Goal: Task Accomplishment & Management: Use online tool/utility

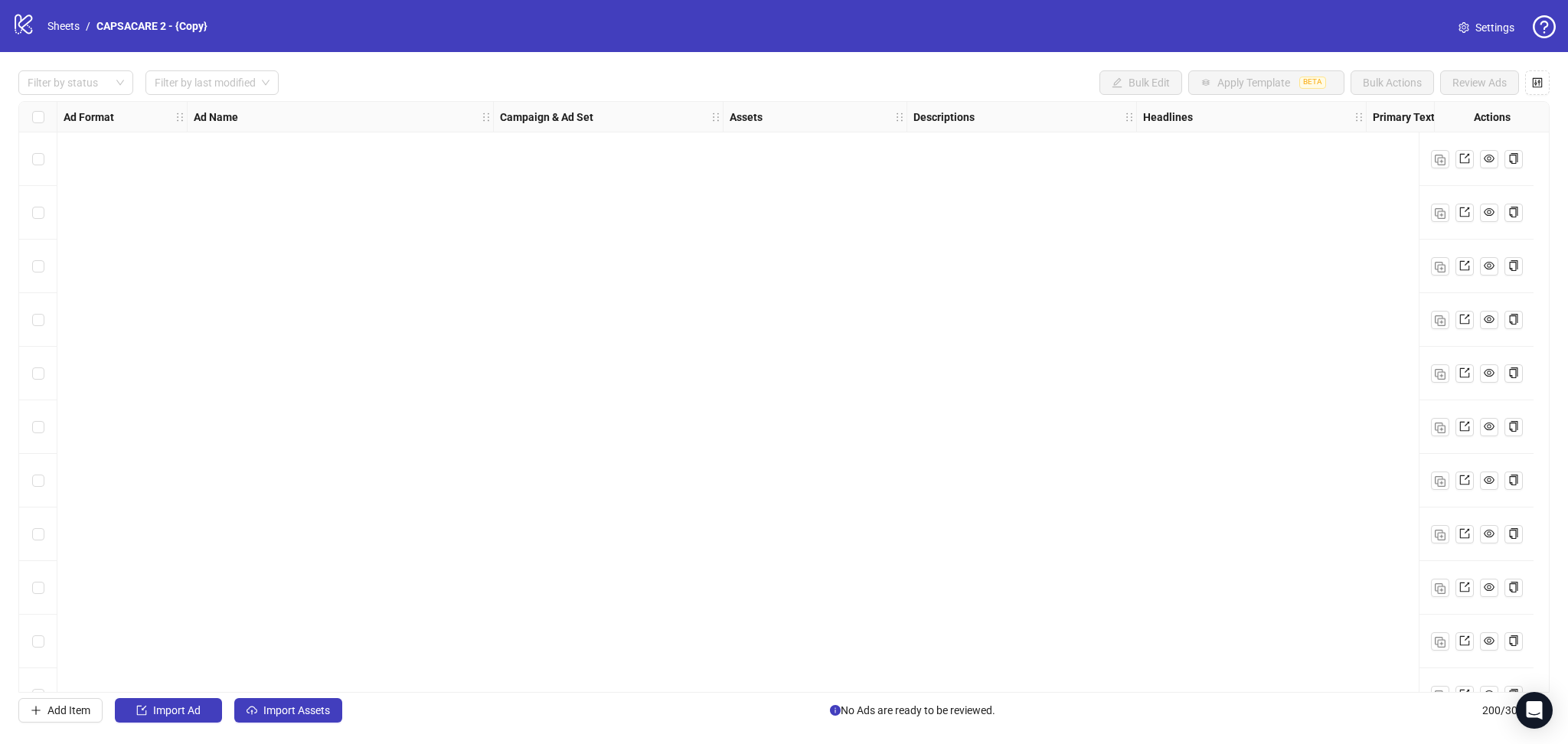
scroll to position [10160, 0]
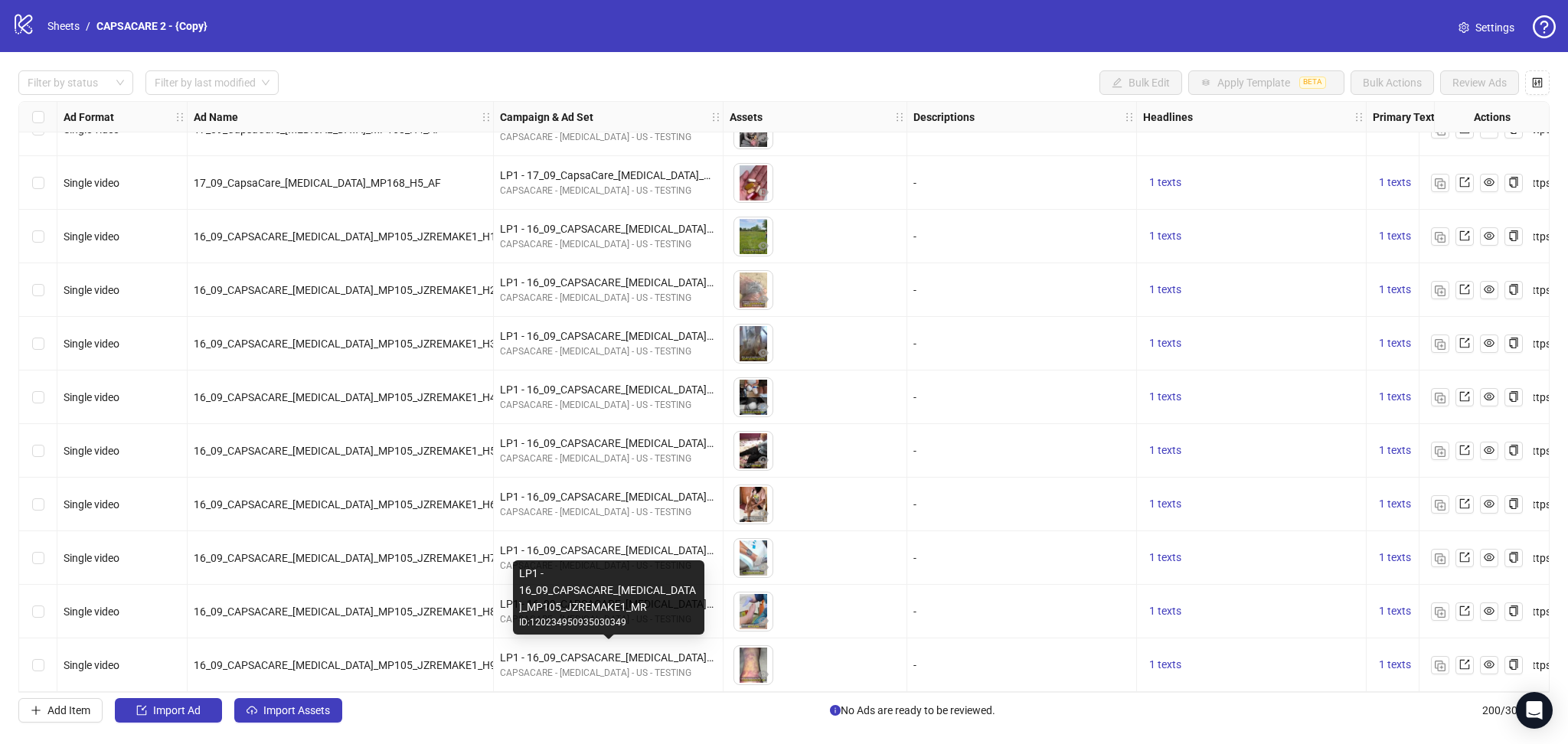
click at [570, 651] on div "LP1 - 16_09_CAPSACARE_[MEDICAL_DATA]_MP105_JZREMAKE1_MR" at bounding box center [608, 656] width 217 height 17
copy div "LP1 - 16_09_CAPSACARE_[MEDICAL_DATA]_MP105_JZREMAKE1_MR"
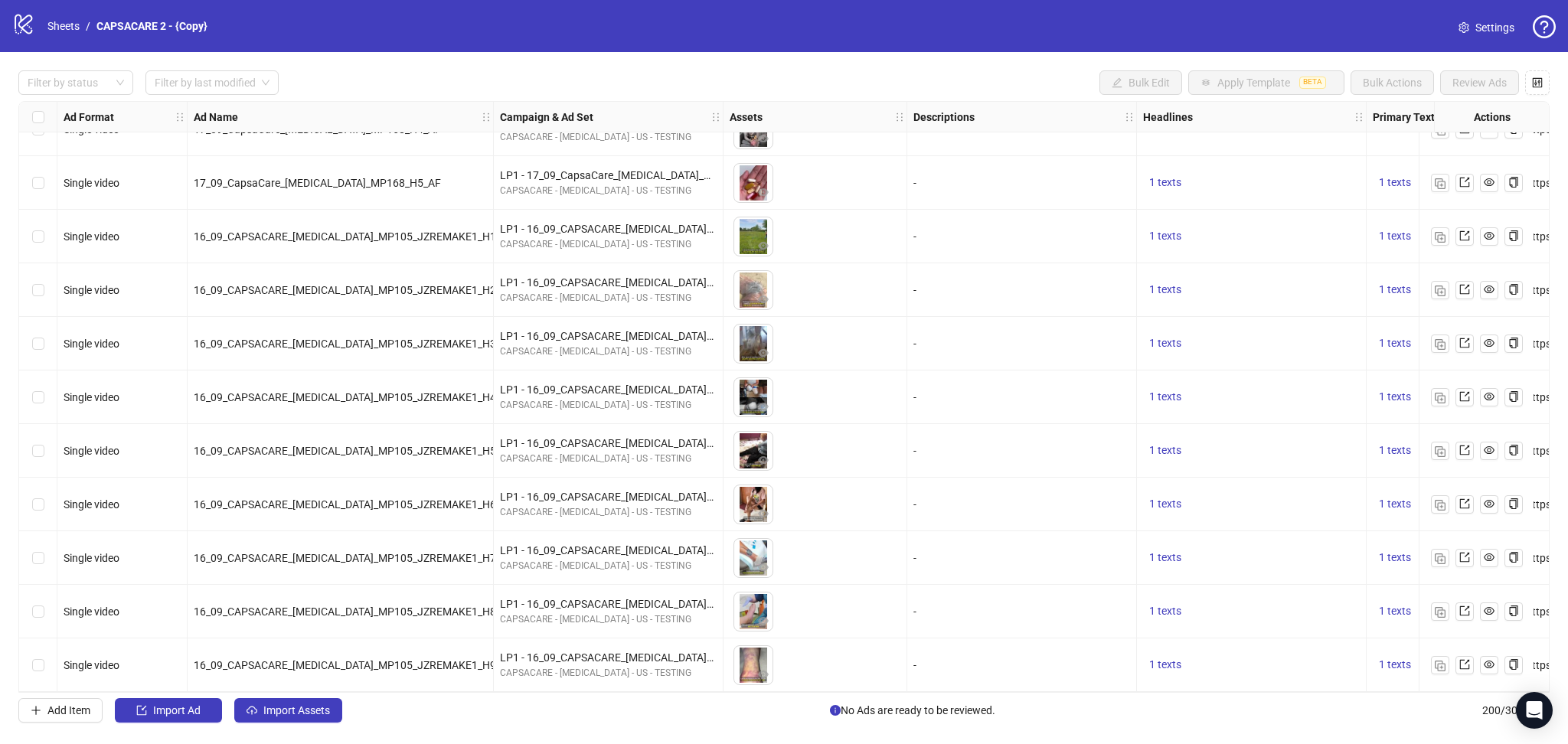
click at [989, 587] on div "-" at bounding box center [1021, 611] width 230 height 53
click at [1439, 660] on img "button" at bounding box center [1440, 665] width 11 height 11
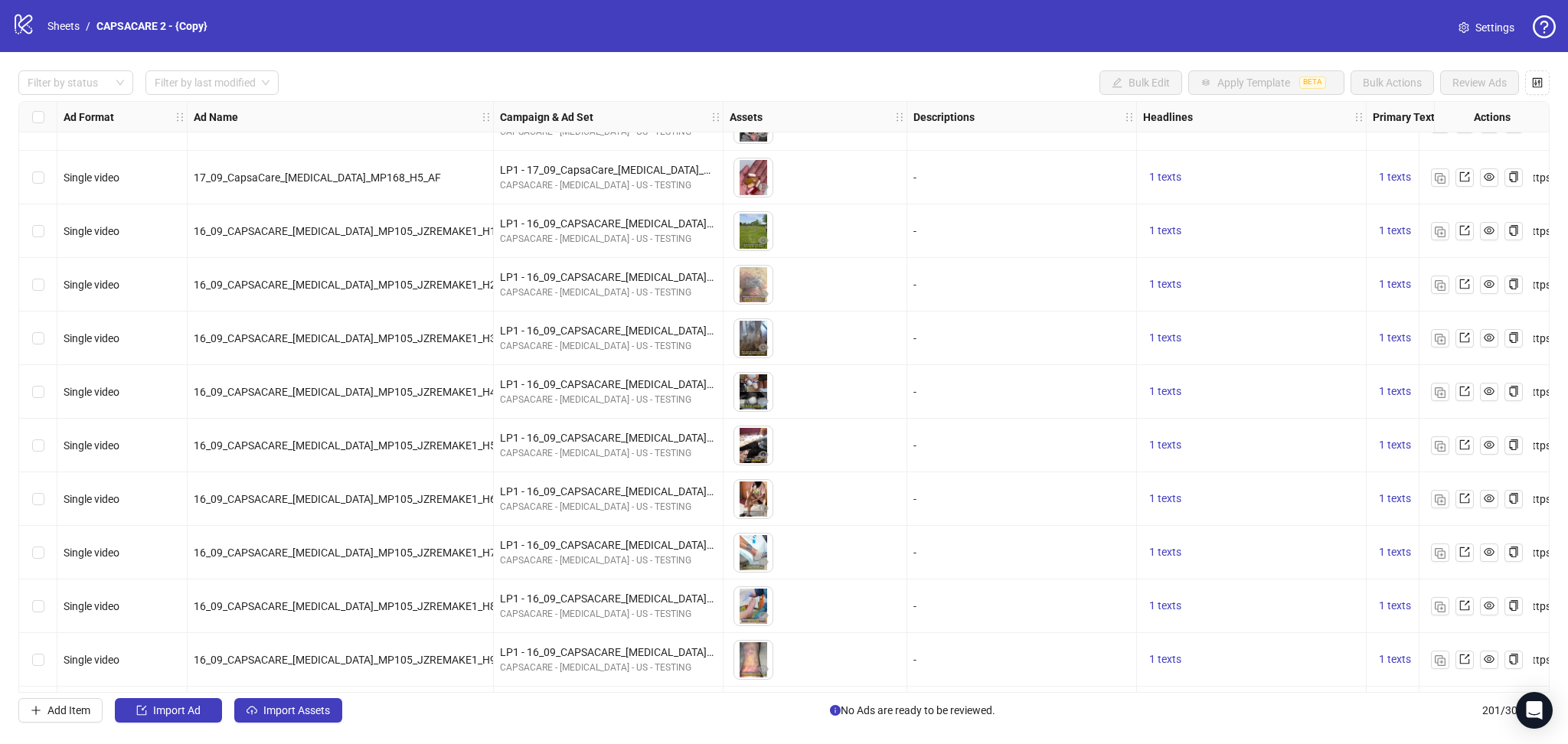
scroll to position [10214, 0]
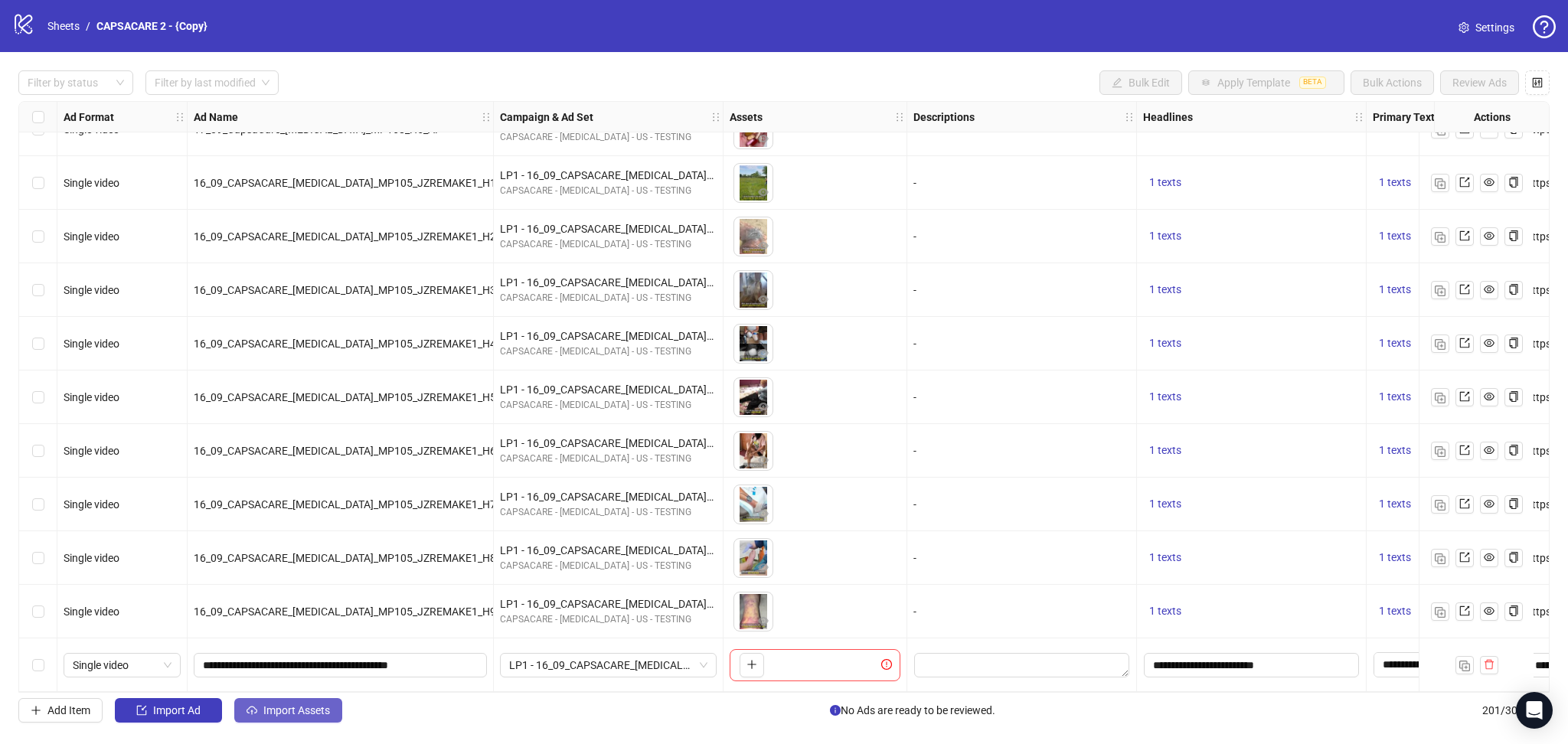
click at [274, 712] on span "Import Assets" at bounding box center [297, 710] width 66 height 13
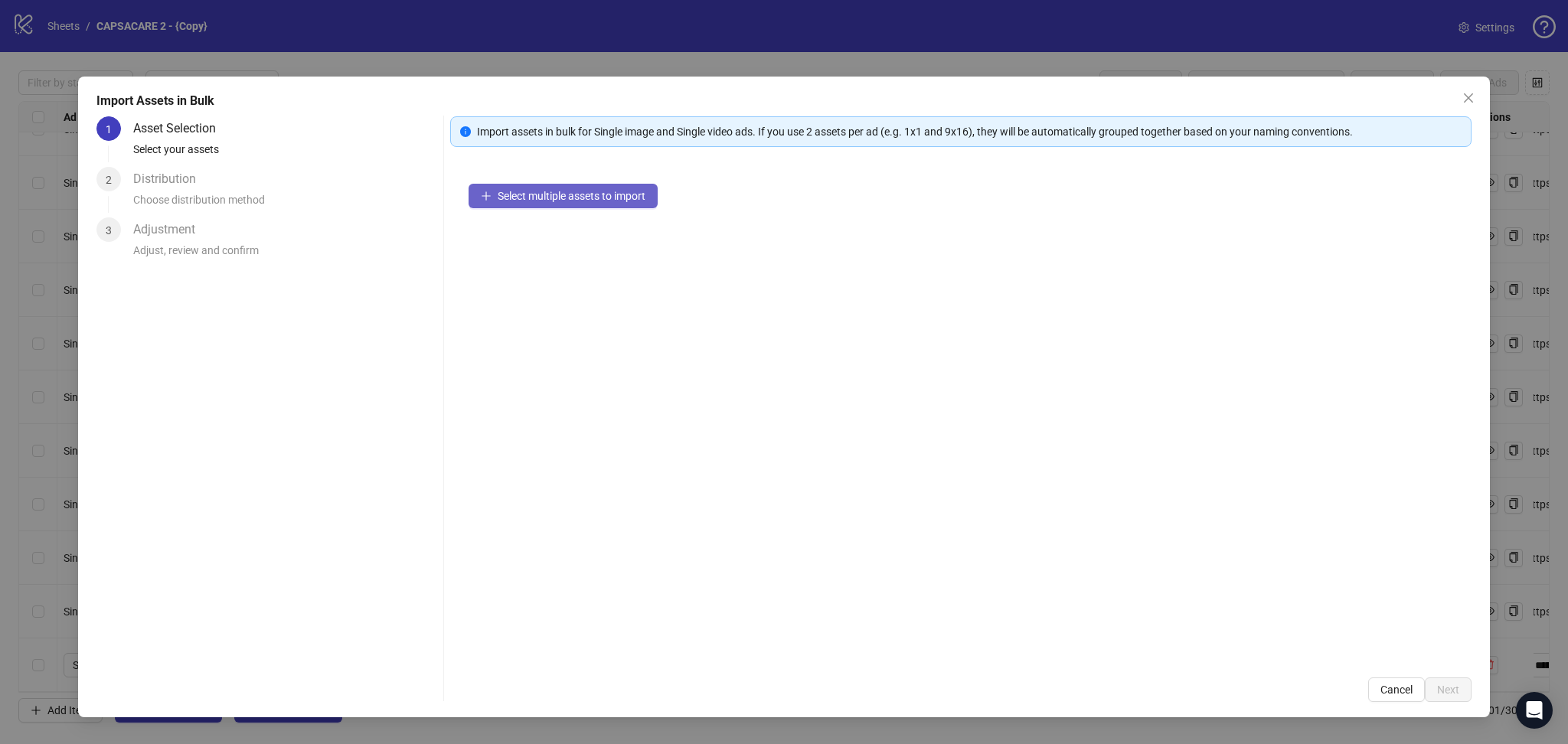
click at [562, 199] on span "Select multiple assets to import" at bounding box center [571, 195] width 148 height 13
click at [1451, 690] on span "Next" at bounding box center [1447, 690] width 22 height 13
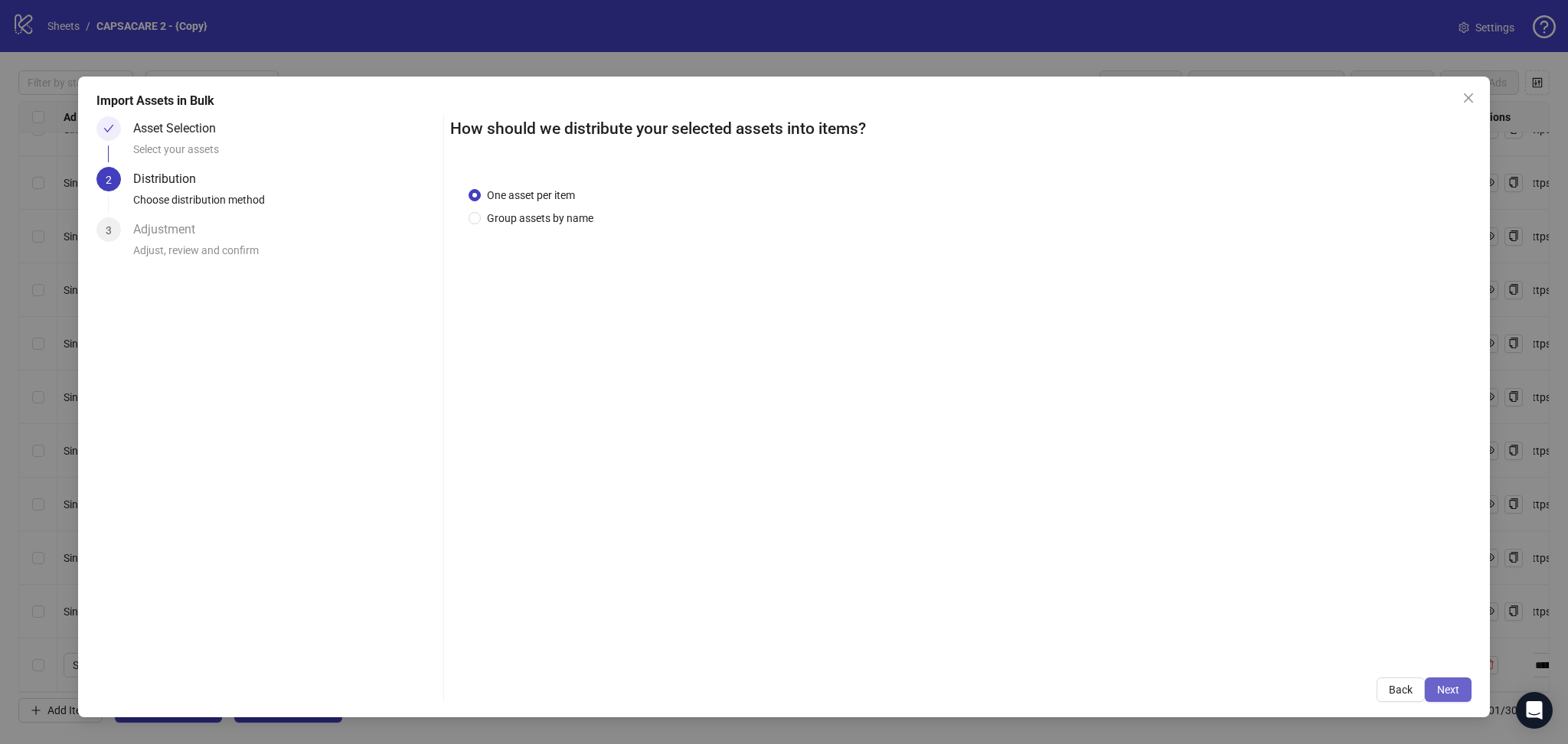
click at [1445, 683] on button "Next" at bounding box center [1447, 689] width 47 height 24
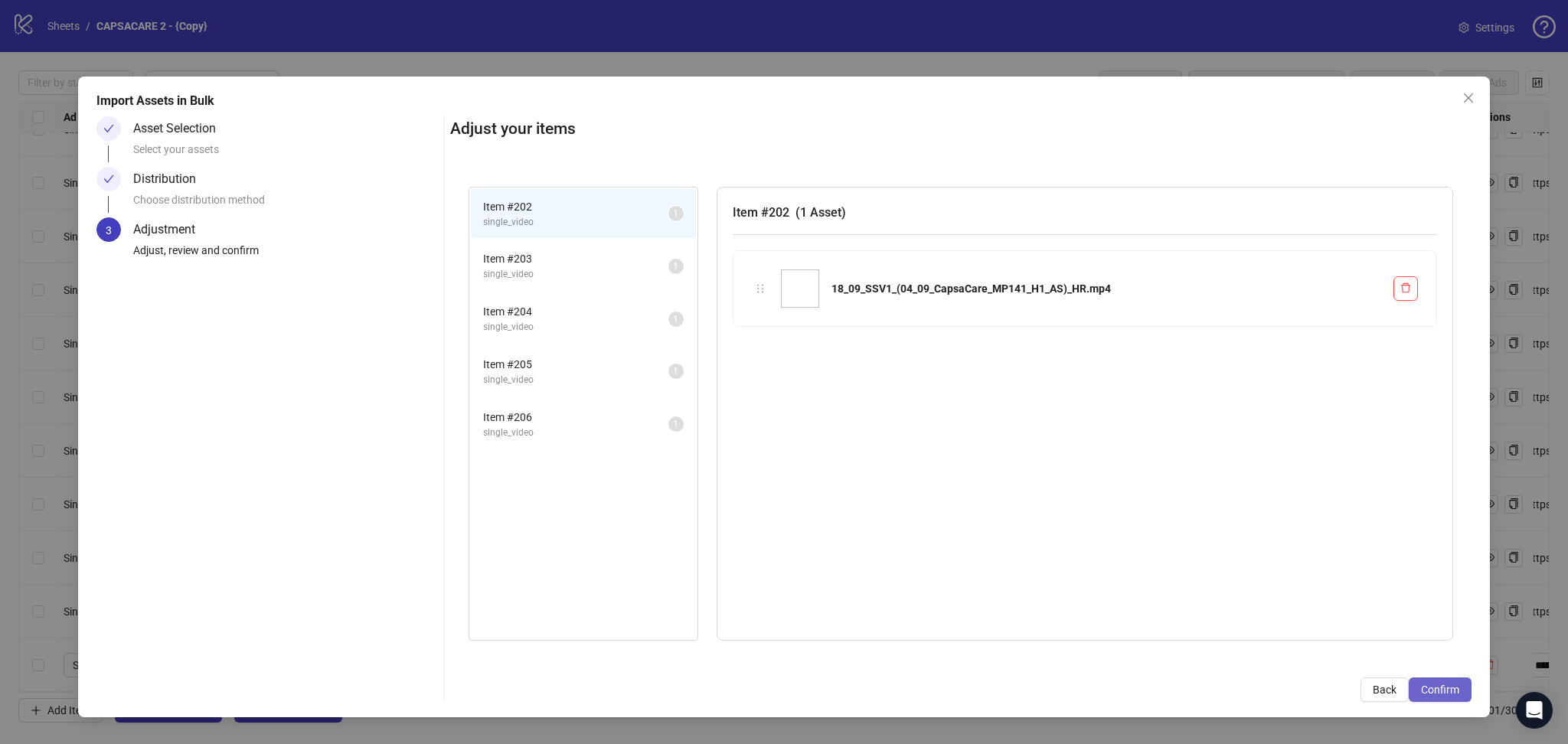
click at [1451, 687] on span "Confirm" at bounding box center [1439, 690] width 38 height 13
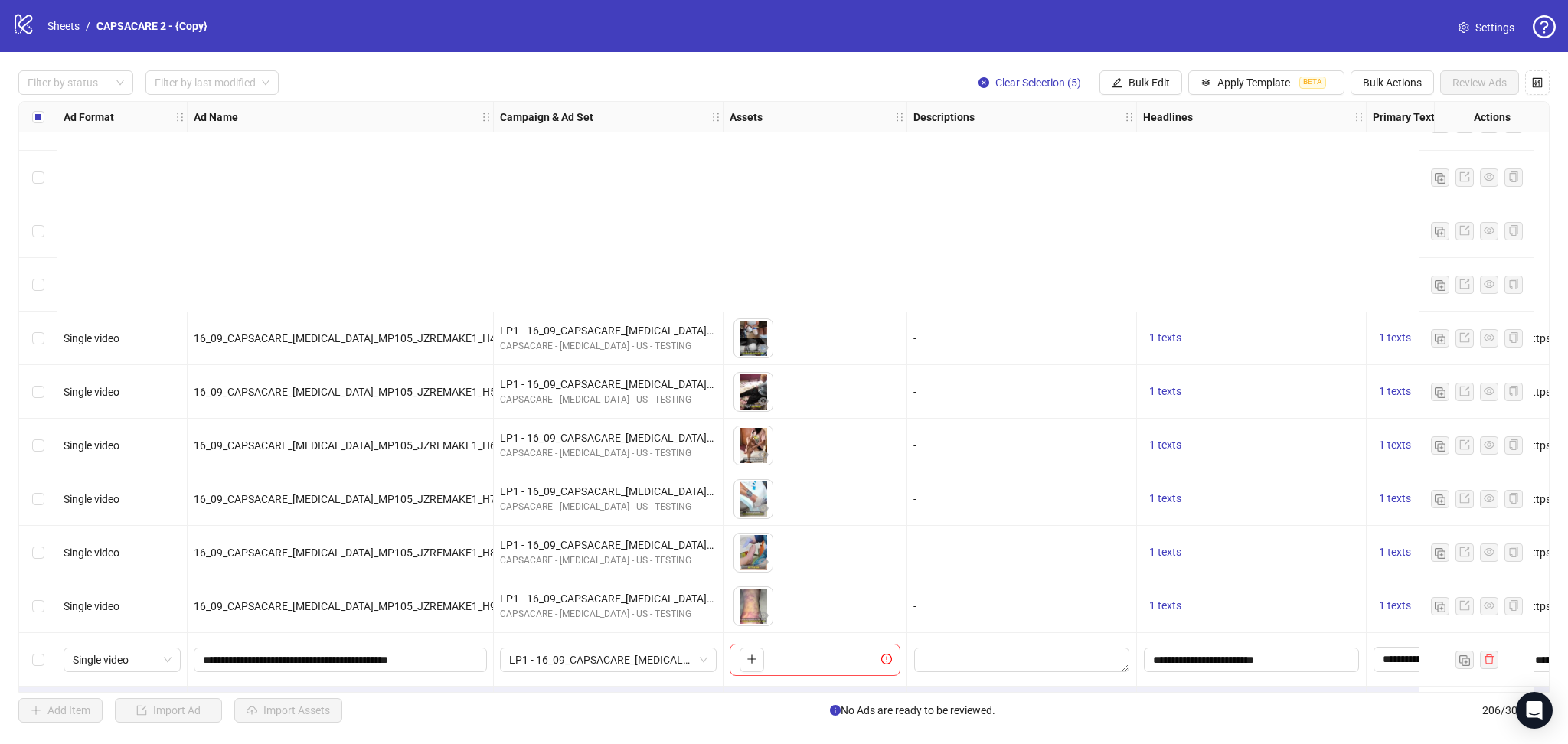
scroll to position [10481, 0]
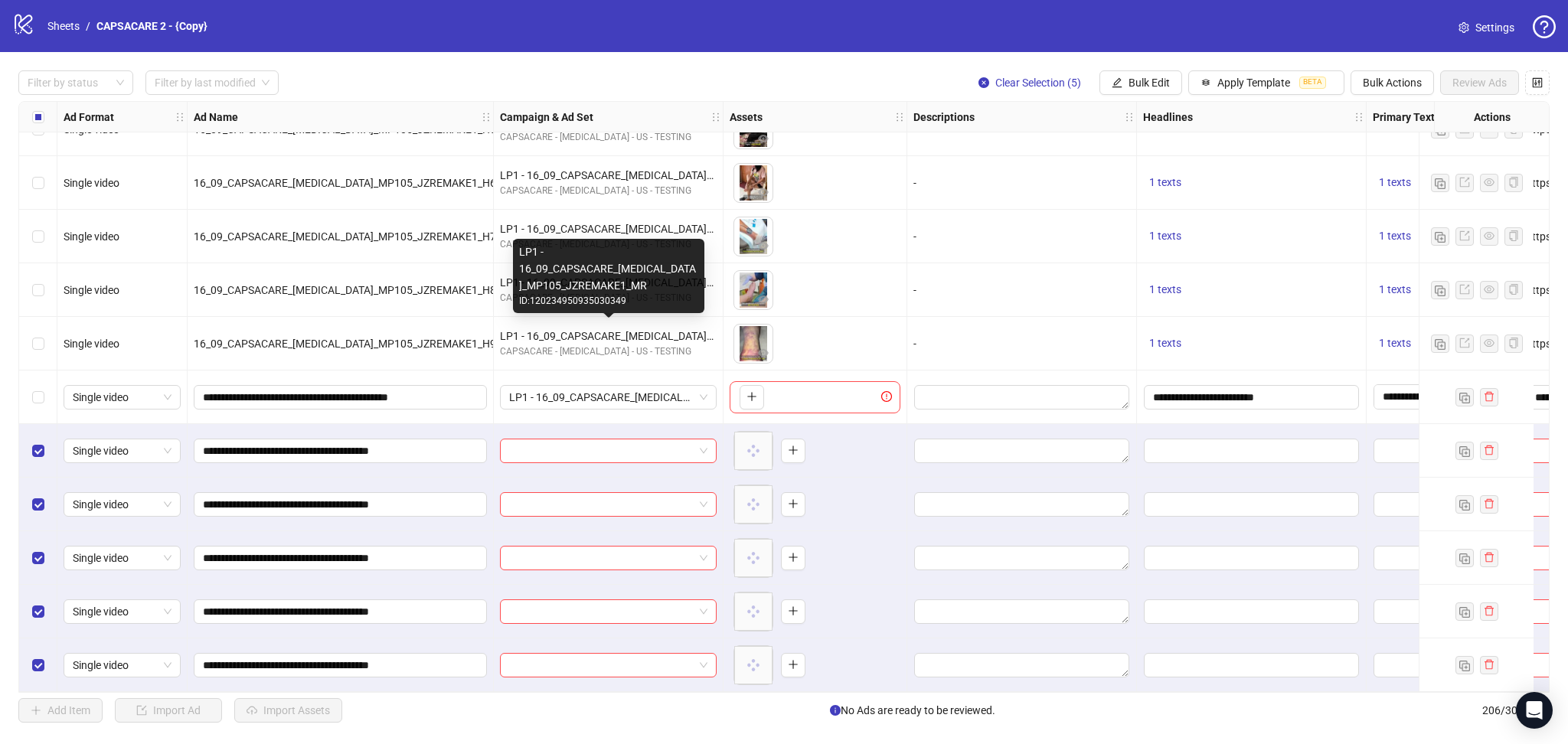
click at [624, 330] on div "LP1 - 16_09_CAPSACARE_[MEDICAL_DATA]_MP105_JZREMAKE1_MR" at bounding box center [608, 336] width 217 height 17
click at [626, 330] on div "LP1 - 16_09_CAPSACARE_[MEDICAL_DATA]_MP105_JZREMAKE1_MR" at bounding box center [608, 336] width 217 height 17
copy div "LP1 - 16_09_CAPSACARE_[MEDICAL_DATA]_MP105_JZREMAKE1_MR"
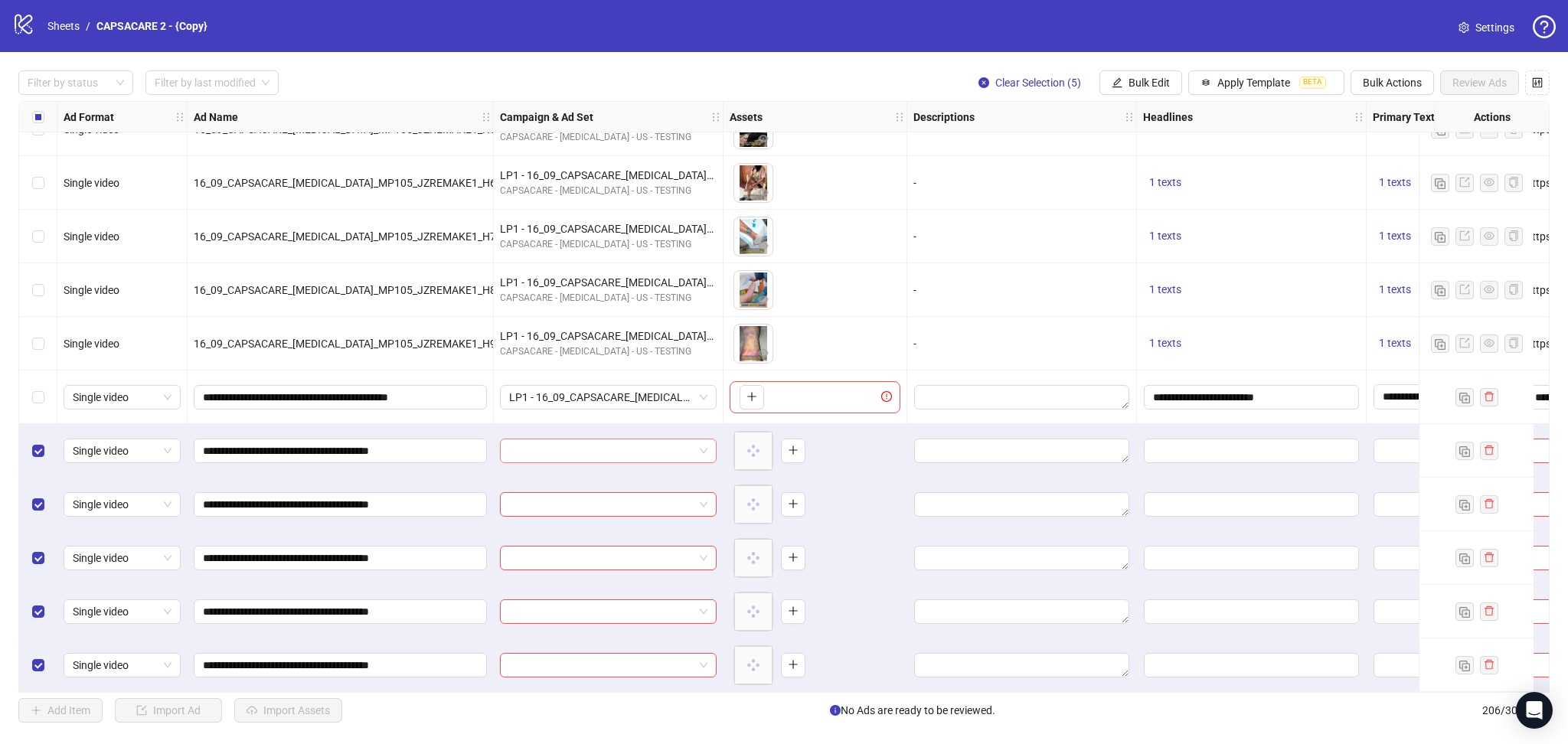
click at [578, 453] on input "search" at bounding box center [601, 451] width 185 height 23
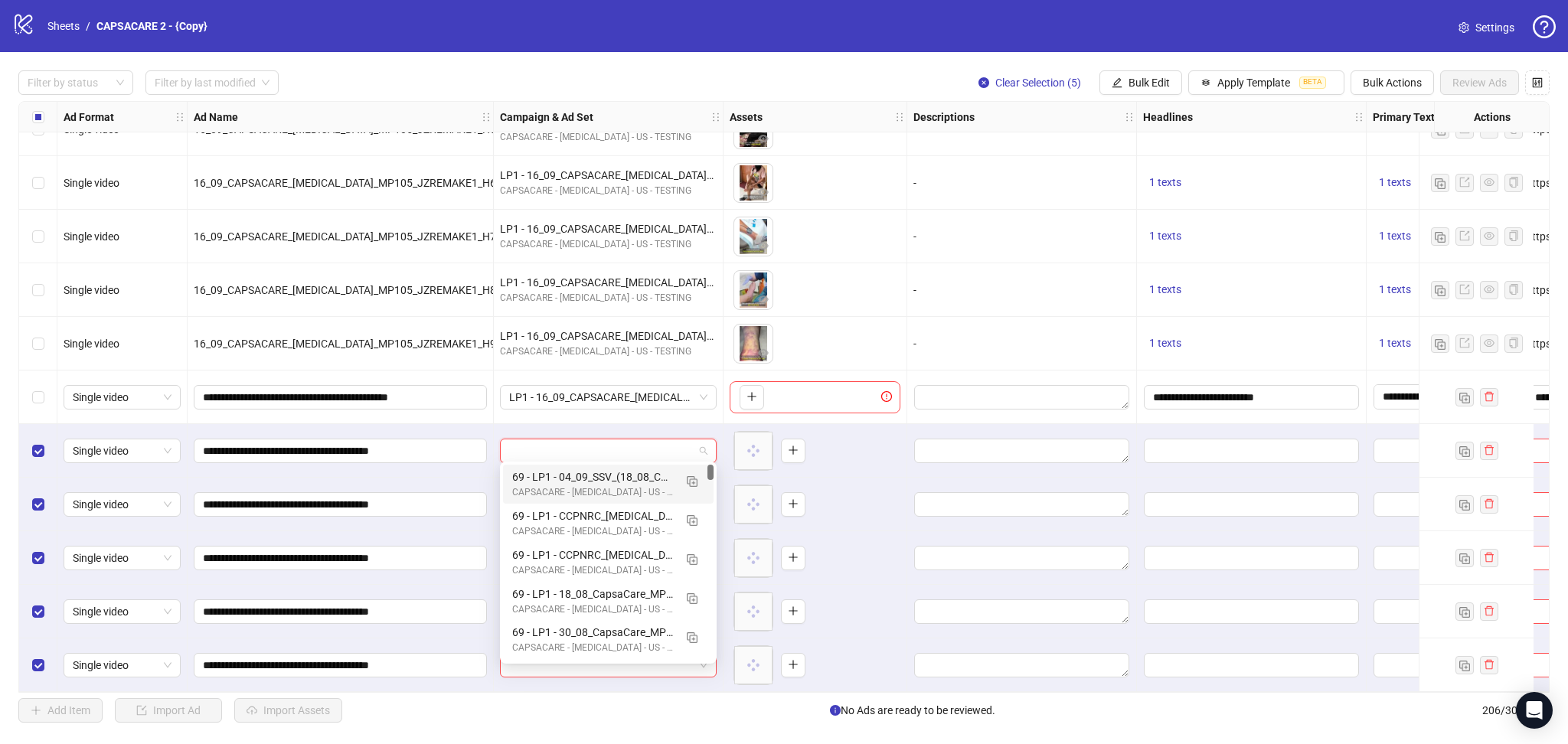
paste input "**********"
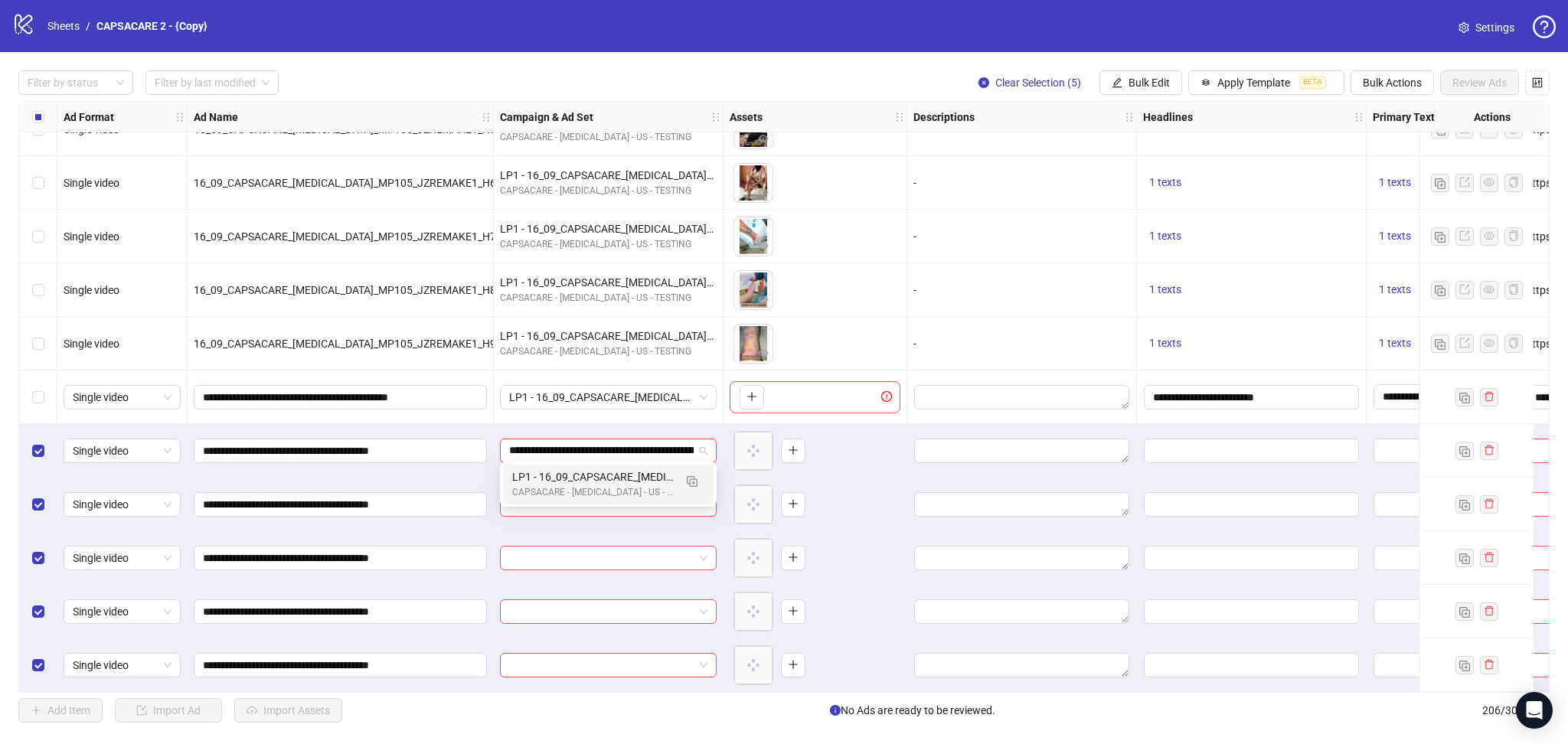
scroll to position [0, 121]
click at [699, 483] on button "button" at bounding box center [692, 480] width 24 height 24
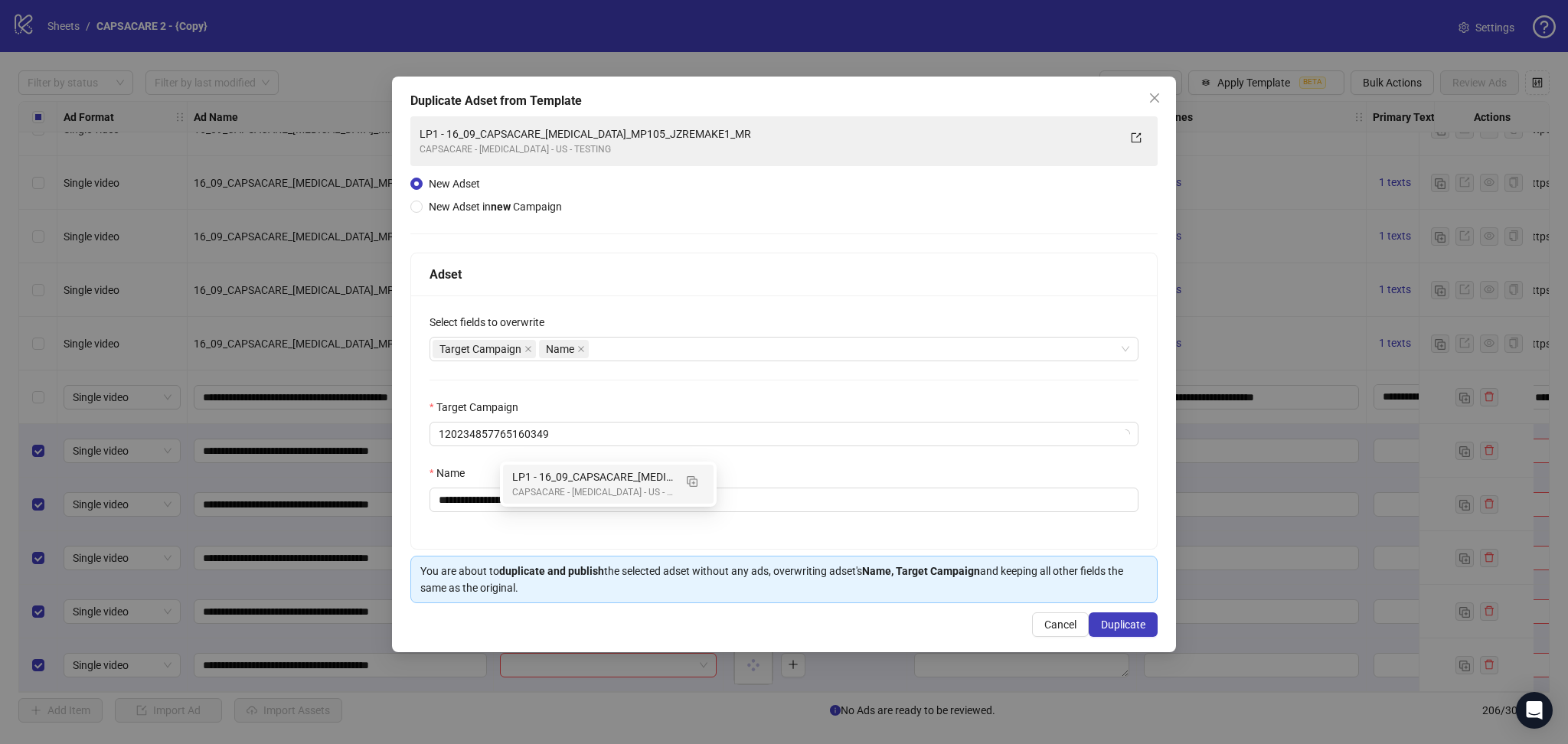
type input "**********"
click at [525, 346] on icon "close" at bounding box center [528, 349] width 6 height 6
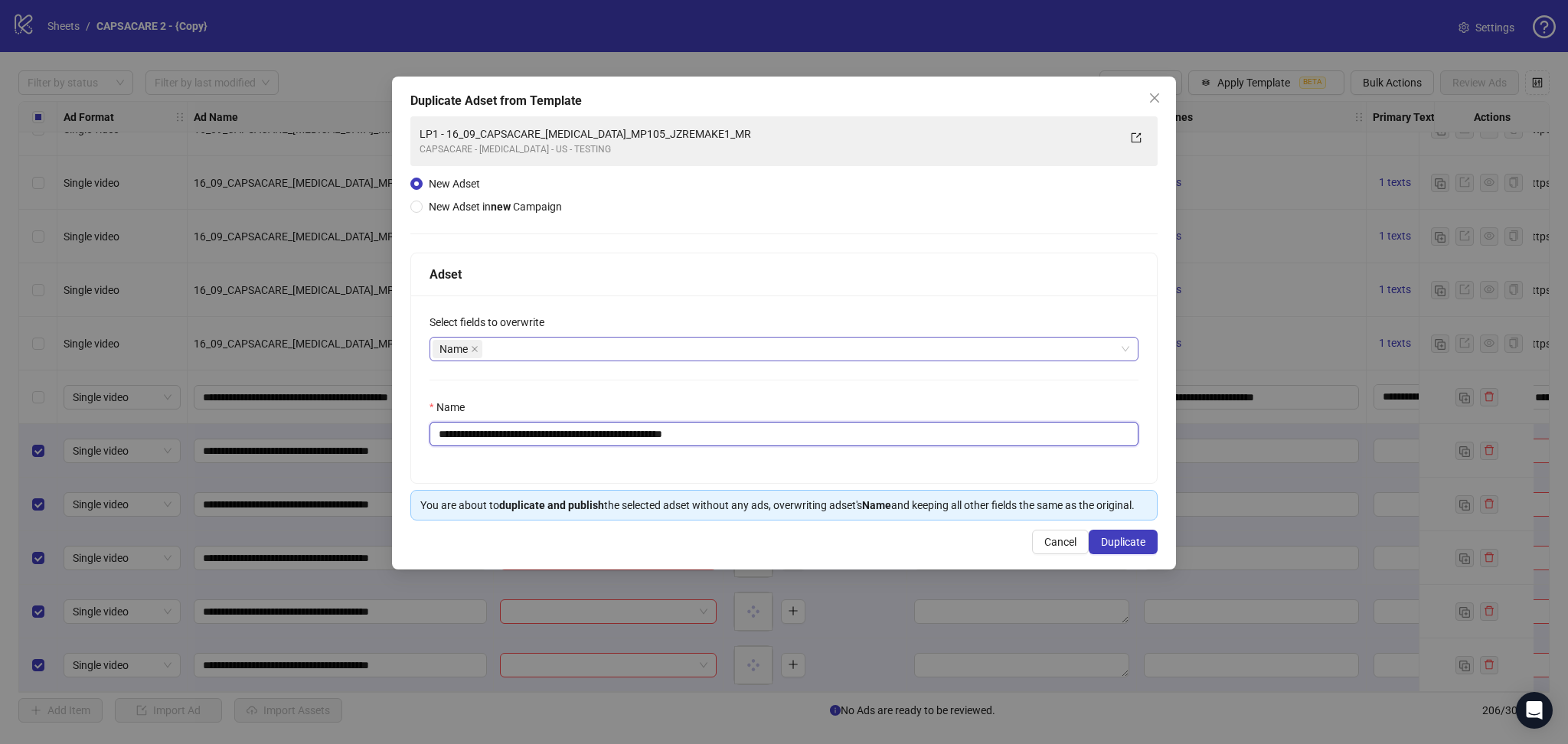
drag, startPoint x: 465, startPoint y: 433, endPoint x: 974, endPoint y: 507, distance: 514.4
click at [788, 457] on div "**********" at bounding box center [784, 389] width 745 height 188
paste input "text"
type input "**********"
click at [1126, 544] on span "Duplicate" at bounding box center [1123, 542] width 45 height 13
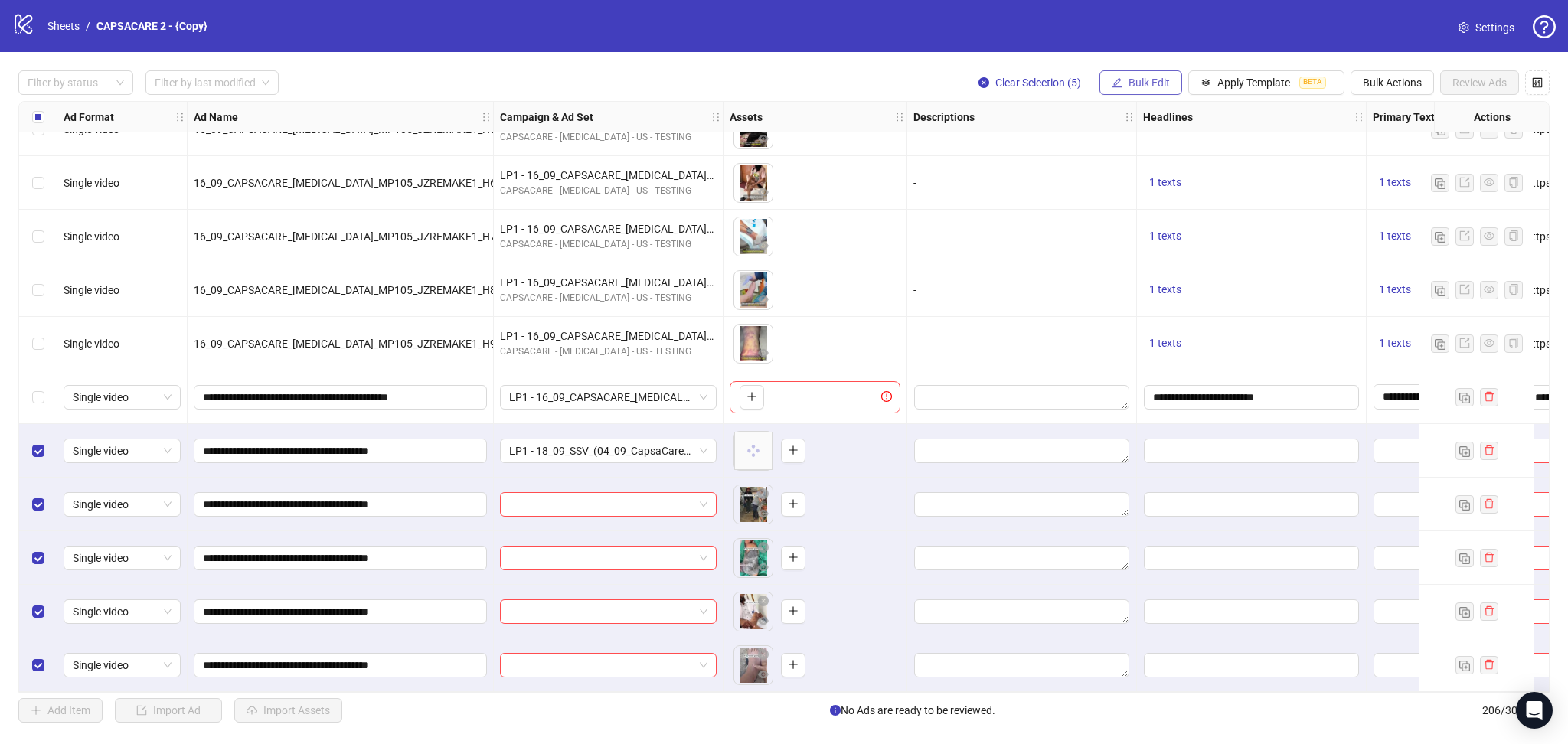
click at [1145, 81] on span "Bulk Edit" at bounding box center [1149, 83] width 41 height 13
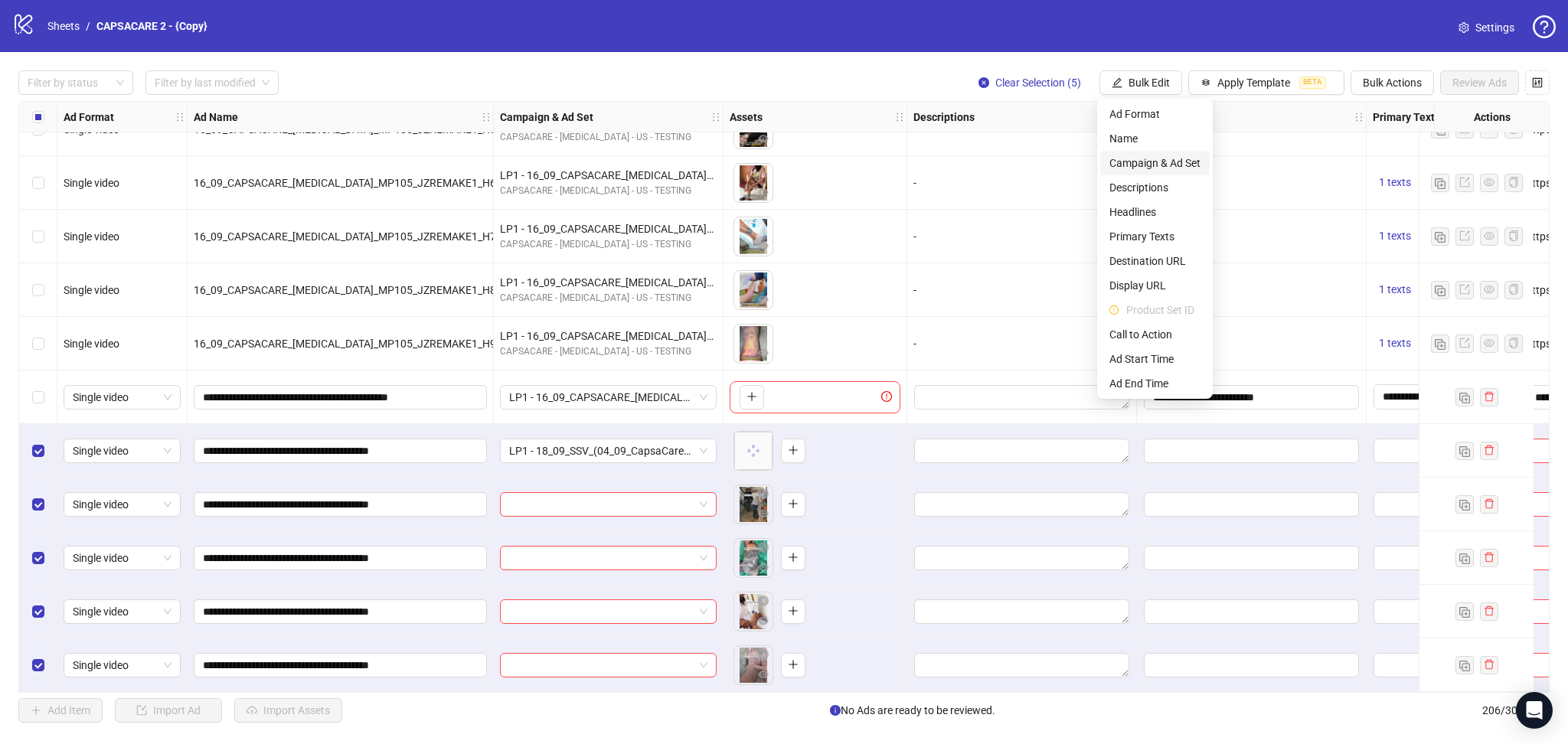
click at [1153, 158] on span "Campaign & Ad Set" at bounding box center [1155, 162] width 91 height 17
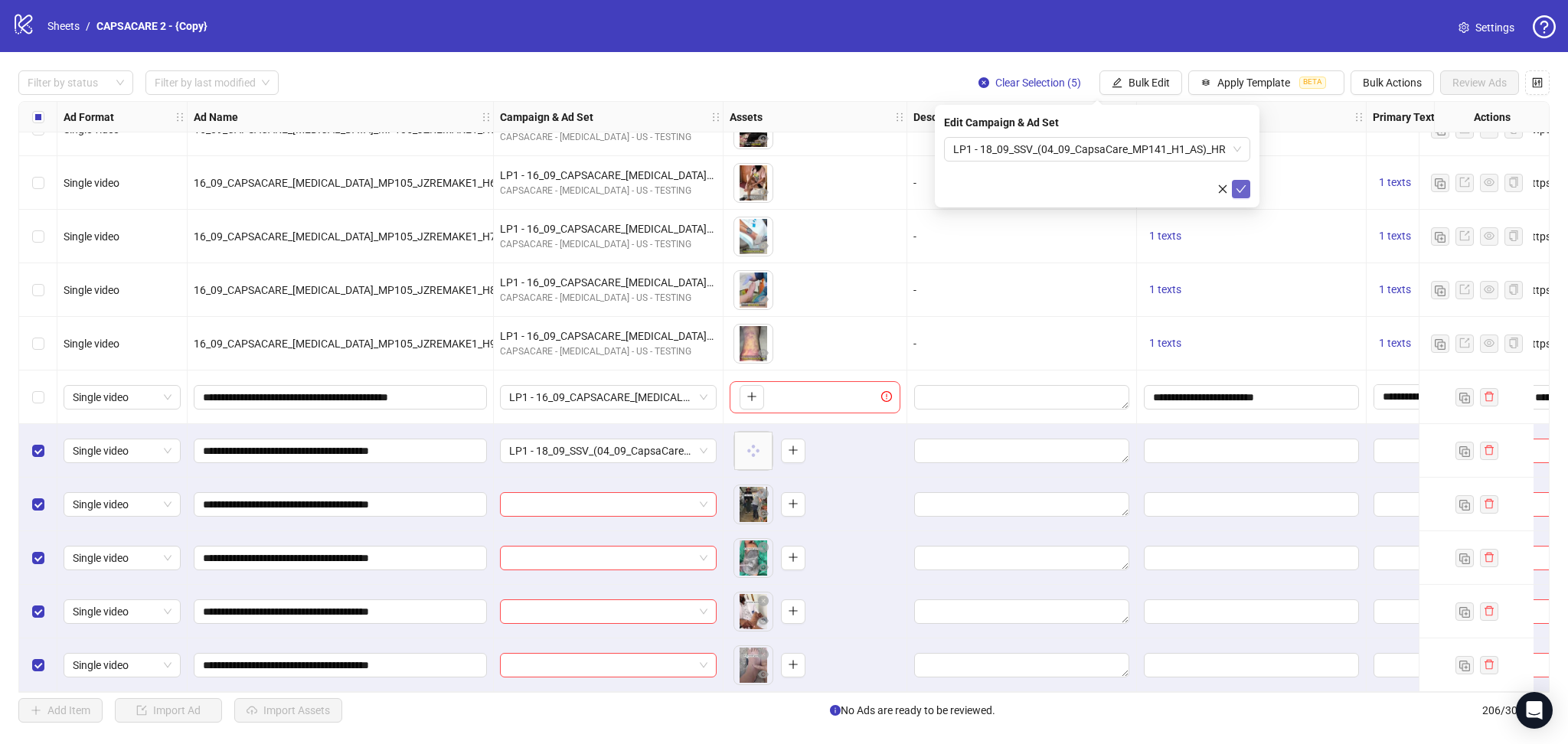
click at [1235, 185] on icon "check" at bounding box center [1240, 189] width 11 height 11
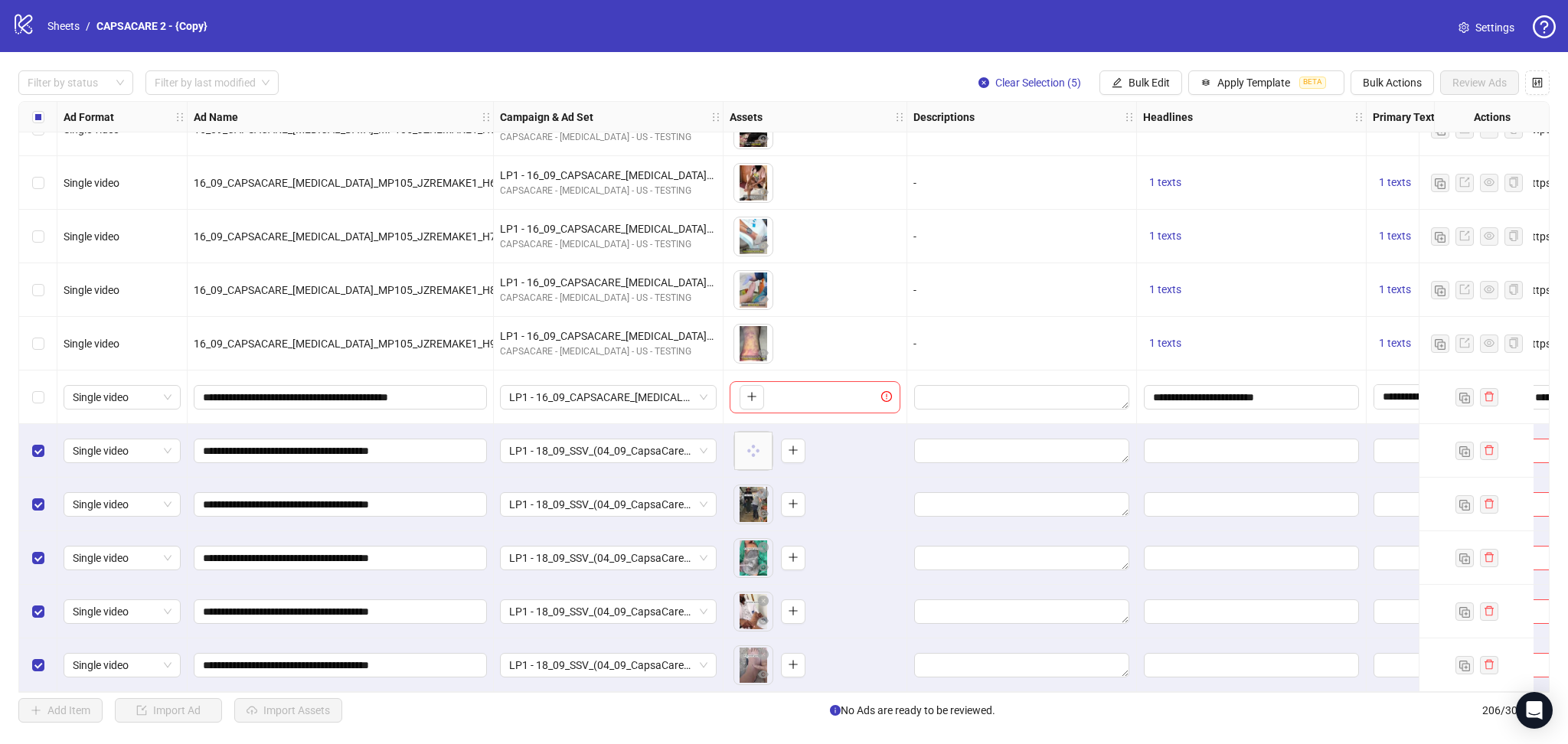
click at [45, 115] on div "Select all rows" at bounding box center [38, 117] width 38 height 30
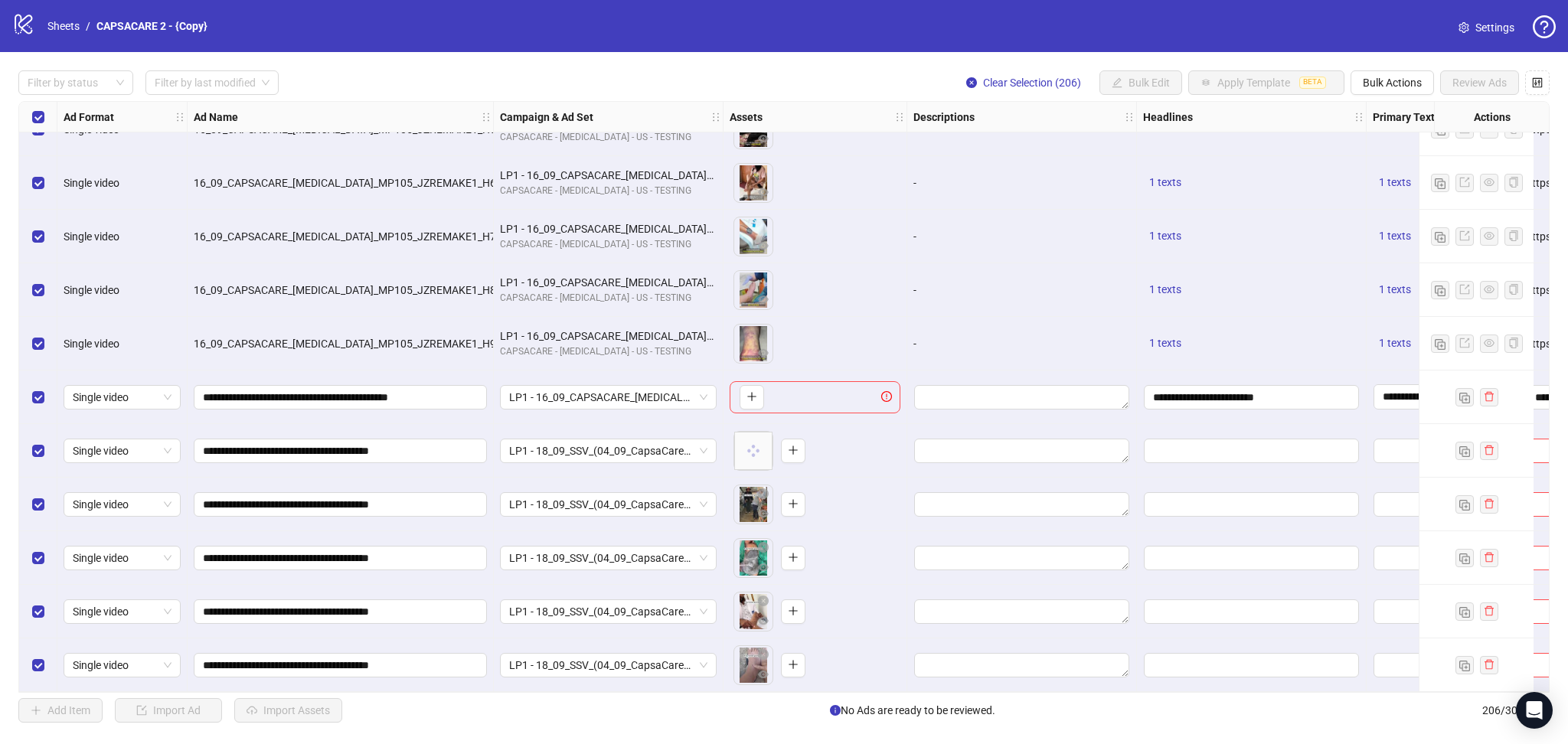
click at [45, 115] on div "Select all rows" at bounding box center [38, 117] width 38 height 30
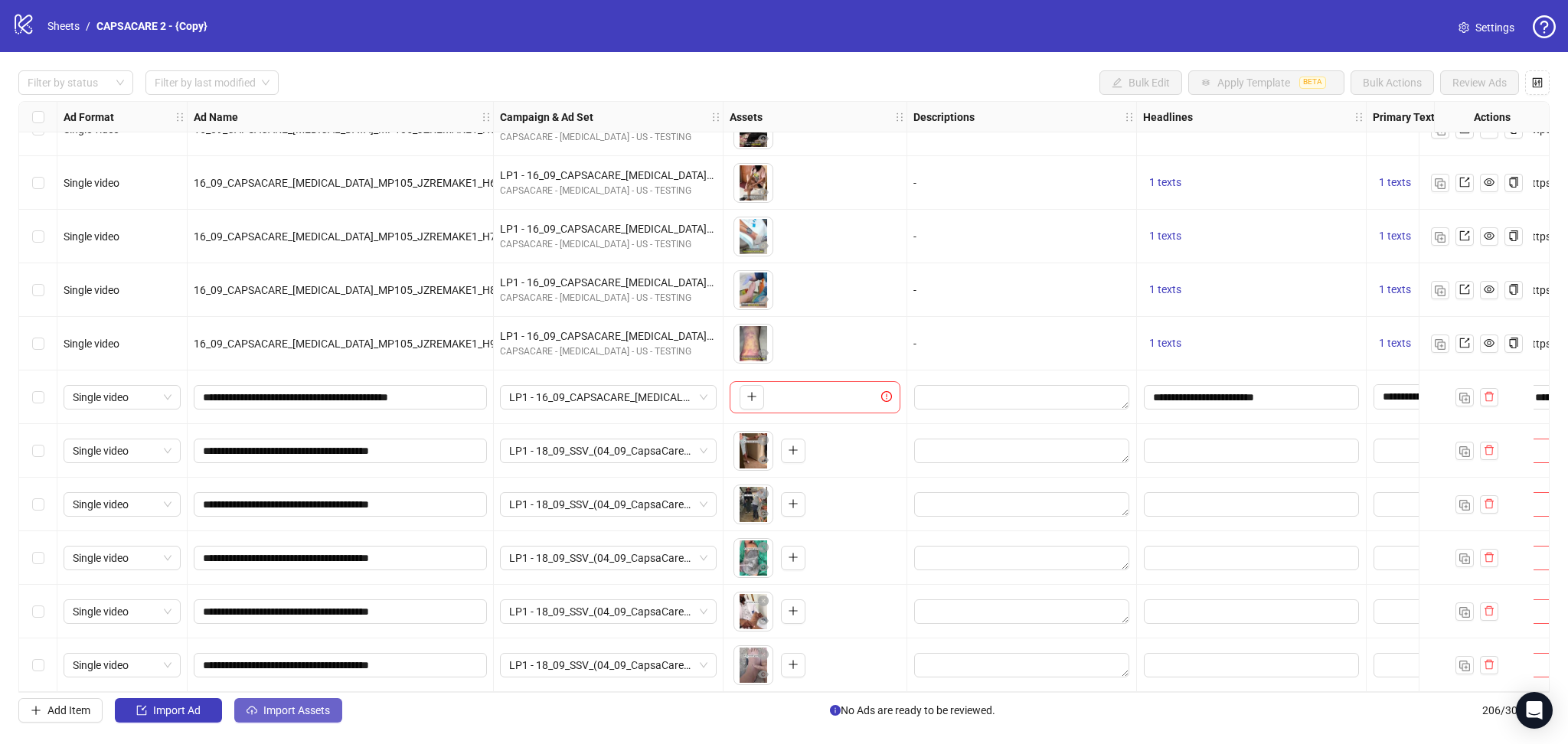
click at [271, 713] on span "Import Assets" at bounding box center [297, 710] width 66 height 13
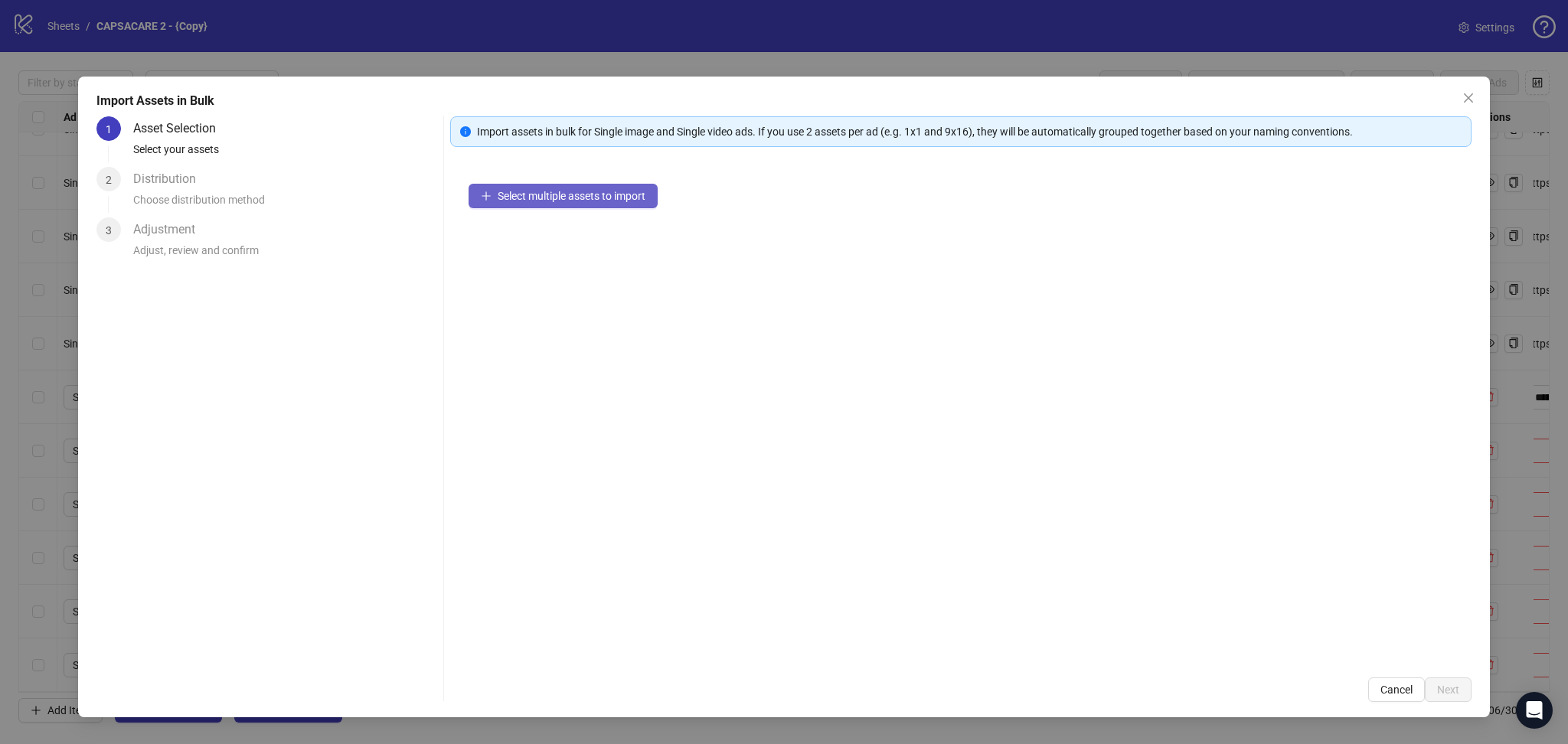
click at [522, 207] on button "Select multiple assets to import" at bounding box center [563, 195] width 189 height 24
click at [1448, 688] on span "Next" at bounding box center [1447, 690] width 22 height 13
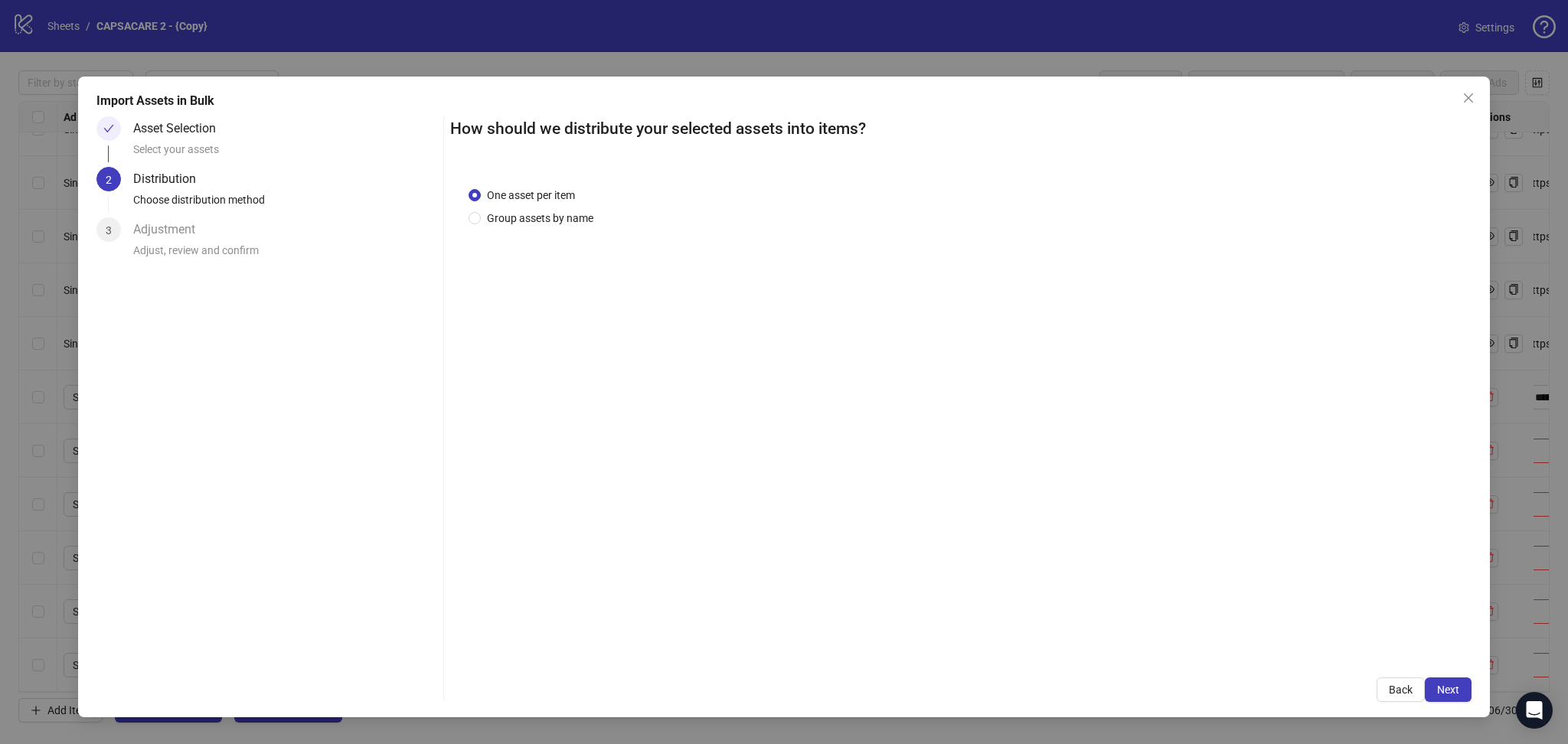
click at [1443, 691] on span "Next" at bounding box center [1447, 690] width 22 height 13
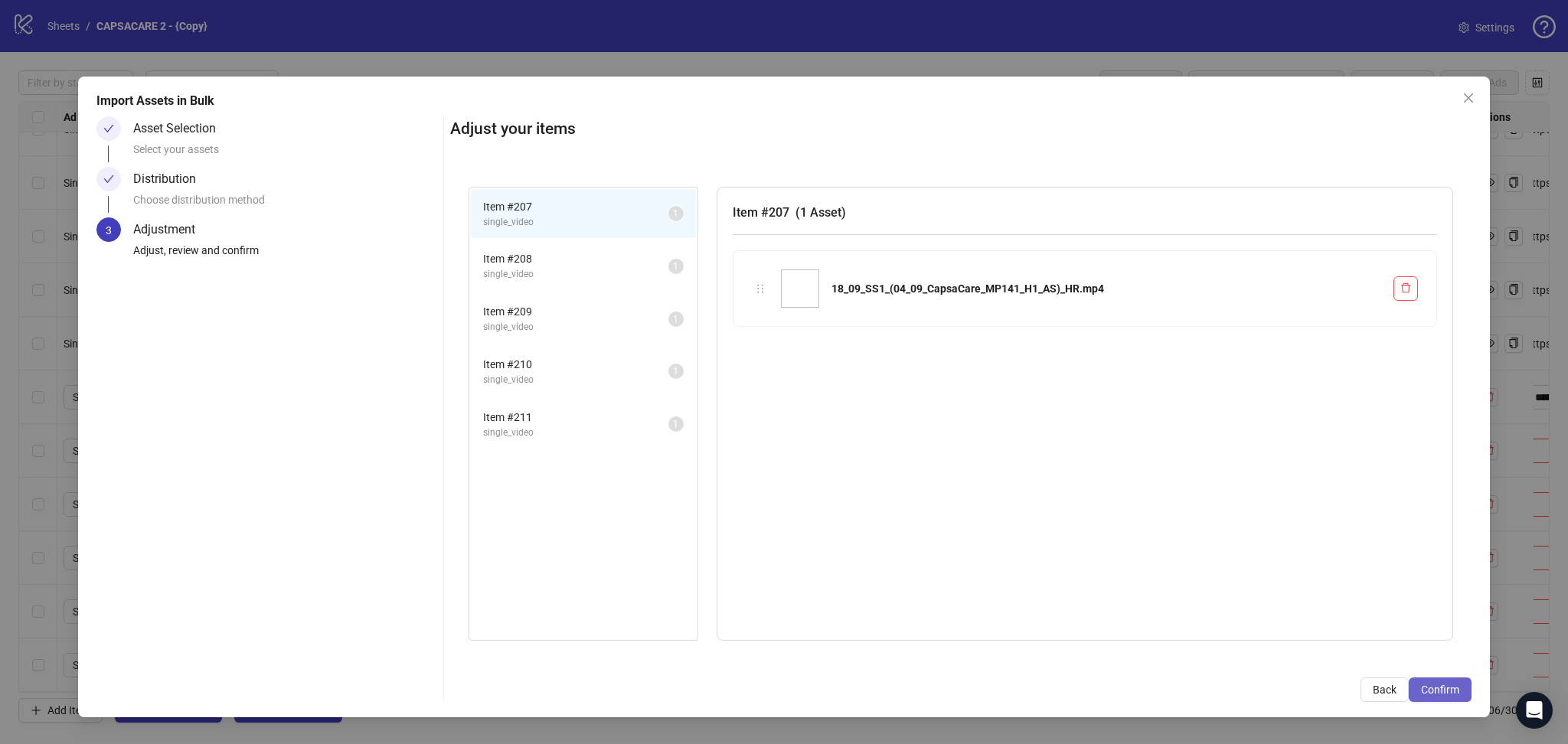
click at [1443, 689] on span "Confirm" at bounding box center [1439, 690] width 38 height 13
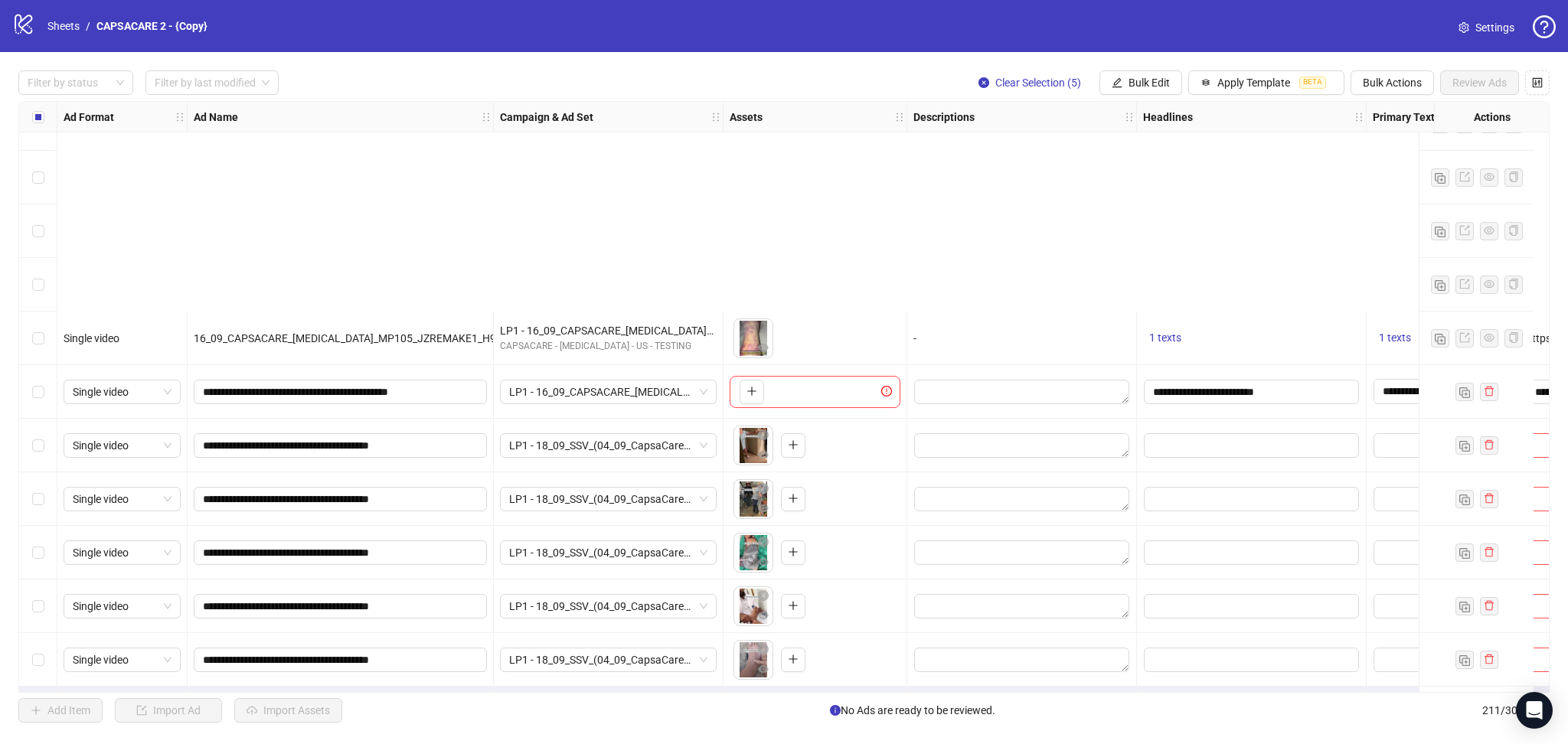
scroll to position [10749, 0]
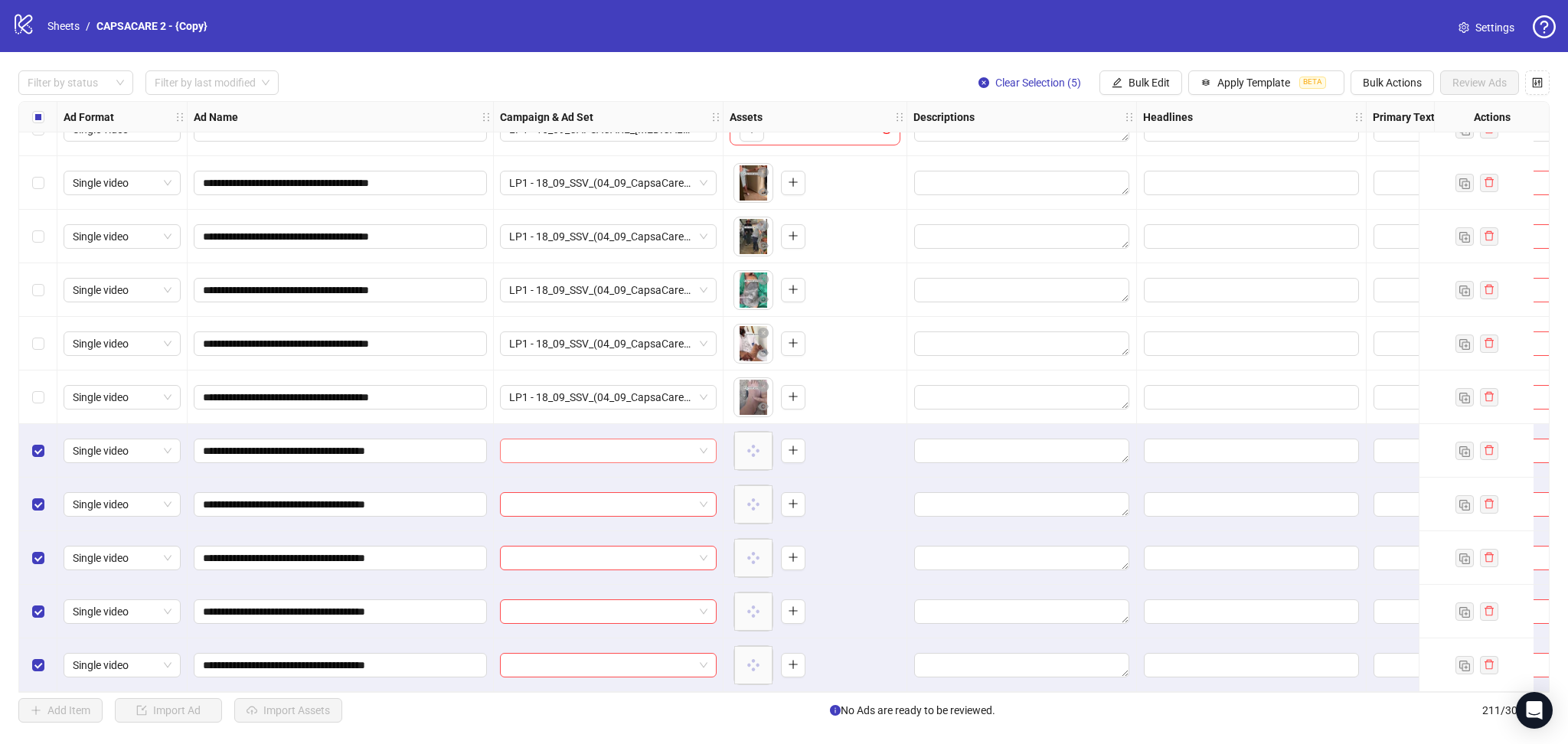
click at [565, 448] on input "search" at bounding box center [601, 451] width 185 height 23
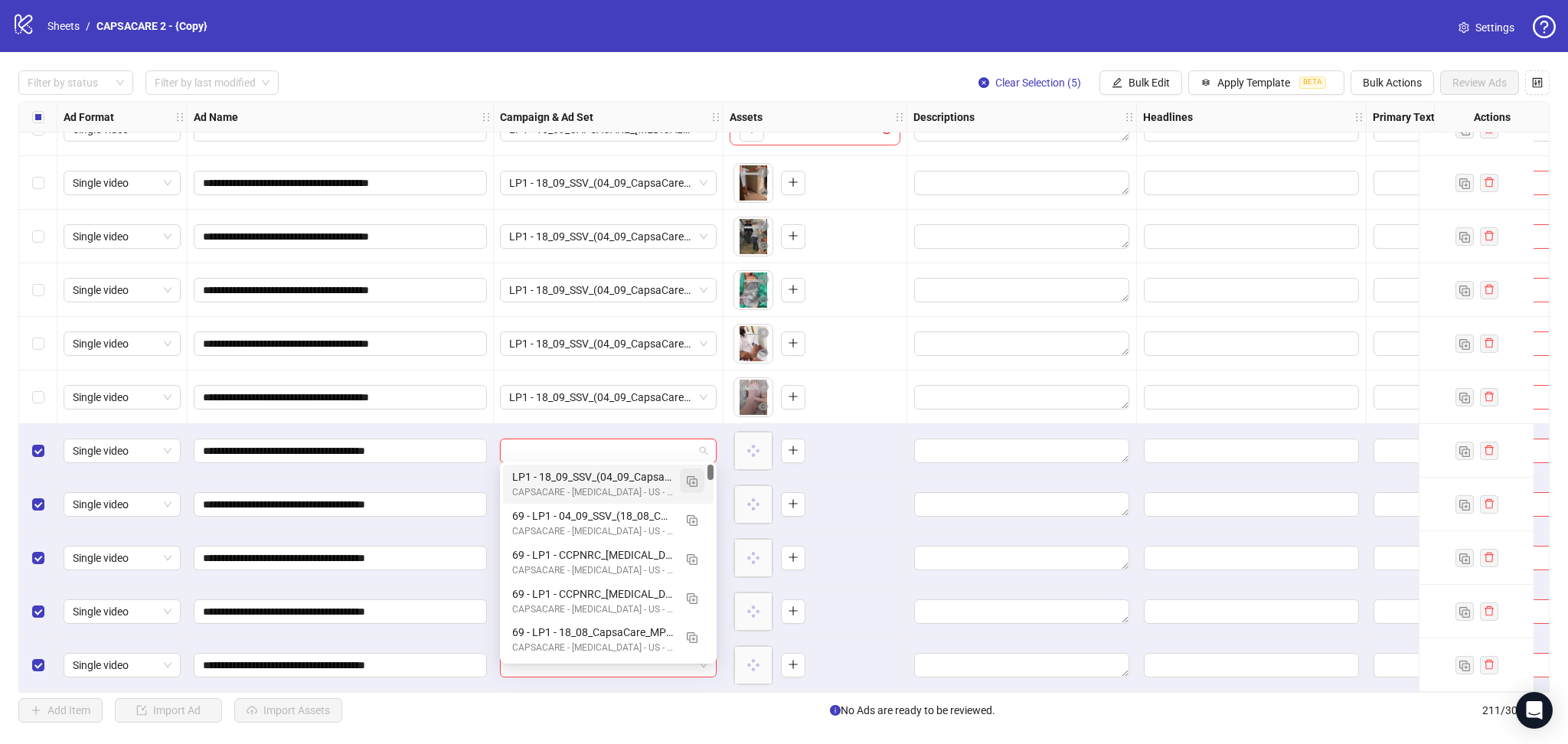
click at [691, 476] on img "button" at bounding box center [692, 480] width 11 height 11
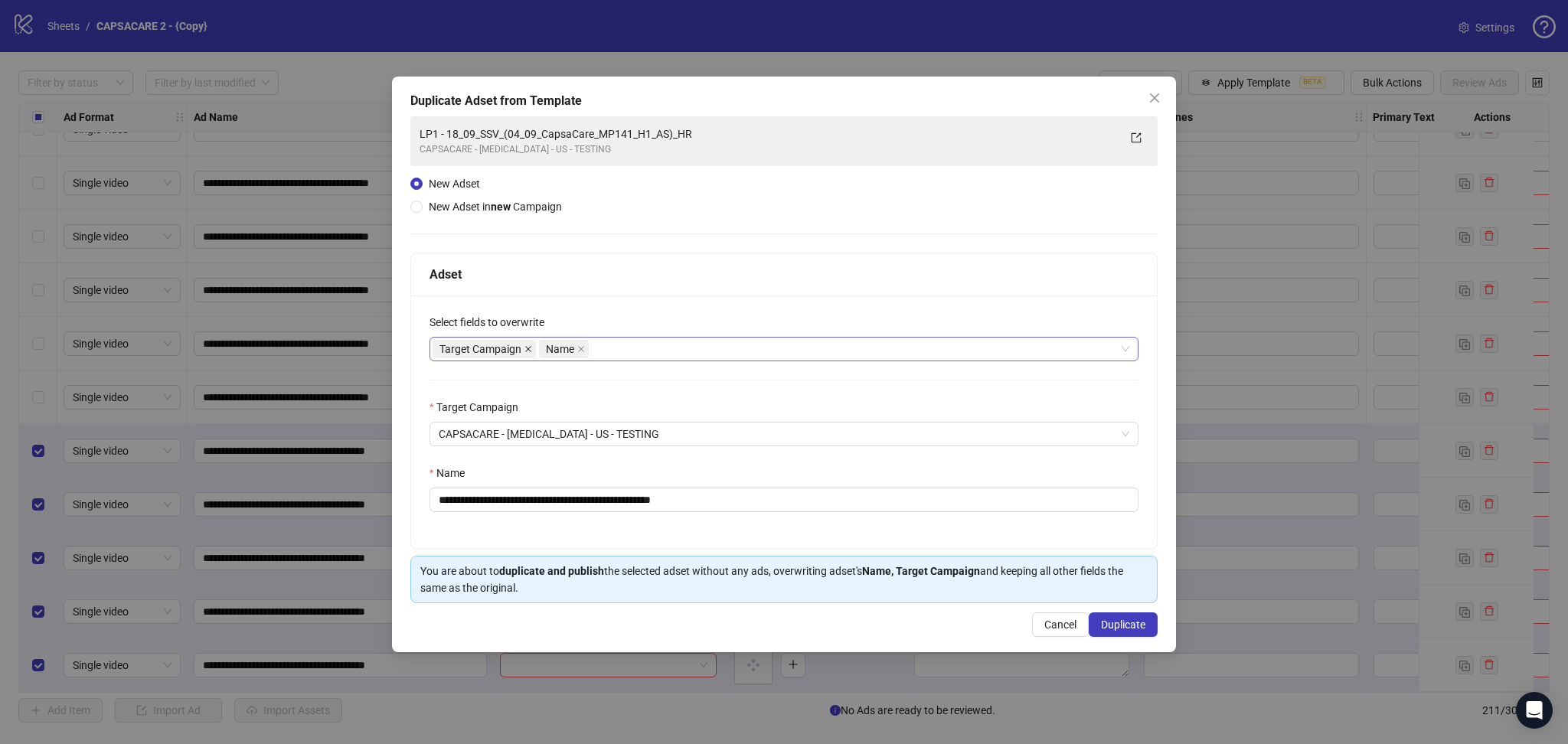
click at [524, 346] on icon "close" at bounding box center [528, 349] width 8 height 8
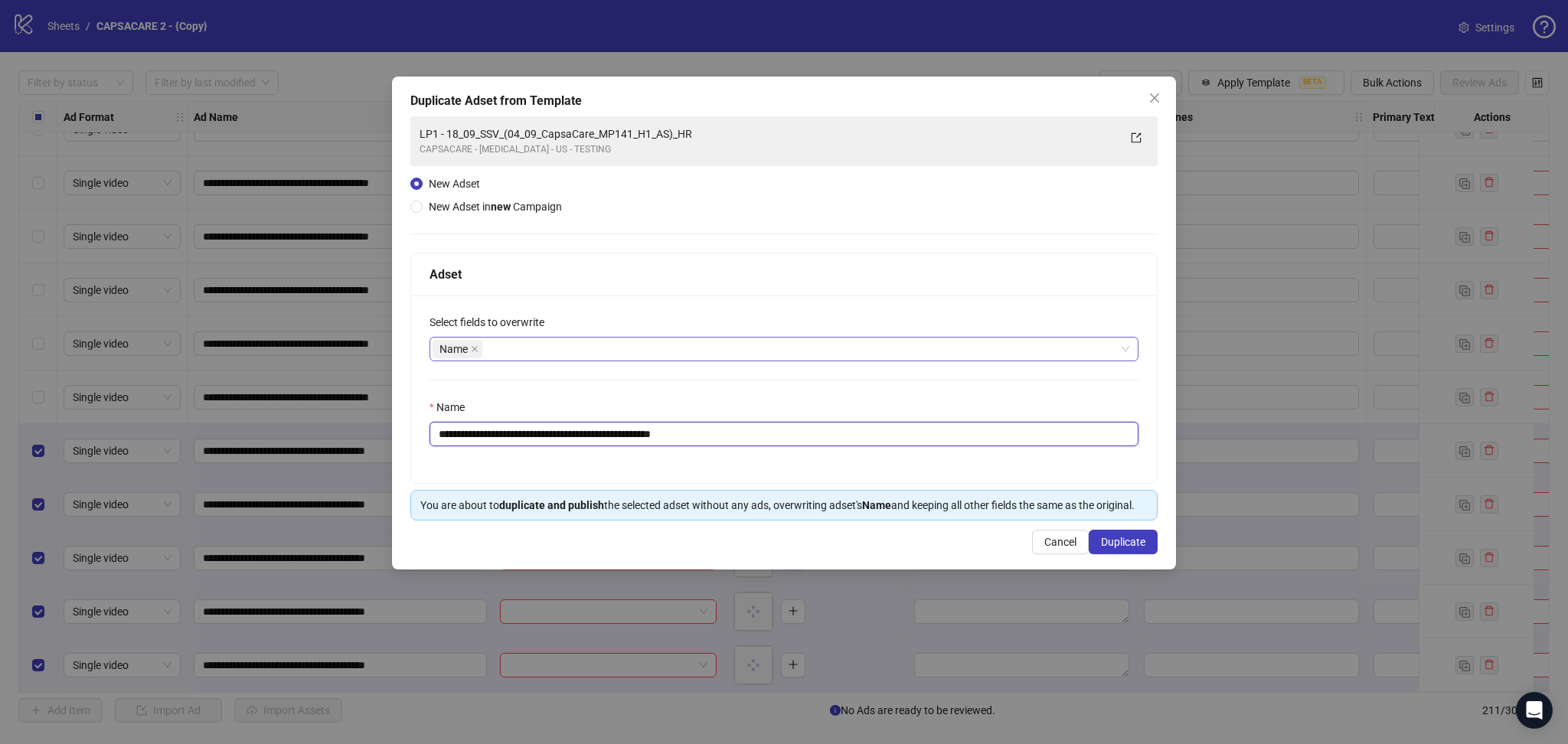
drag, startPoint x: 466, startPoint y: 433, endPoint x: 861, endPoint y: 461, distance: 396.0
click at [855, 458] on div "**********" at bounding box center [784, 389] width 745 height 188
paste input "text"
type input "**********"
click at [1123, 541] on span "Duplicate" at bounding box center [1123, 542] width 45 height 13
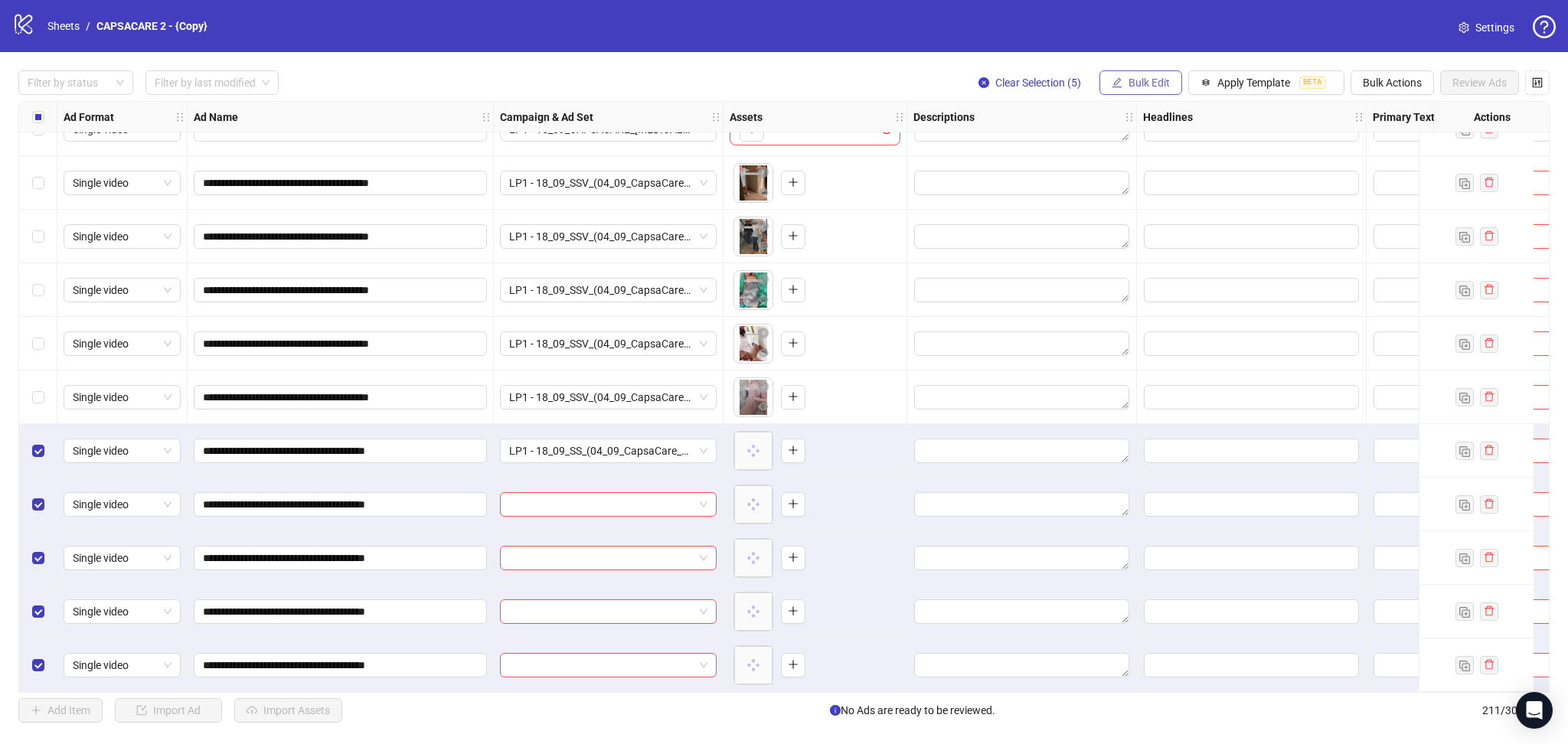
click at [1143, 84] on span "Bulk Edit" at bounding box center [1149, 83] width 41 height 13
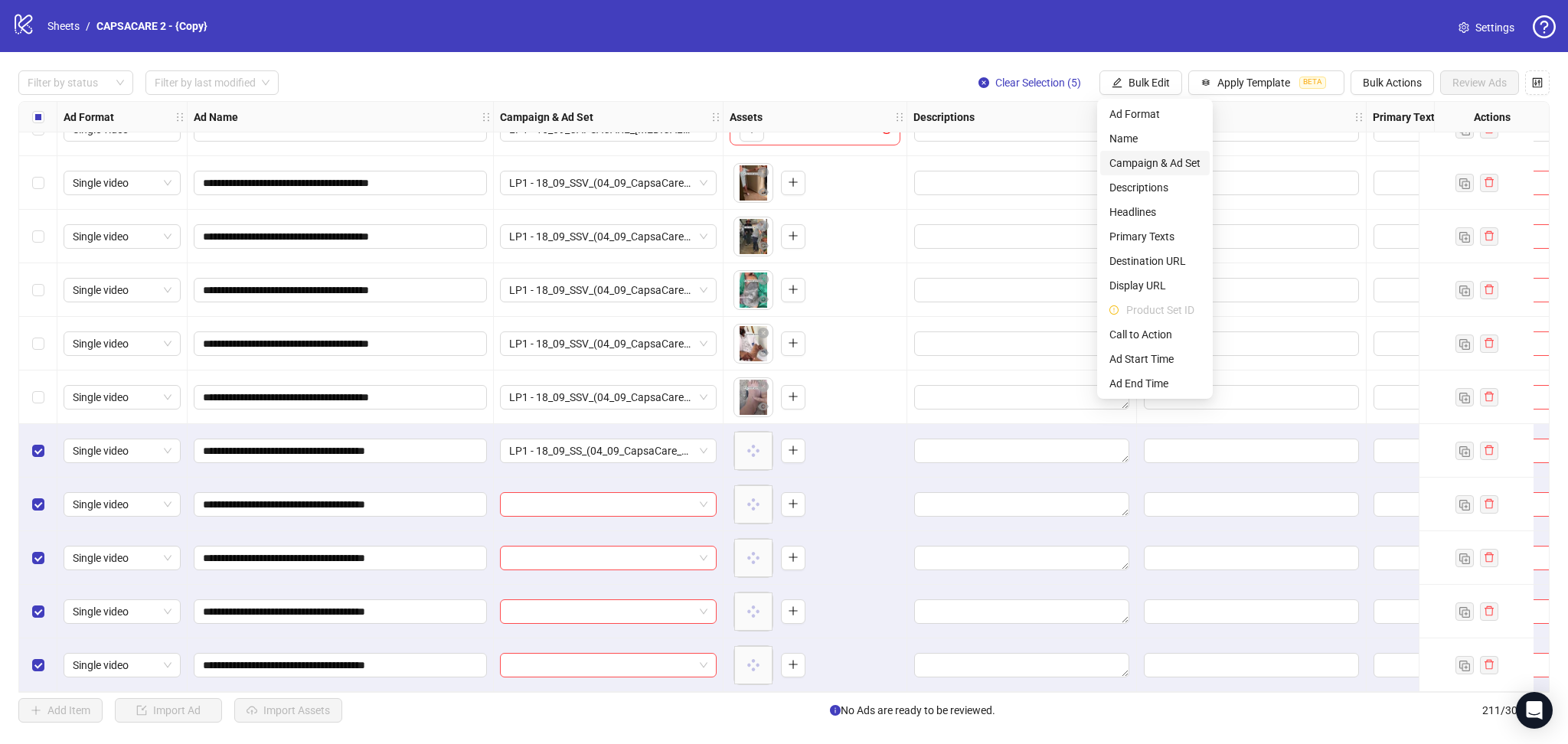
drag, startPoint x: 1176, startPoint y: 160, endPoint x: 1216, endPoint y: 203, distance: 58.7
click at [1176, 161] on span "Campaign & Ad Set" at bounding box center [1155, 162] width 91 height 17
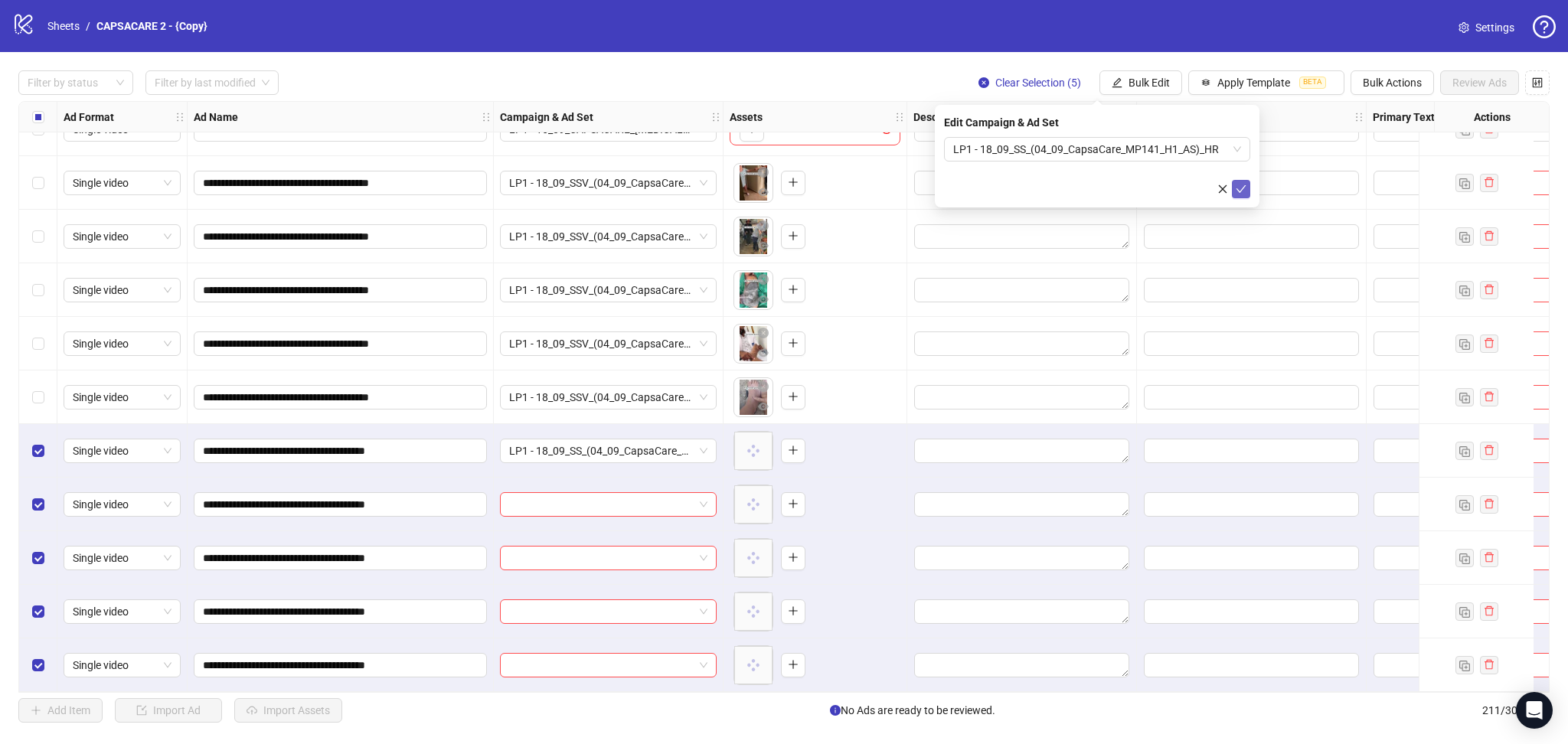
click at [1241, 188] on icon "check" at bounding box center [1240, 189] width 11 height 11
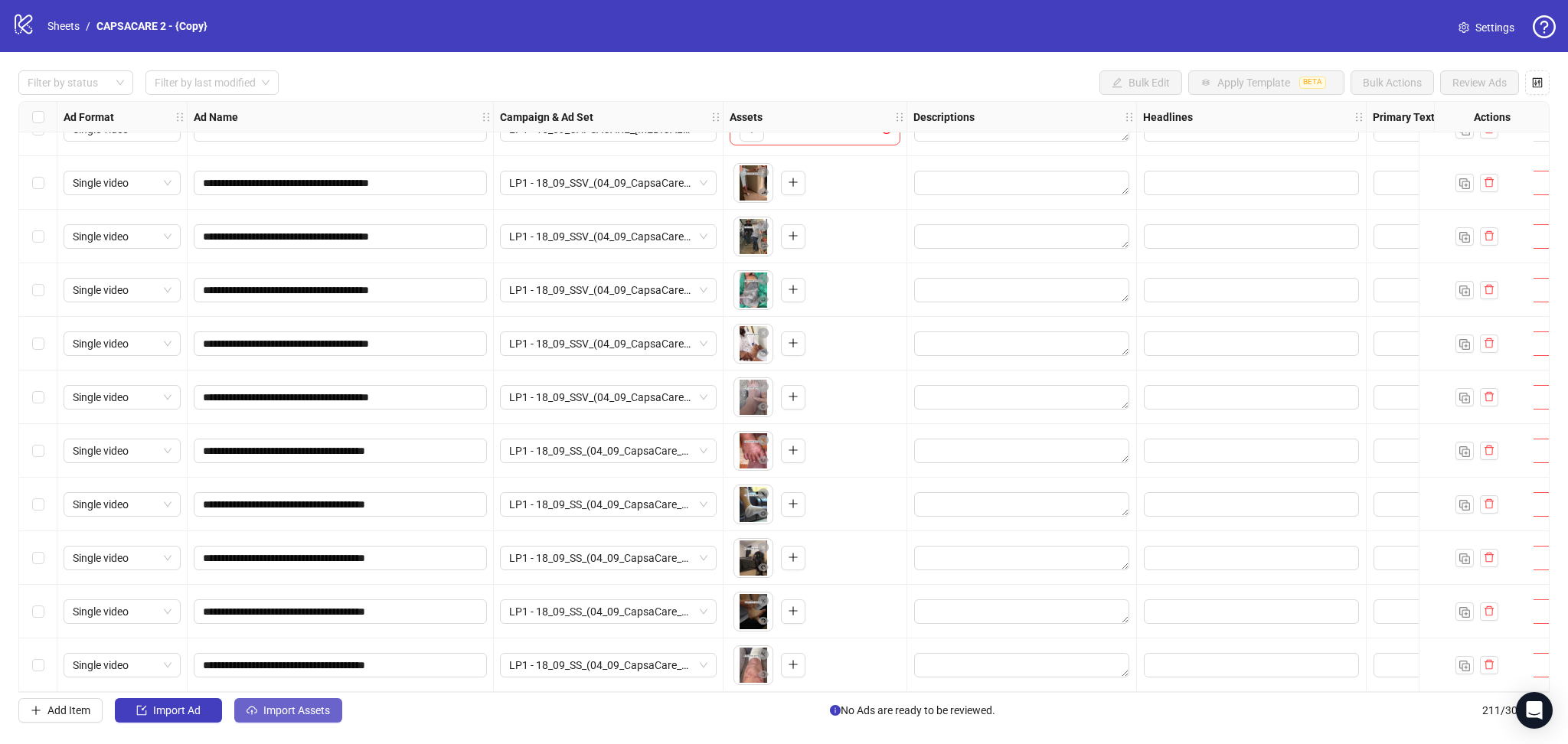
click at [289, 709] on span "Import Assets" at bounding box center [297, 710] width 66 height 13
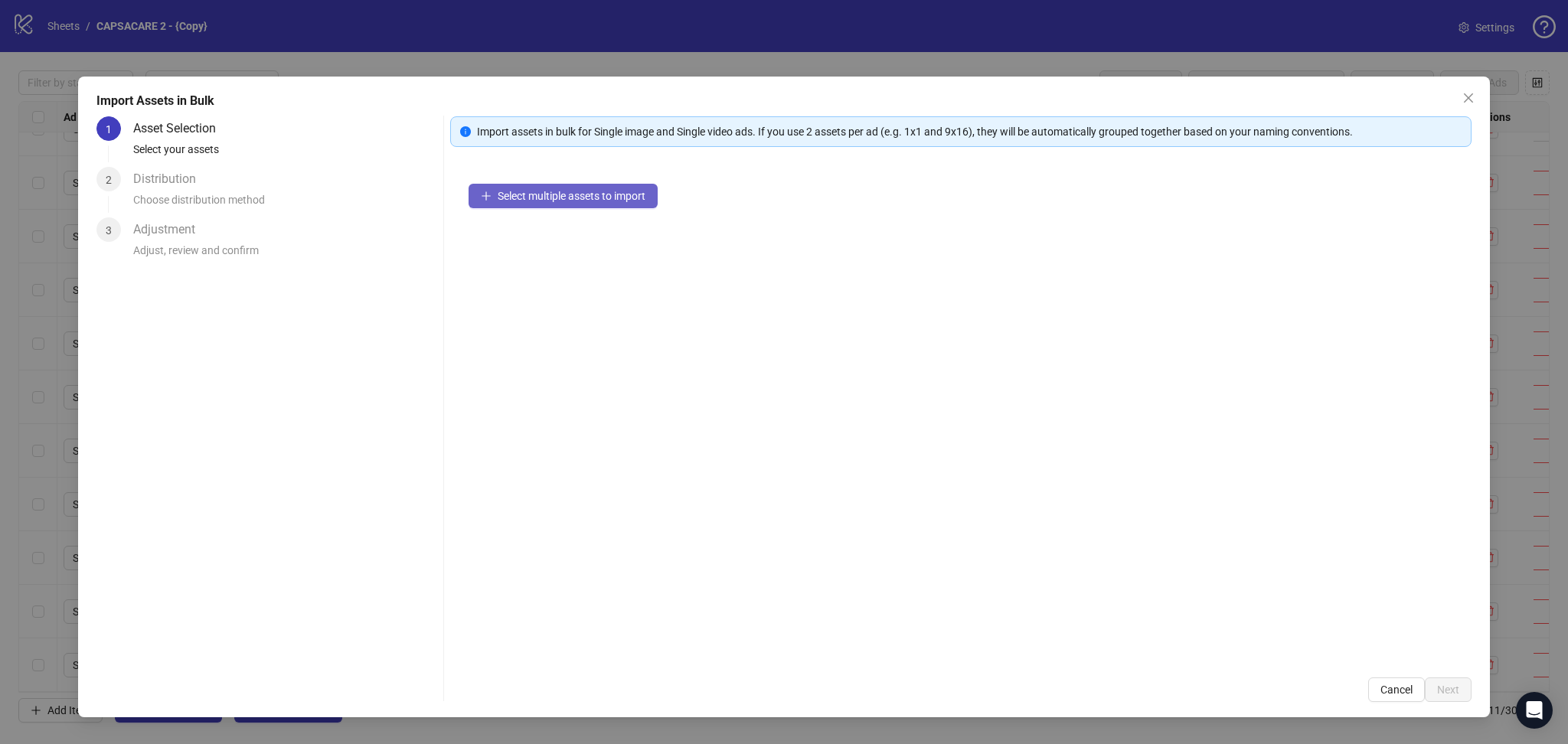
click at [539, 195] on span "Select multiple assets to import" at bounding box center [571, 195] width 148 height 13
click at [1446, 691] on span "Next" at bounding box center [1447, 690] width 22 height 13
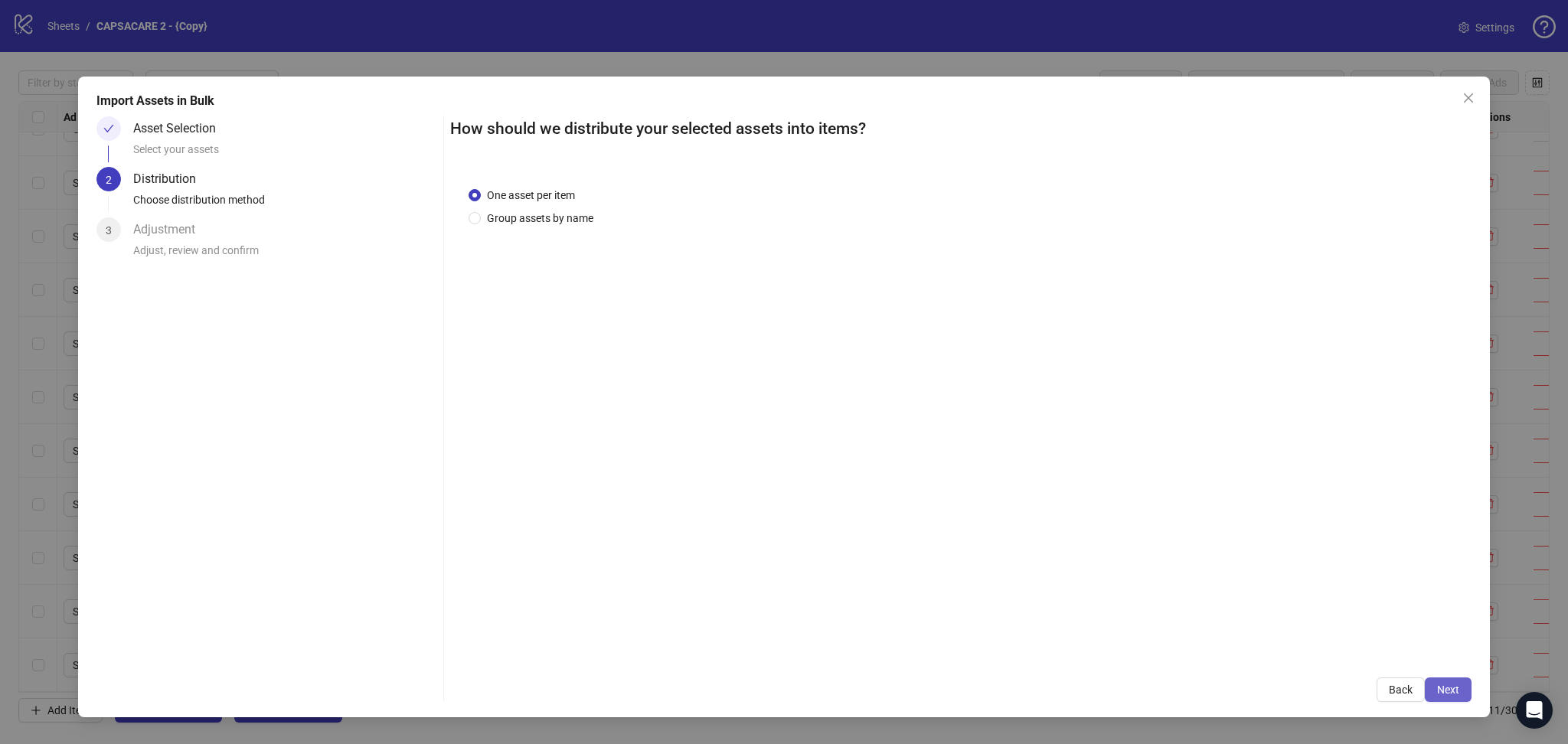
click at [1454, 688] on span "Next" at bounding box center [1447, 690] width 22 height 13
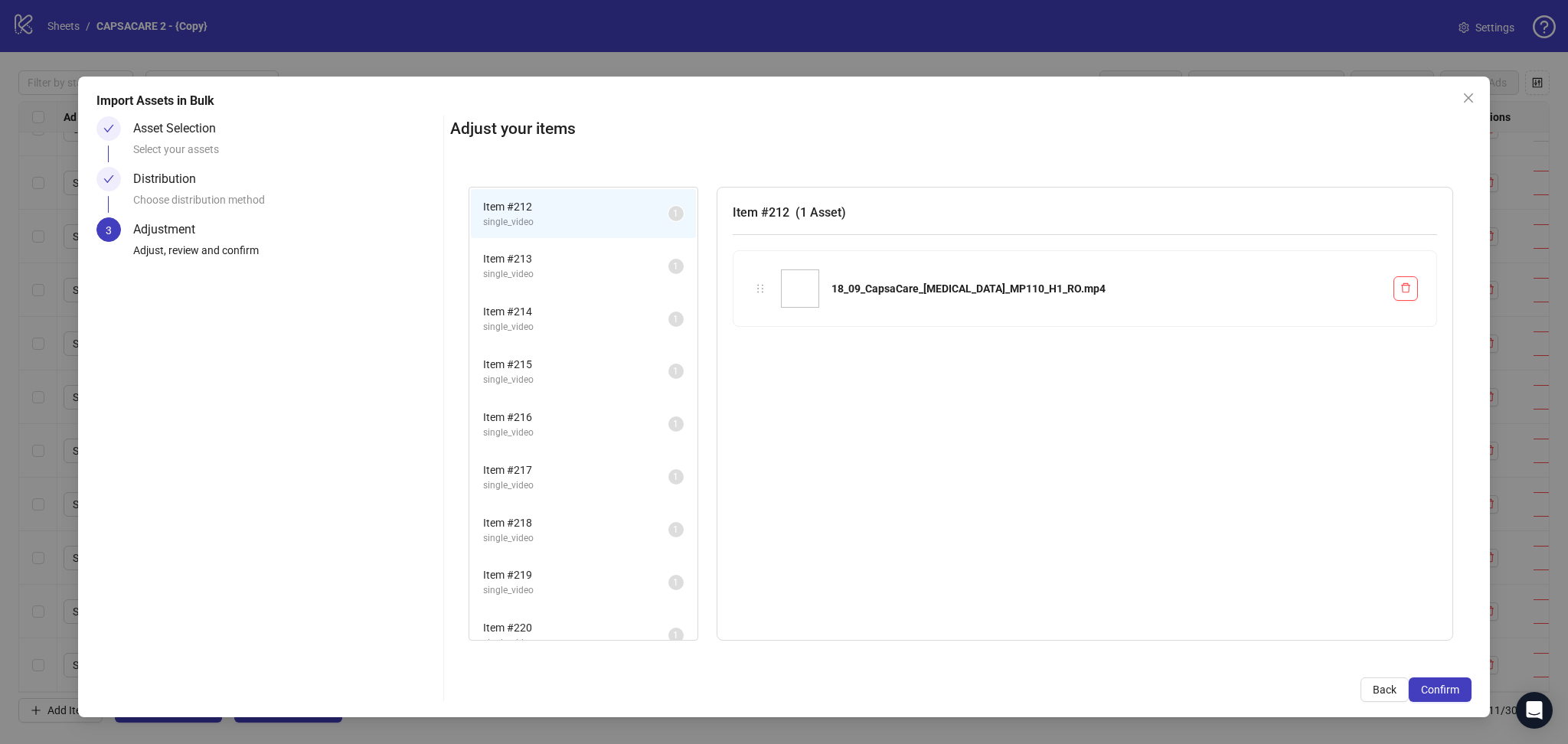
click at [1454, 688] on span "Confirm" at bounding box center [1439, 690] width 38 height 13
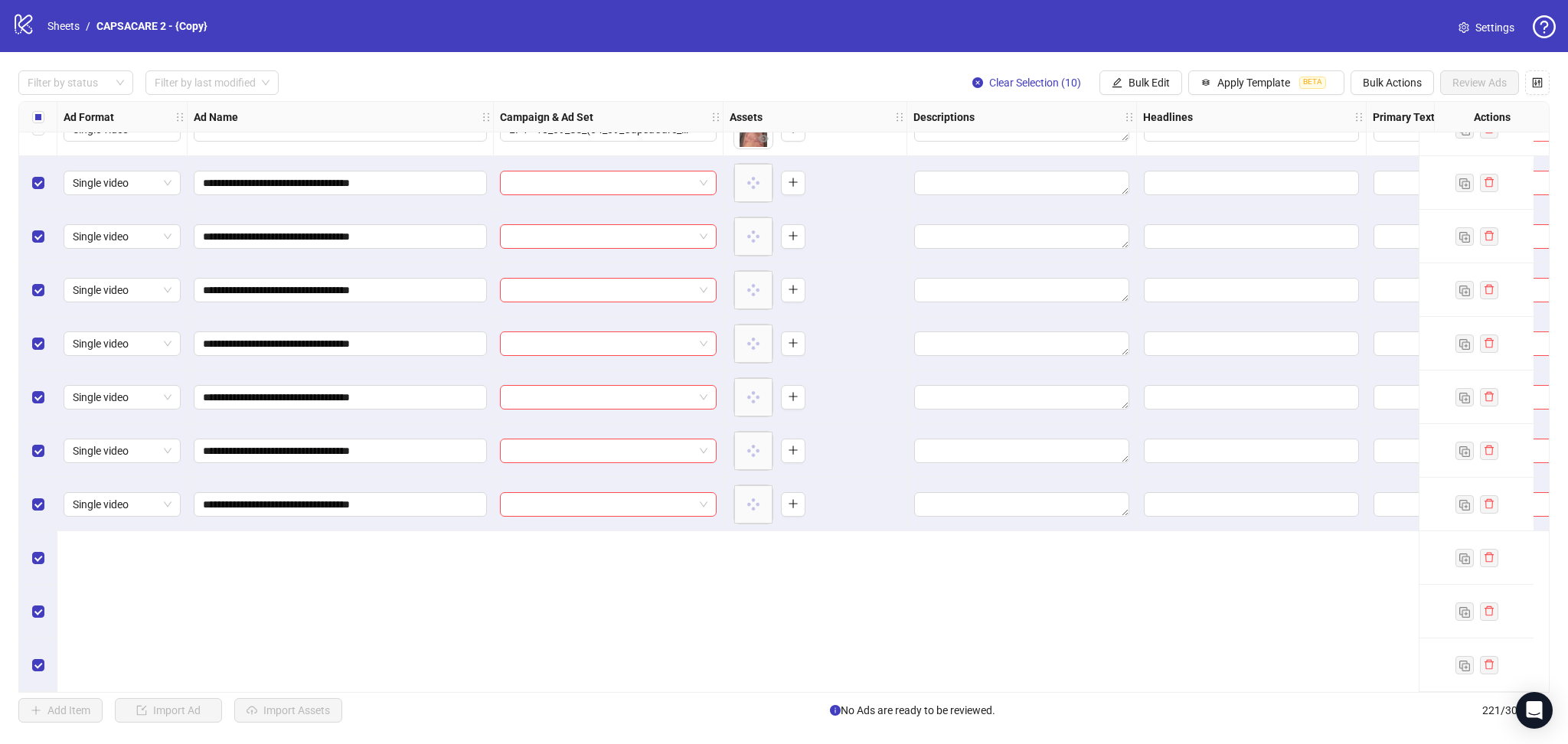
scroll to position [10843, 0]
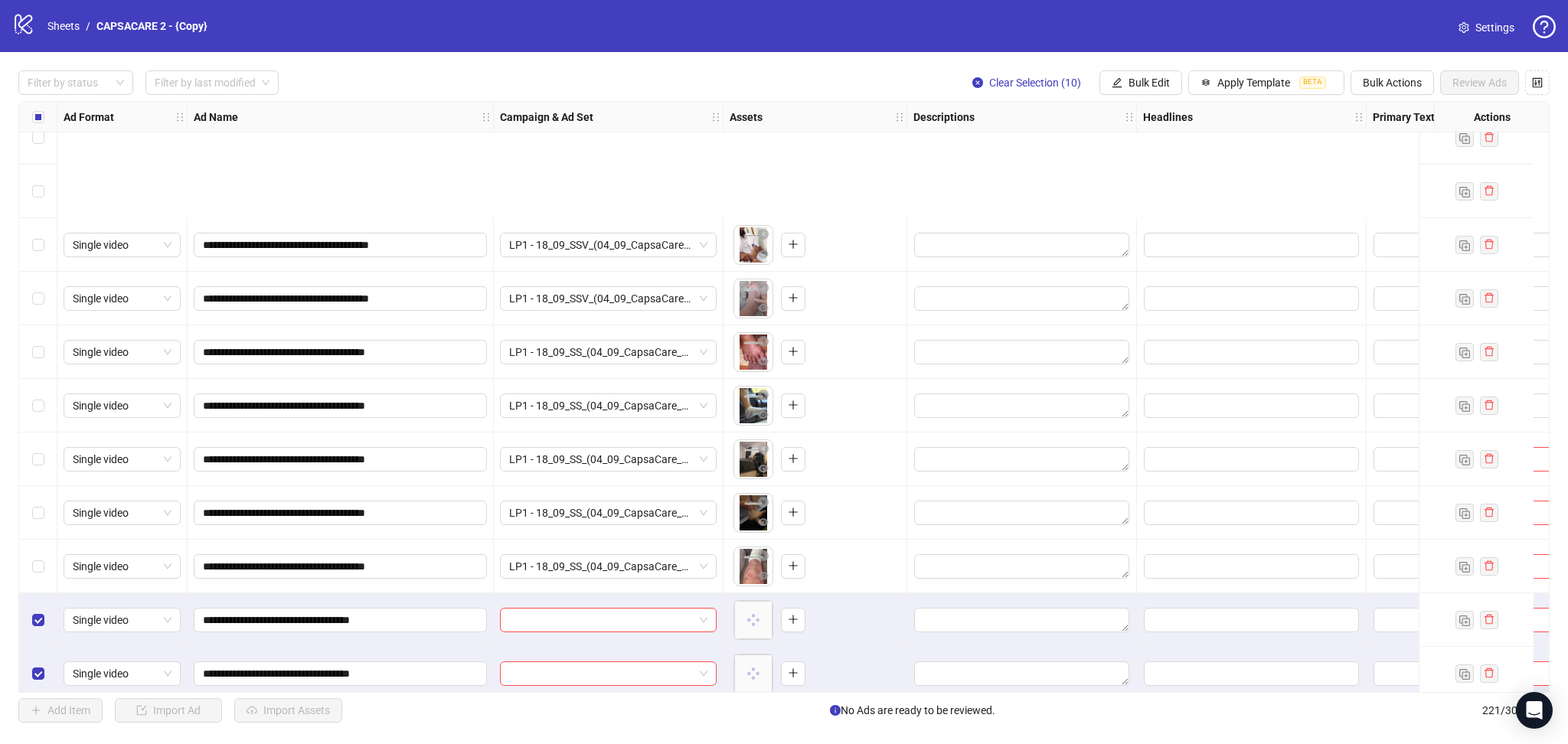
click at [552, 614] on div "**********" at bounding box center [784, 397] width 1531 height 591
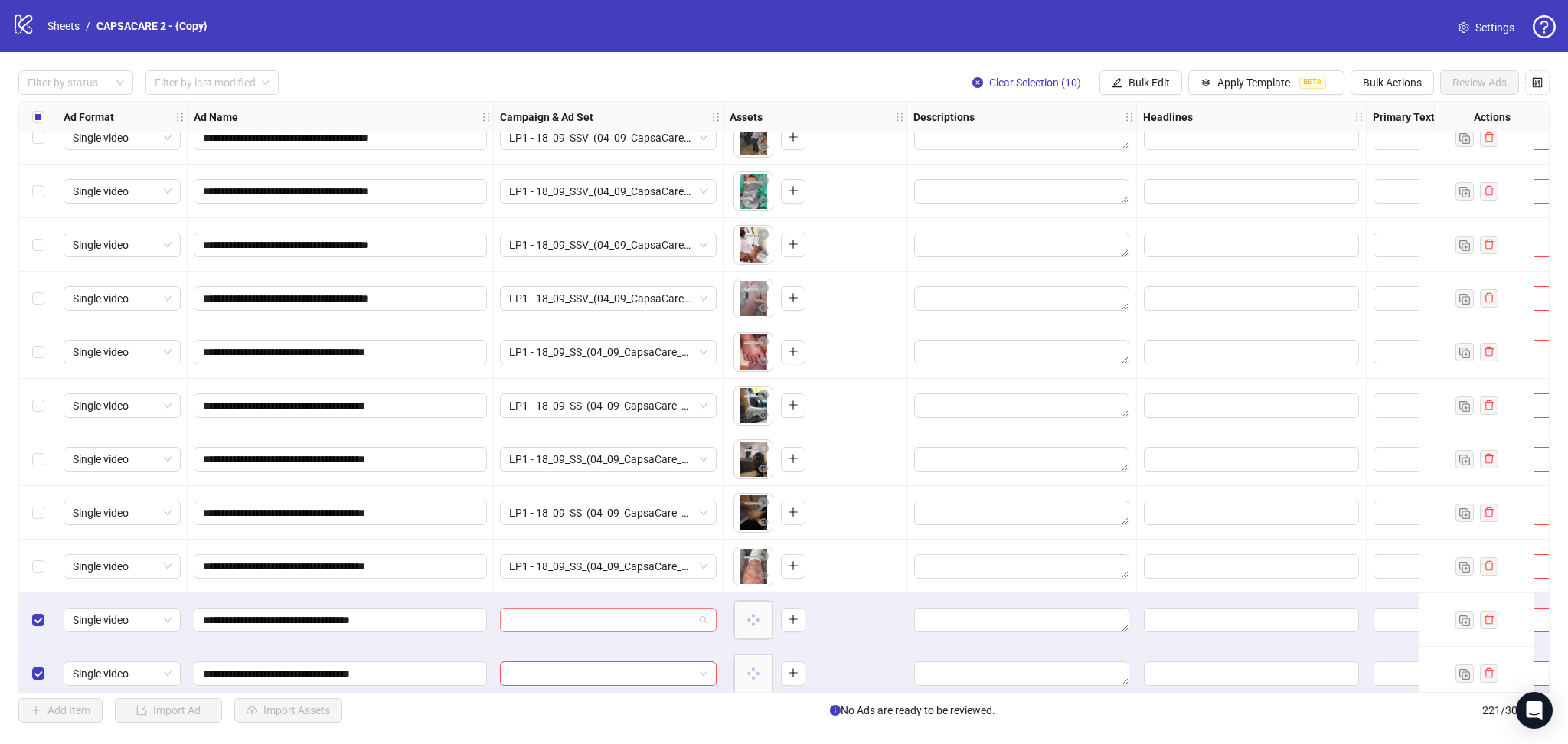
click at [558, 616] on input "search" at bounding box center [601, 620] width 185 height 23
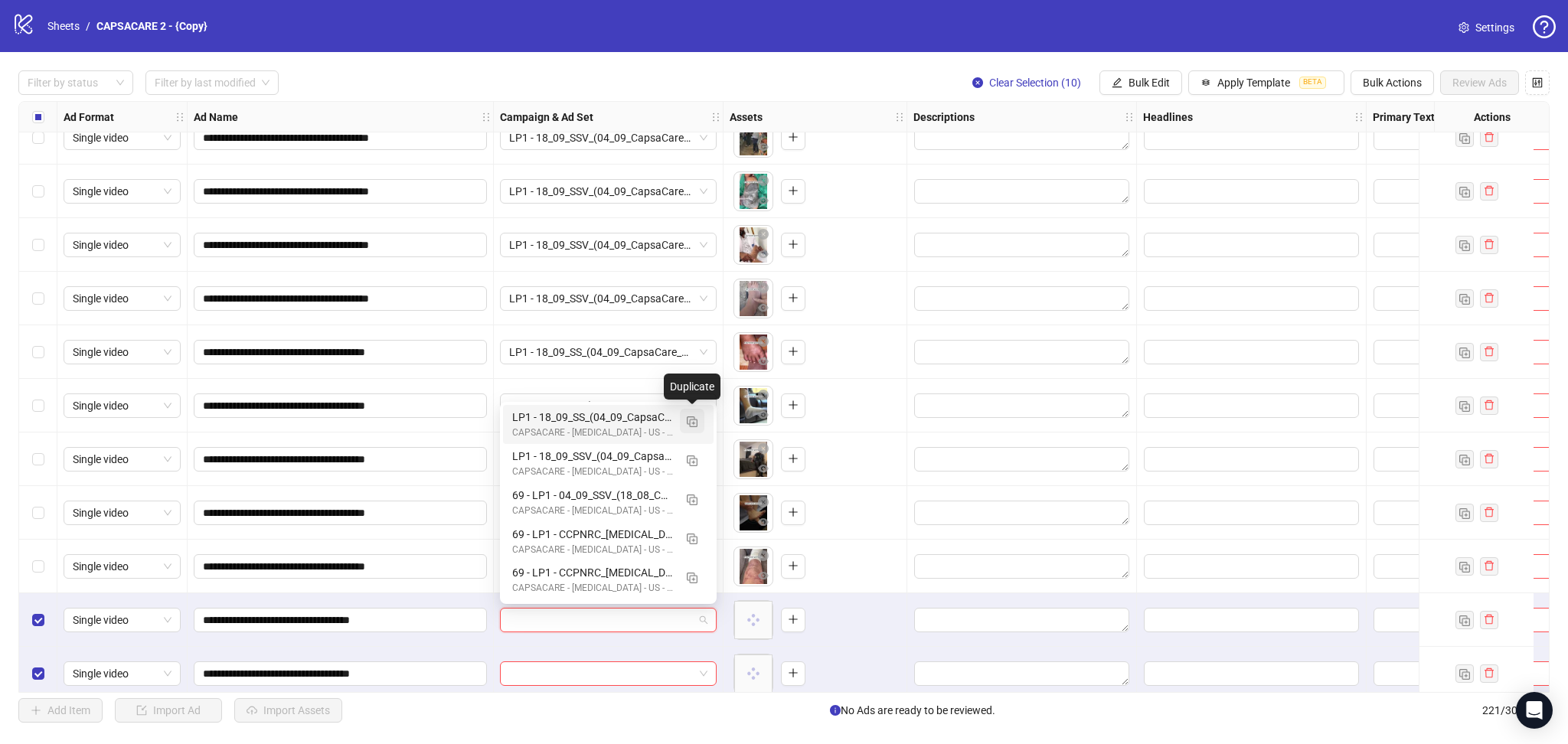
click at [700, 418] on button "button" at bounding box center [692, 420] width 24 height 24
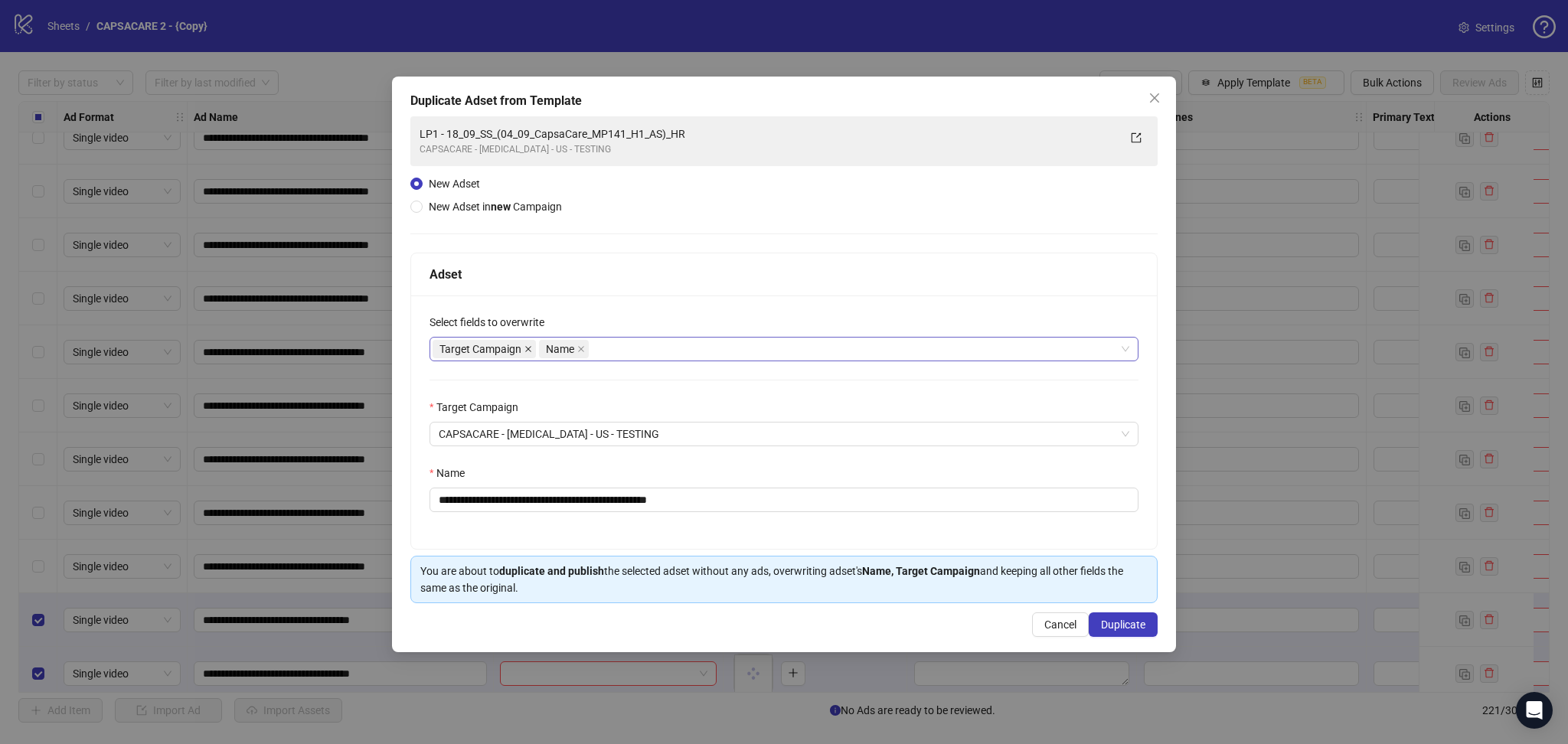
click at [528, 346] on icon "close" at bounding box center [528, 349] width 8 height 8
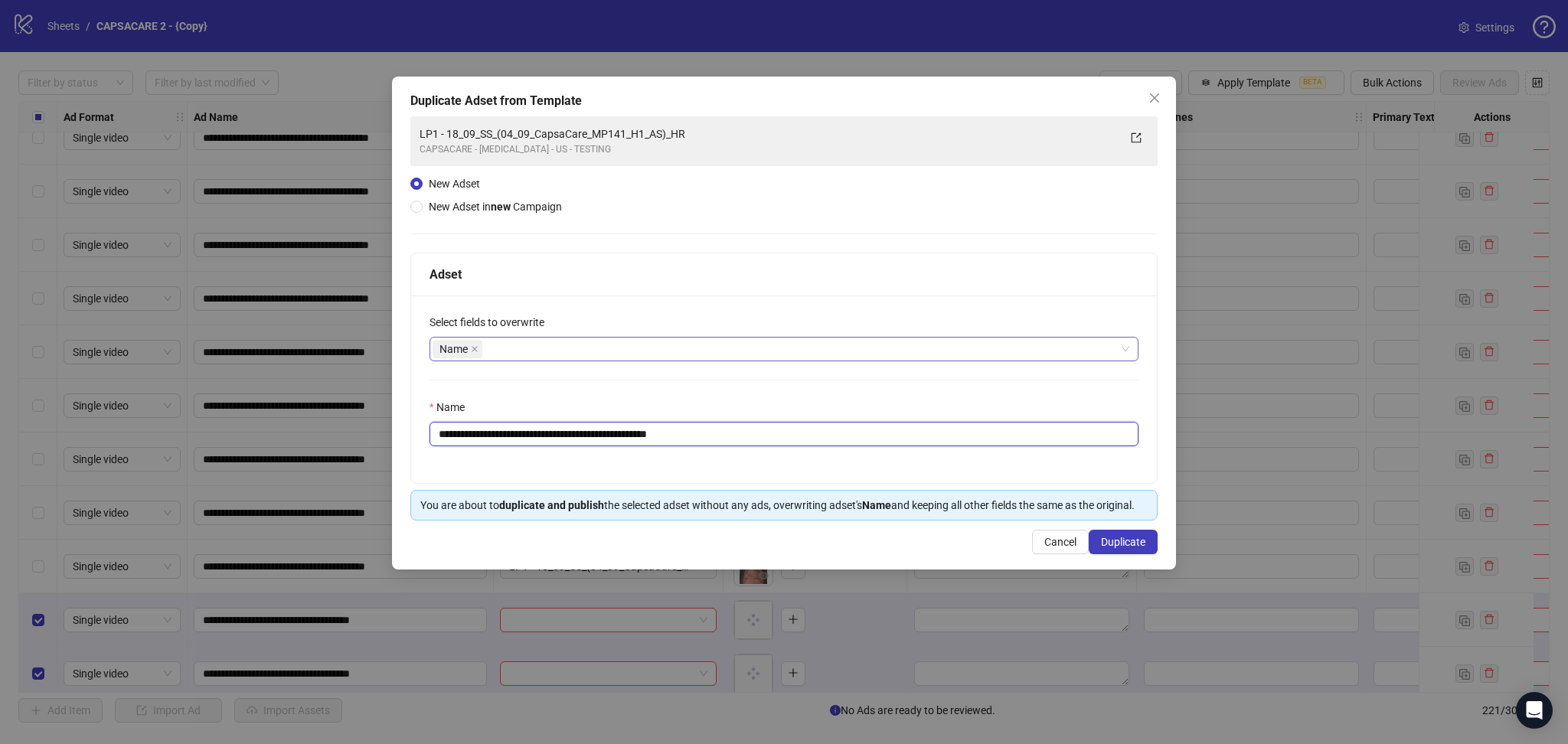
drag, startPoint x: 465, startPoint y: 434, endPoint x: 887, endPoint y: 477, distance: 424.2
click at [887, 477] on div "**********" at bounding box center [784, 389] width 745 height 188
paste input "text"
type input "**********"
click at [1126, 538] on span "Duplicate" at bounding box center [1123, 542] width 45 height 13
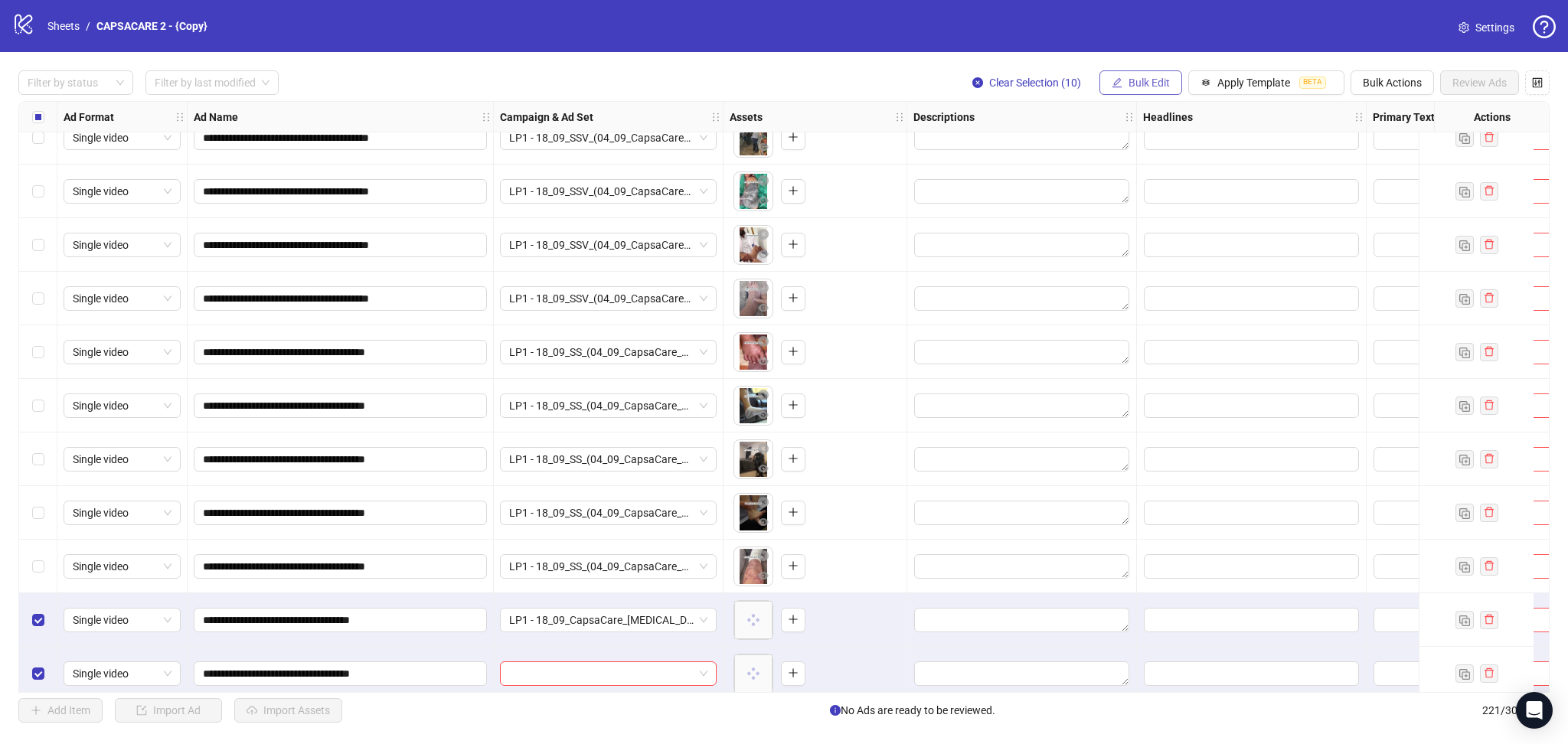
click at [1152, 85] on span "Bulk Edit" at bounding box center [1149, 83] width 41 height 13
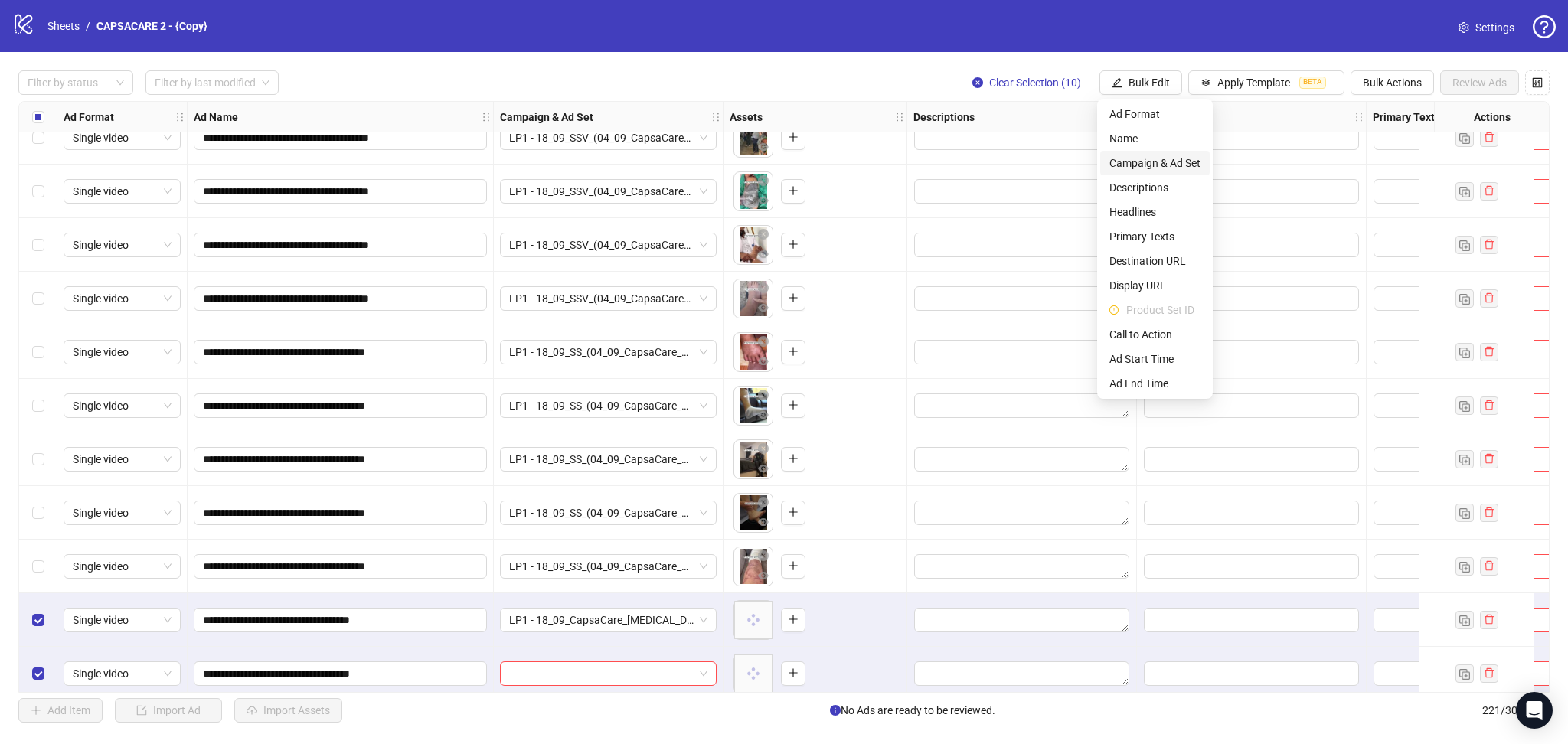
click at [1169, 164] on span "Campaign & Ad Set" at bounding box center [1155, 162] width 91 height 17
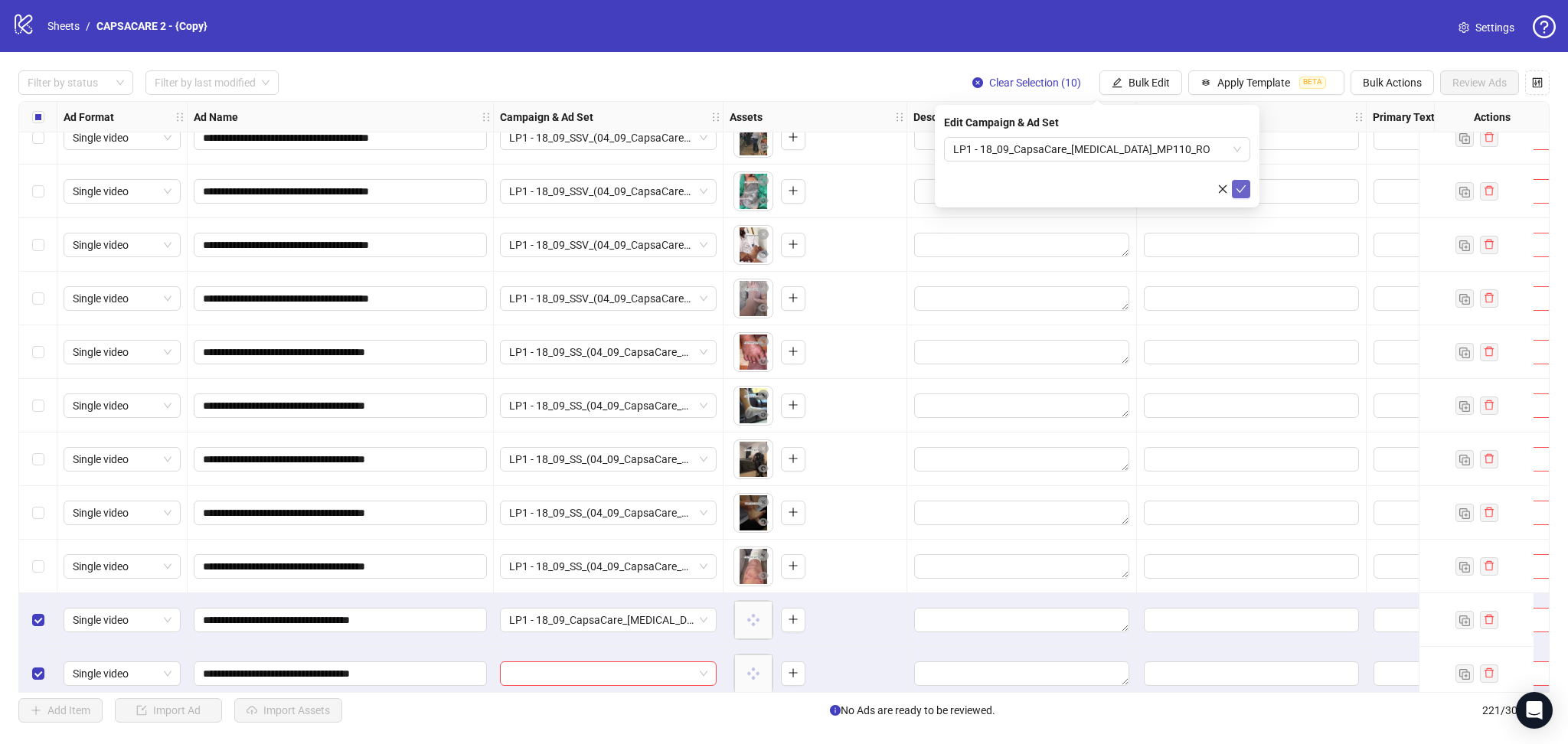
click at [1239, 189] on icon "check" at bounding box center [1240, 189] width 11 height 11
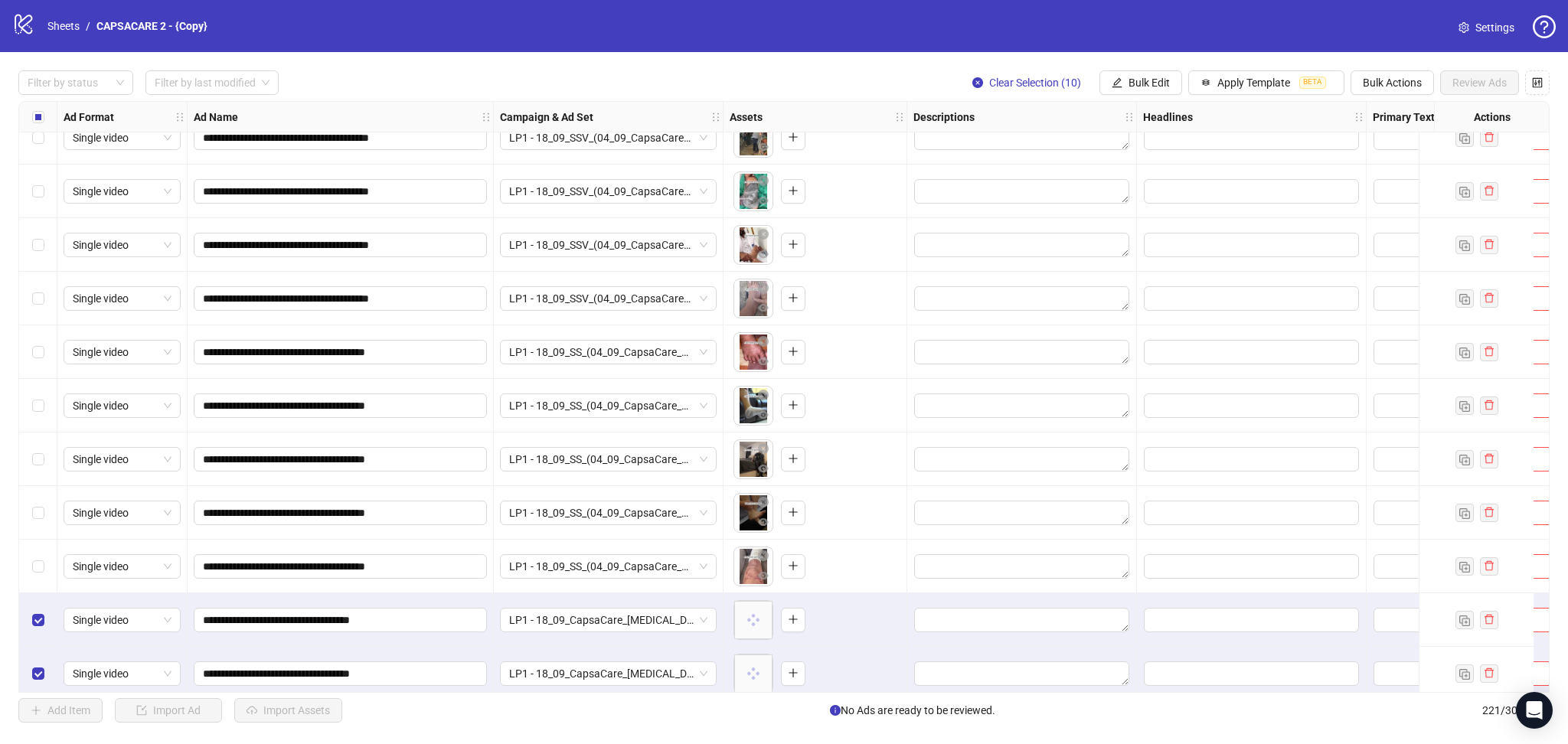
scroll to position [11284, 0]
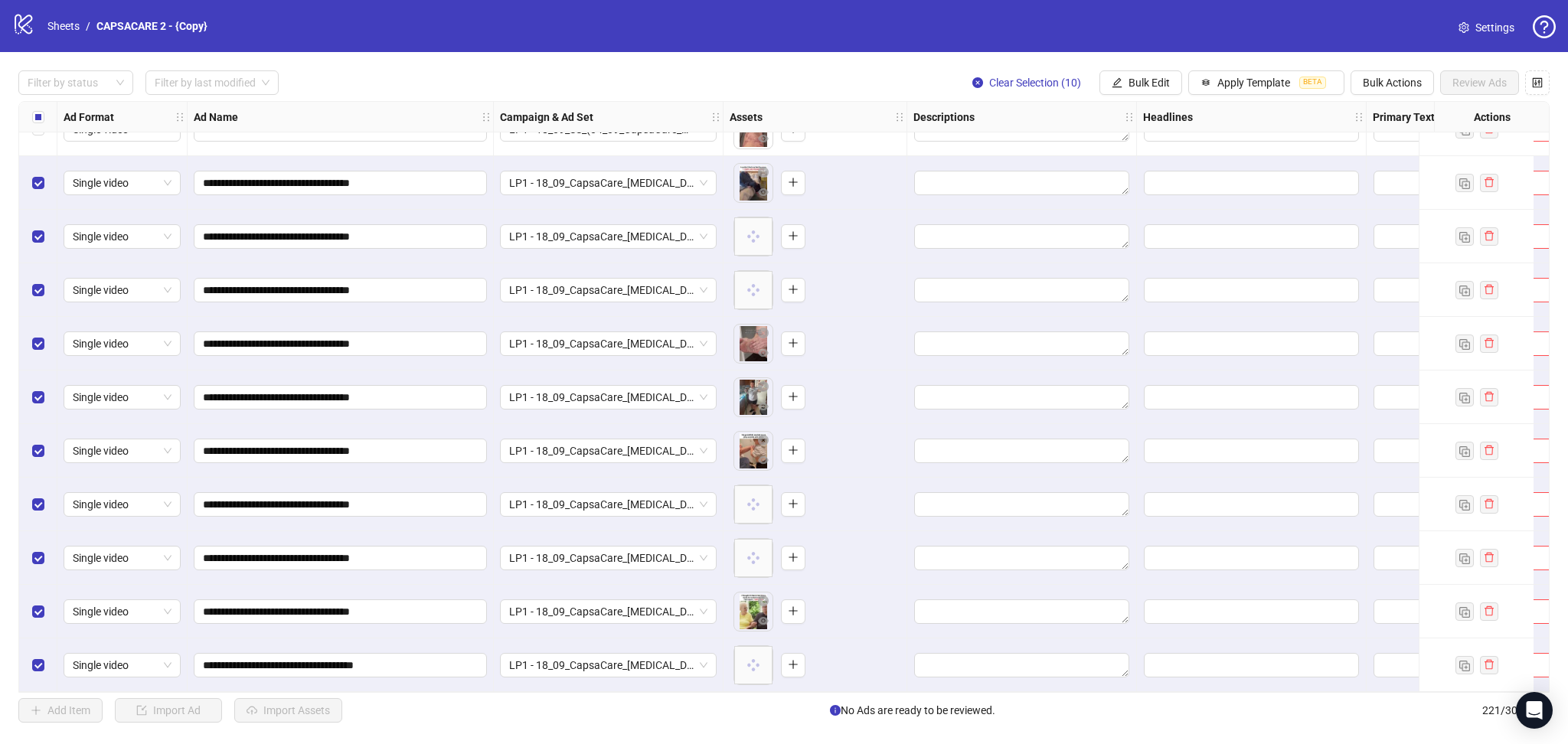
click at [45, 124] on div "Select all rows" at bounding box center [38, 117] width 38 height 30
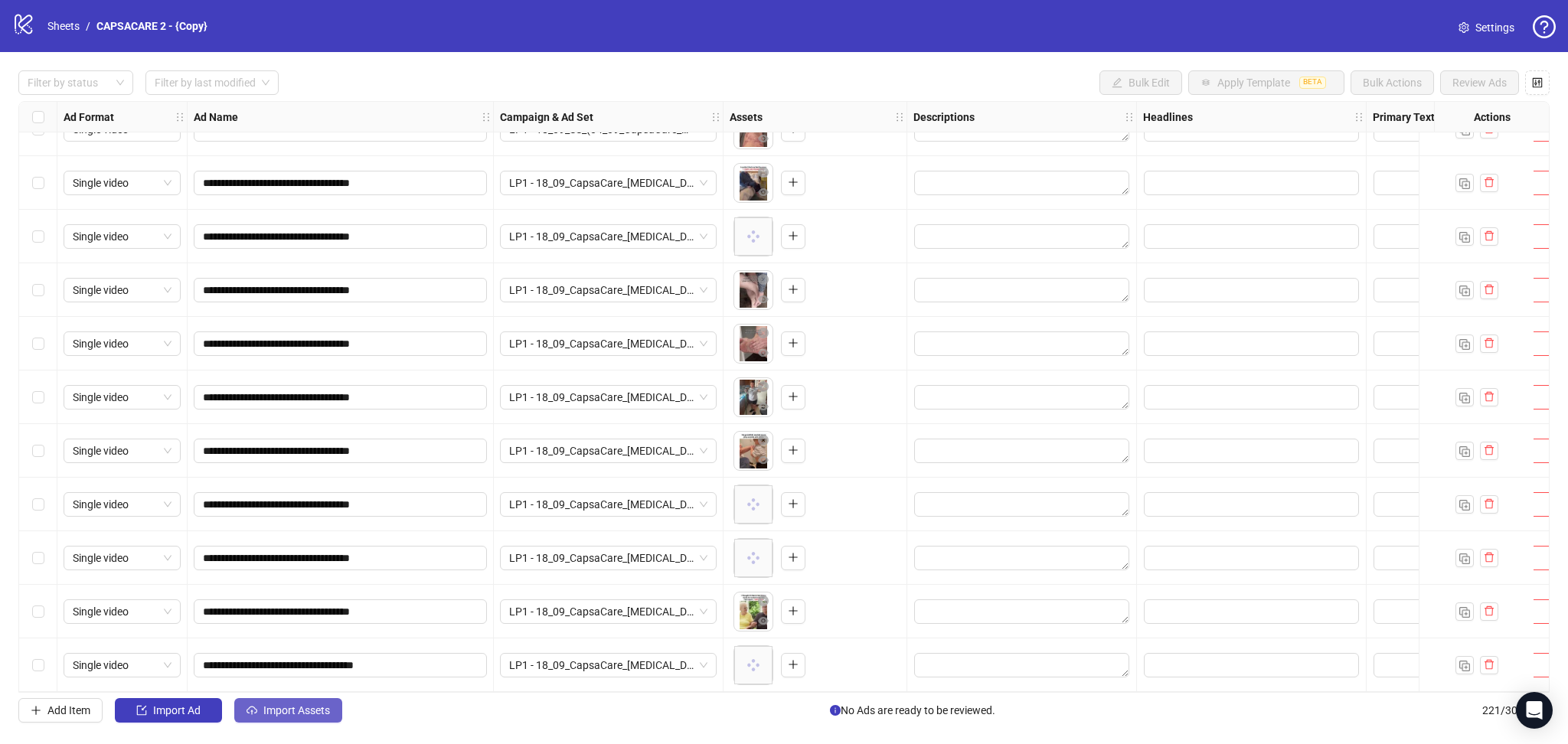
click at [264, 710] on span "Import Assets" at bounding box center [297, 710] width 66 height 13
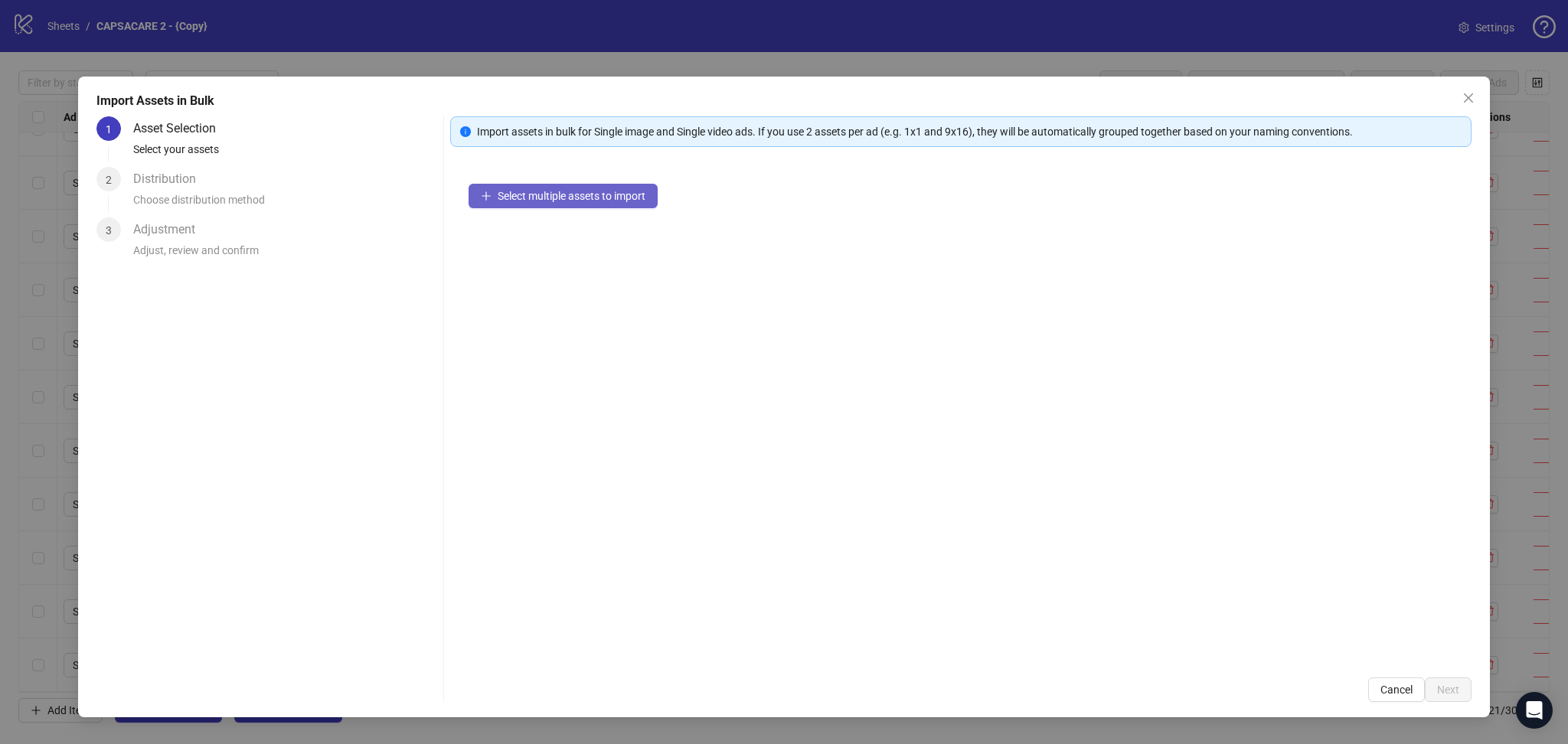
click at [537, 205] on button "Select multiple assets to import" at bounding box center [563, 195] width 189 height 24
click at [1442, 691] on span "Next" at bounding box center [1447, 690] width 22 height 13
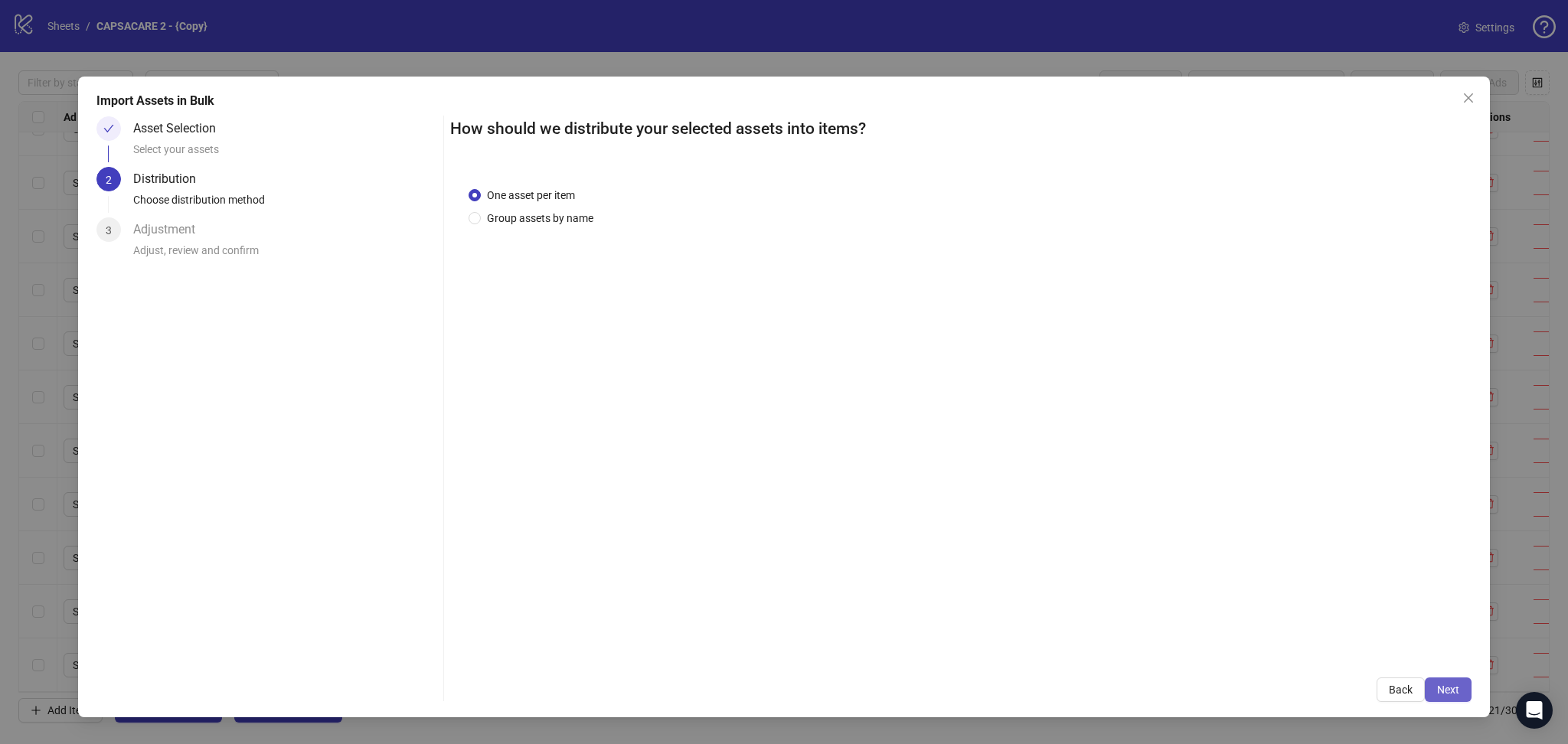
click at [1449, 688] on span "Next" at bounding box center [1447, 690] width 22 height 13
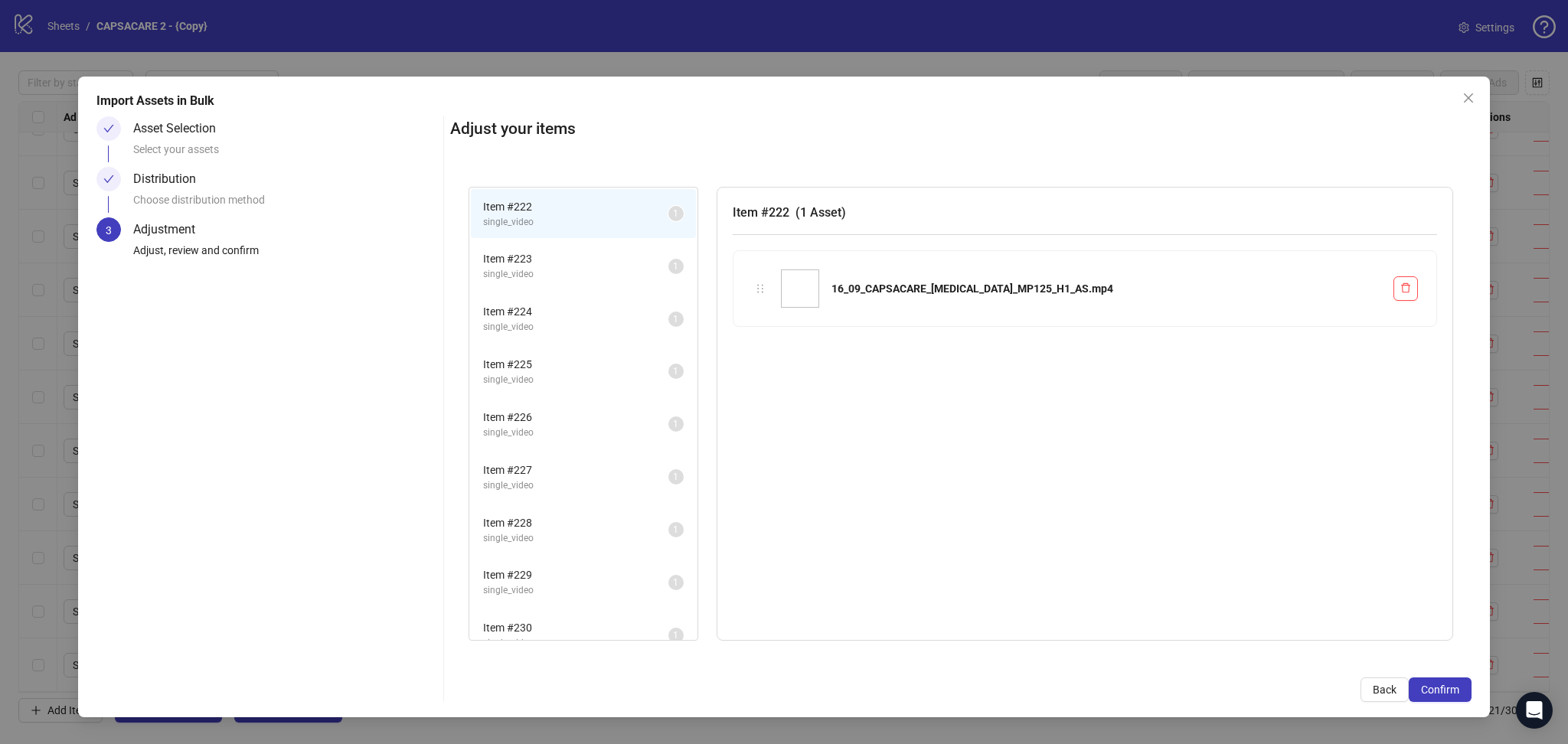
click at [1448, 689] on span "Confirm" at bounding box center [1439, 690] width 38 height 13
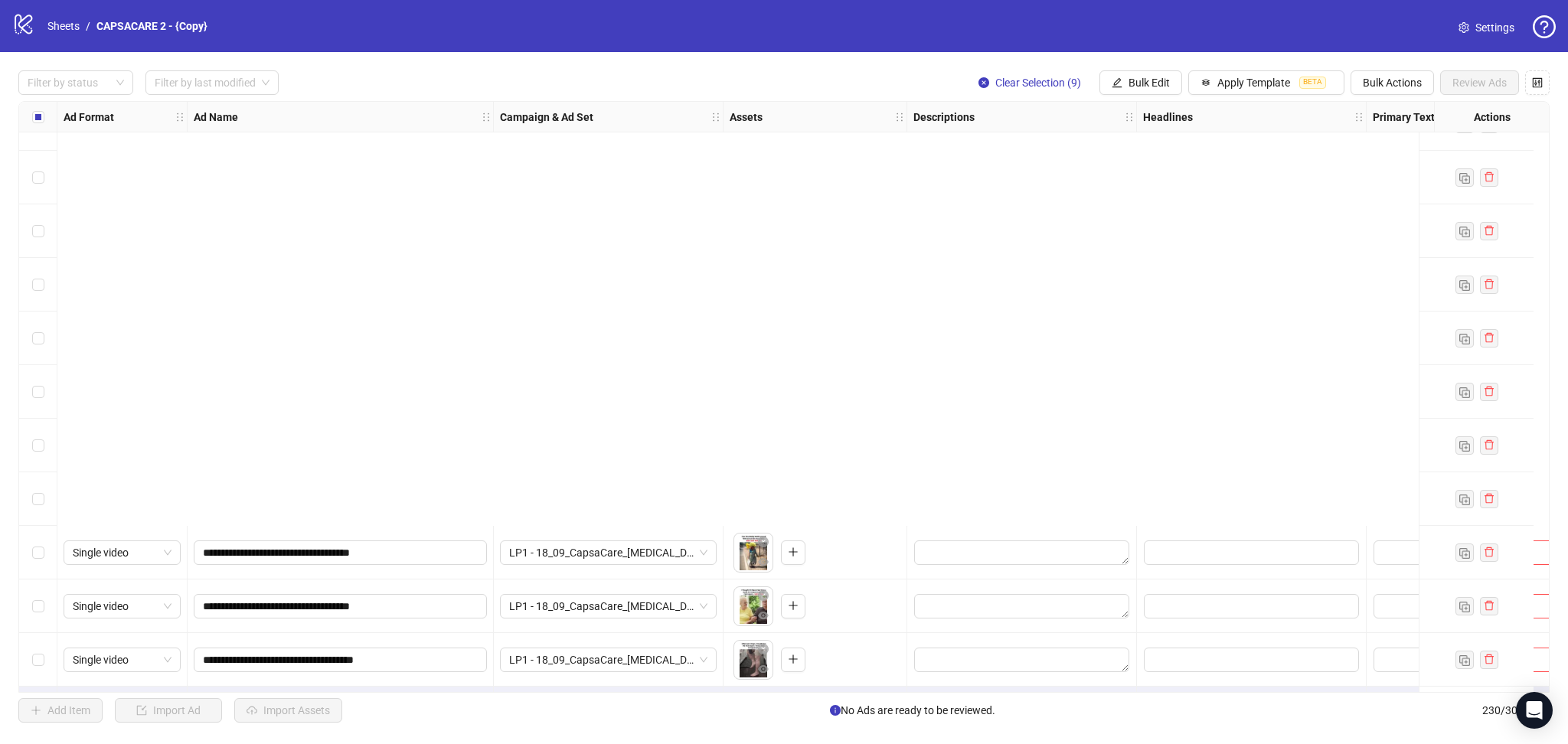
scroll to position [11767, 0]
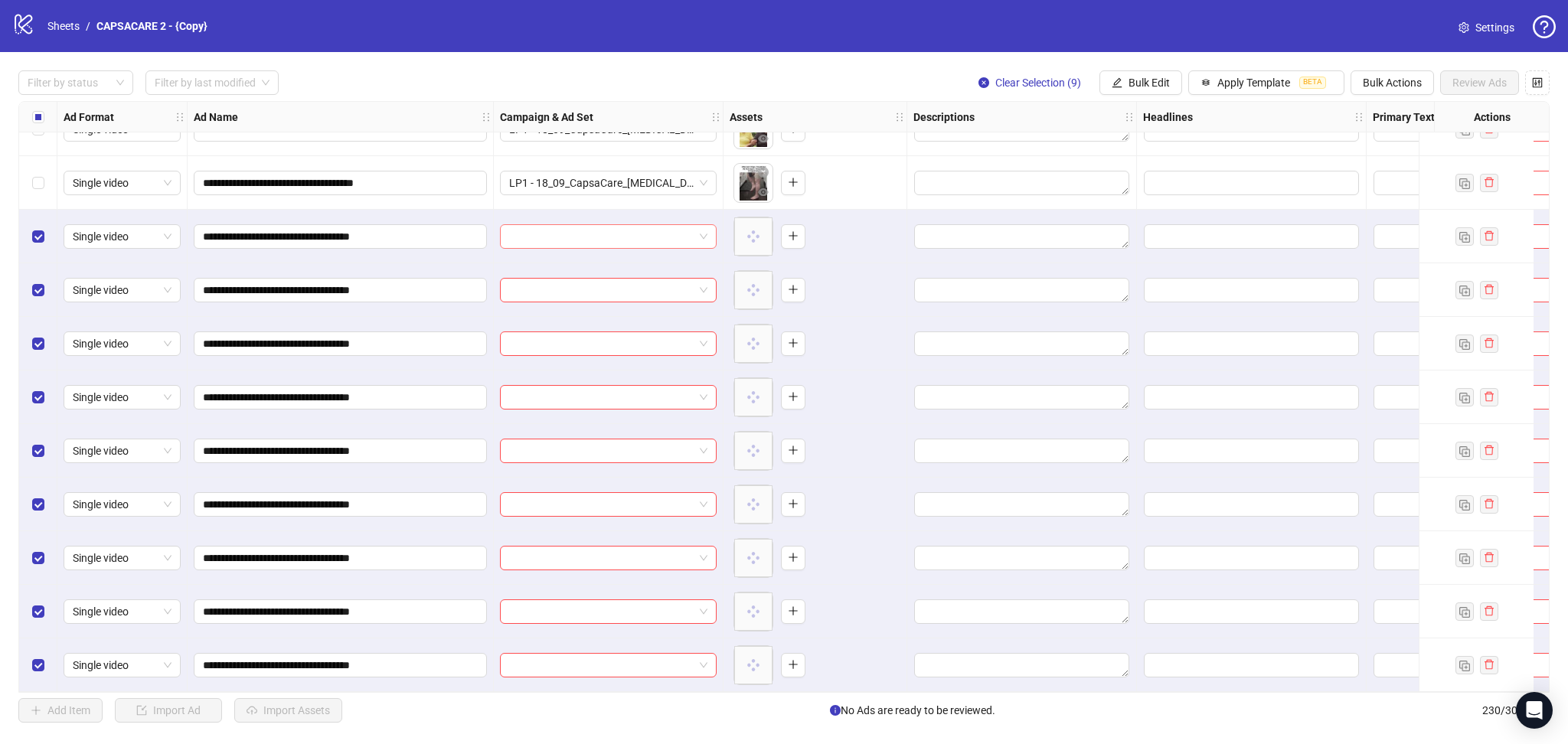
click at [558, 230] on input "search" at bounding box center [601, 236] width 185 height 23
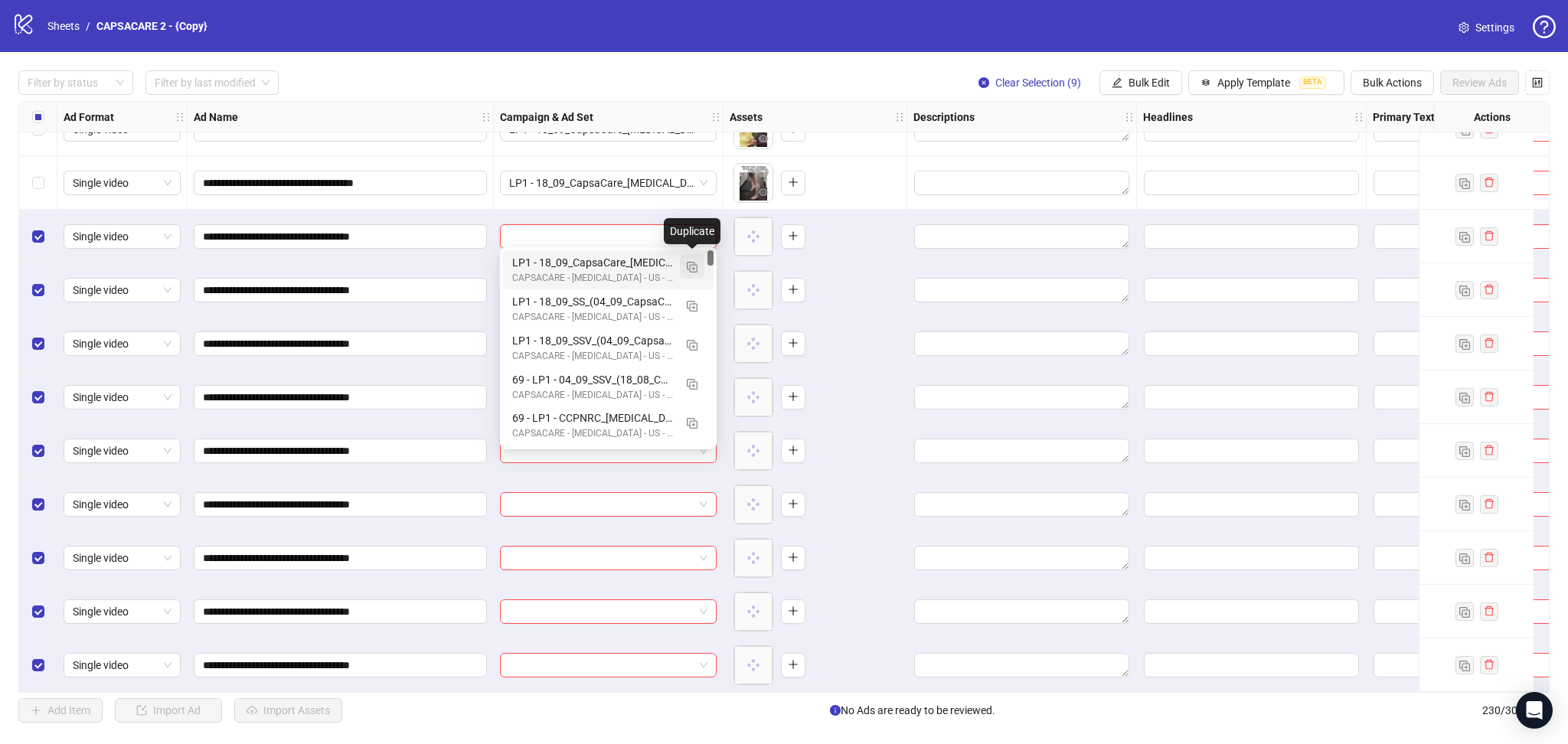
click at [692, 264] on img "button" at bounding box center [692, 266] width 11 height 11
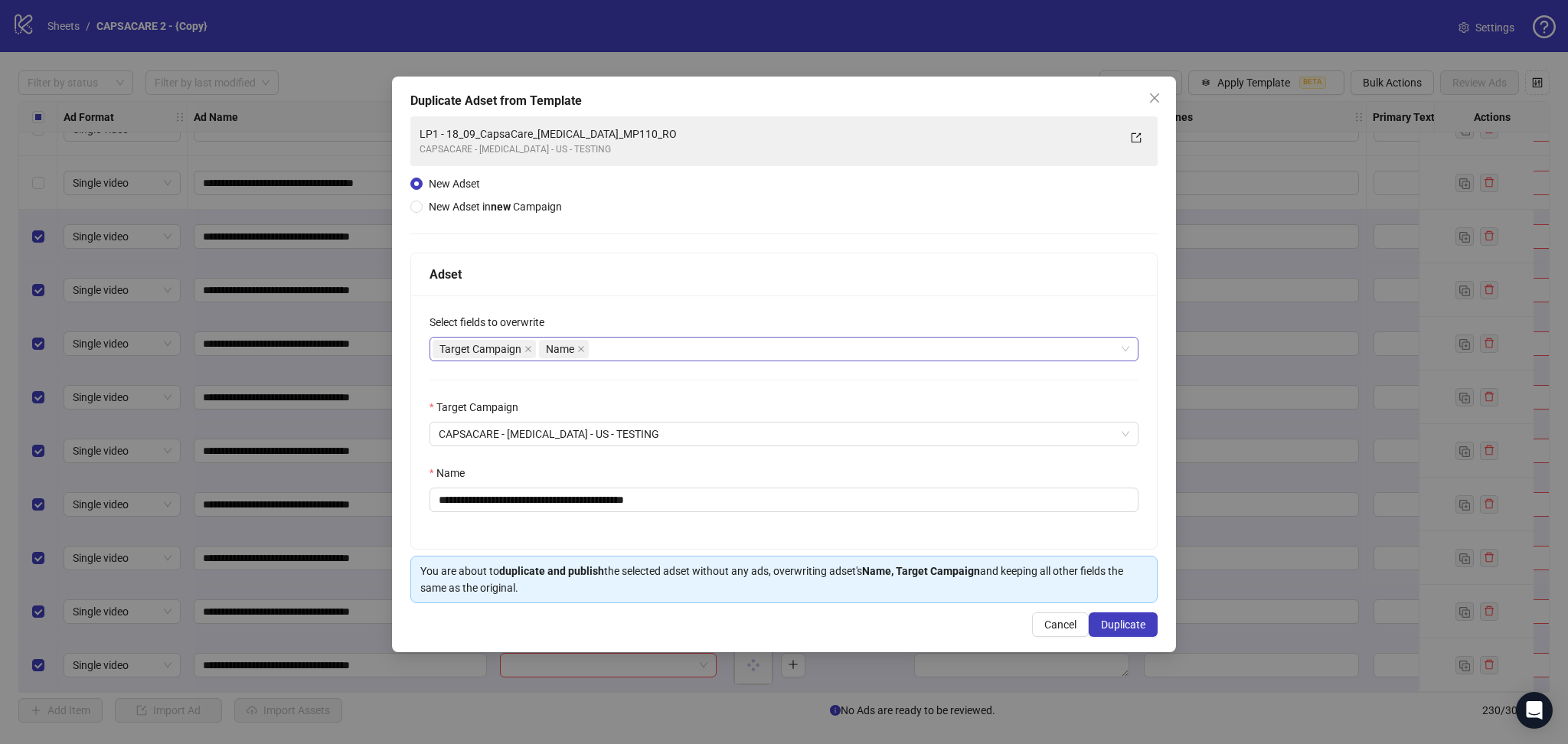
click at [526, 348] on icon "close" at bounding box center [528, 349] width 8 height 8
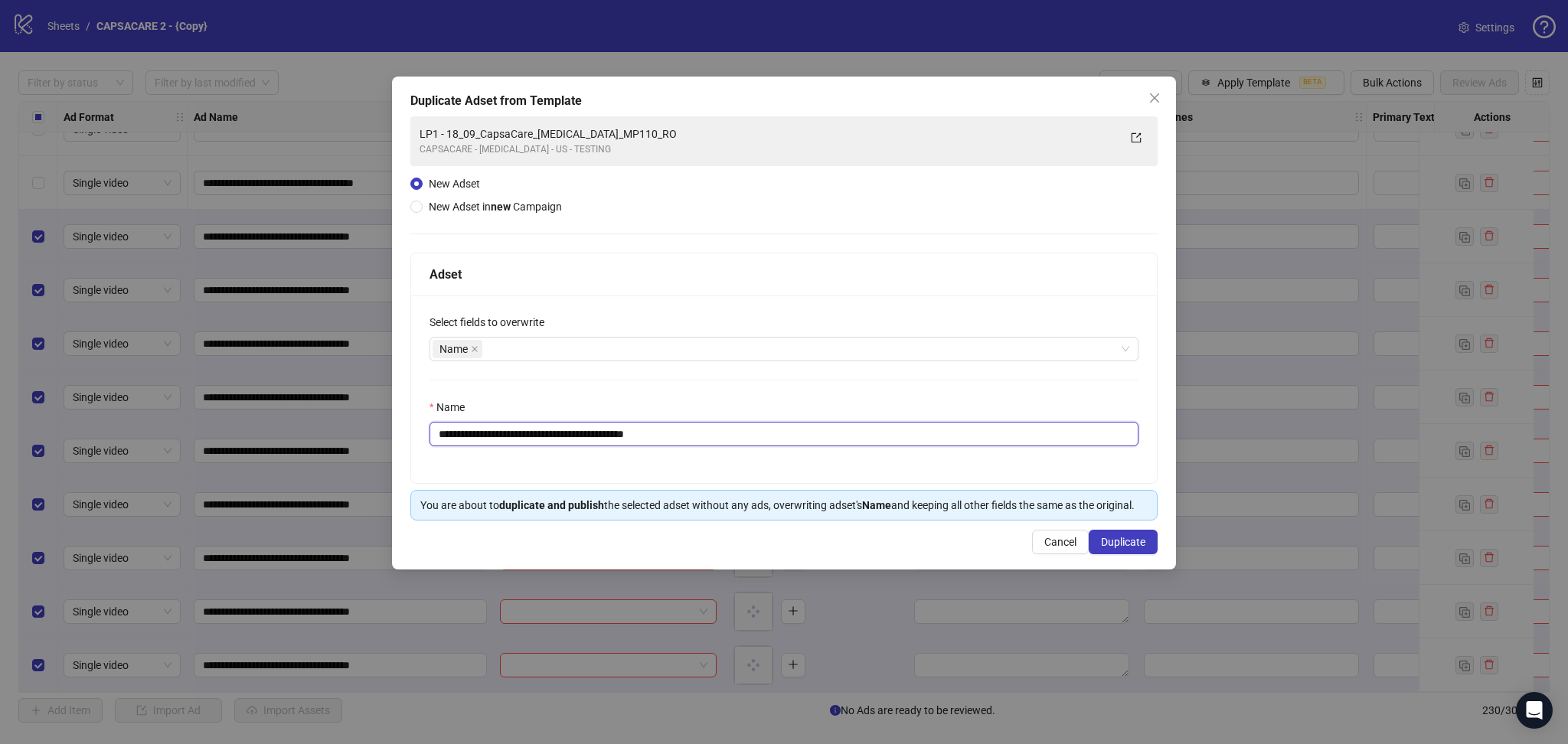
drag, startPoint x: 465, startPoint y: 431, endPoint x: 897, endPoint y: 487, distance: 435.6
click at [800, 442] on input "**********" at bounding box center [783, 434] width 709 height 24
paste input "text"
type input "**********"
click at [1134, 537] on span "Duplicate" at bounding box center [1123, 542] width 45 height 13
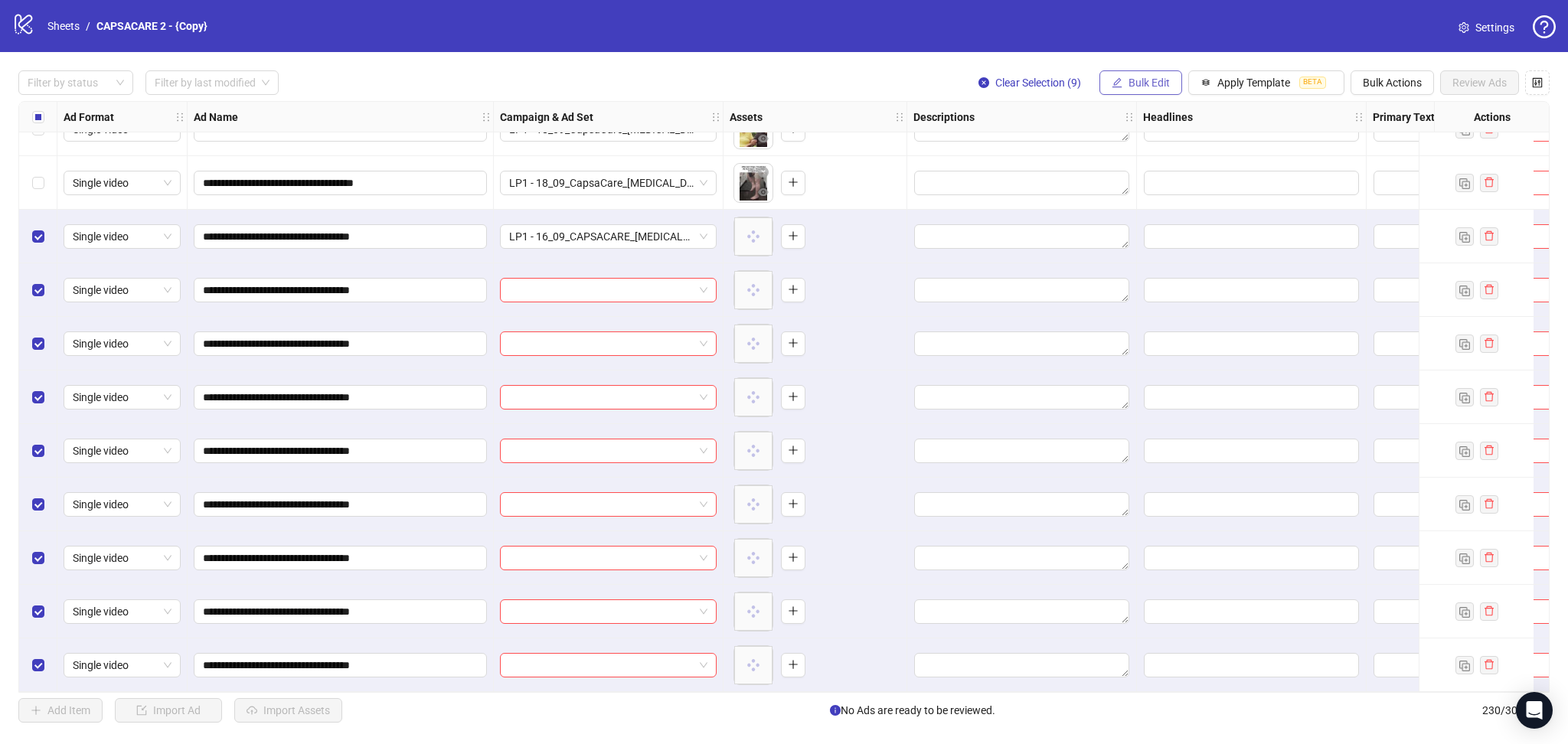
click at [1139, 77] on span "Bulk Edit" at bounding box center [1149, 83] width 41 height 13
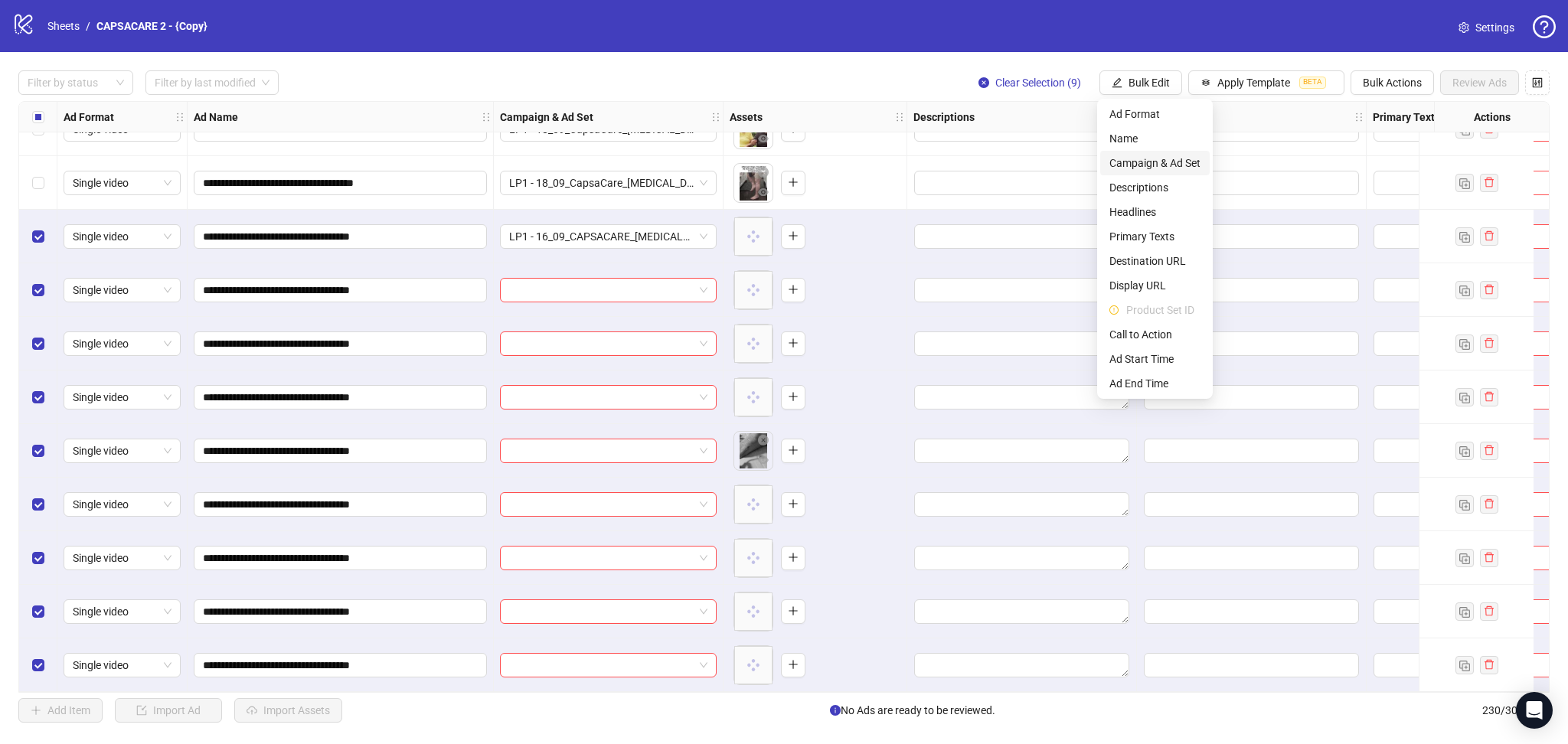
click at [1157, 157] on span "Campaign & Ad Set" at bounding box center [1155, 162] width 91 height 17
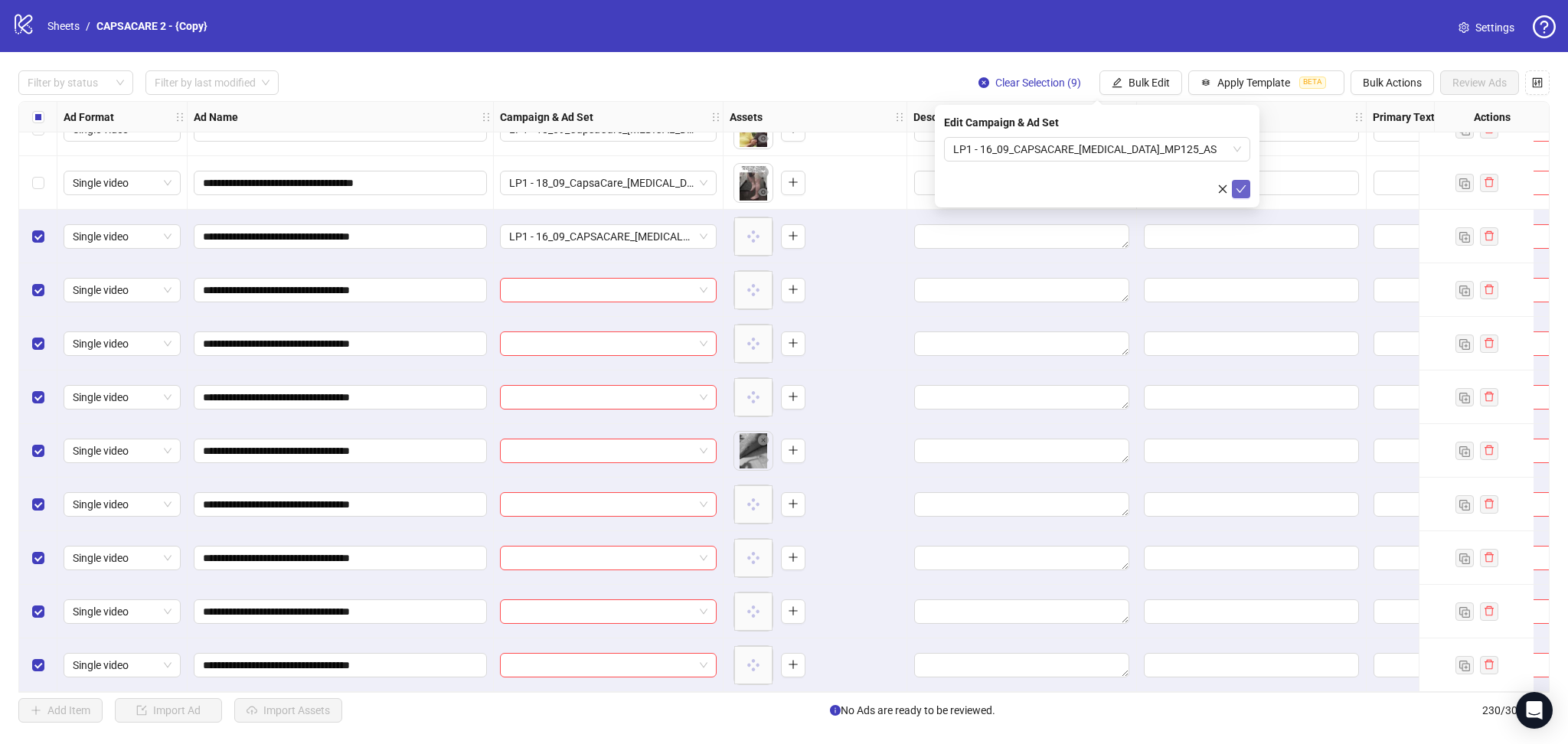
click at [1240, 192] on icon "check" at bounding box center [1240, 189] width 11 height 11
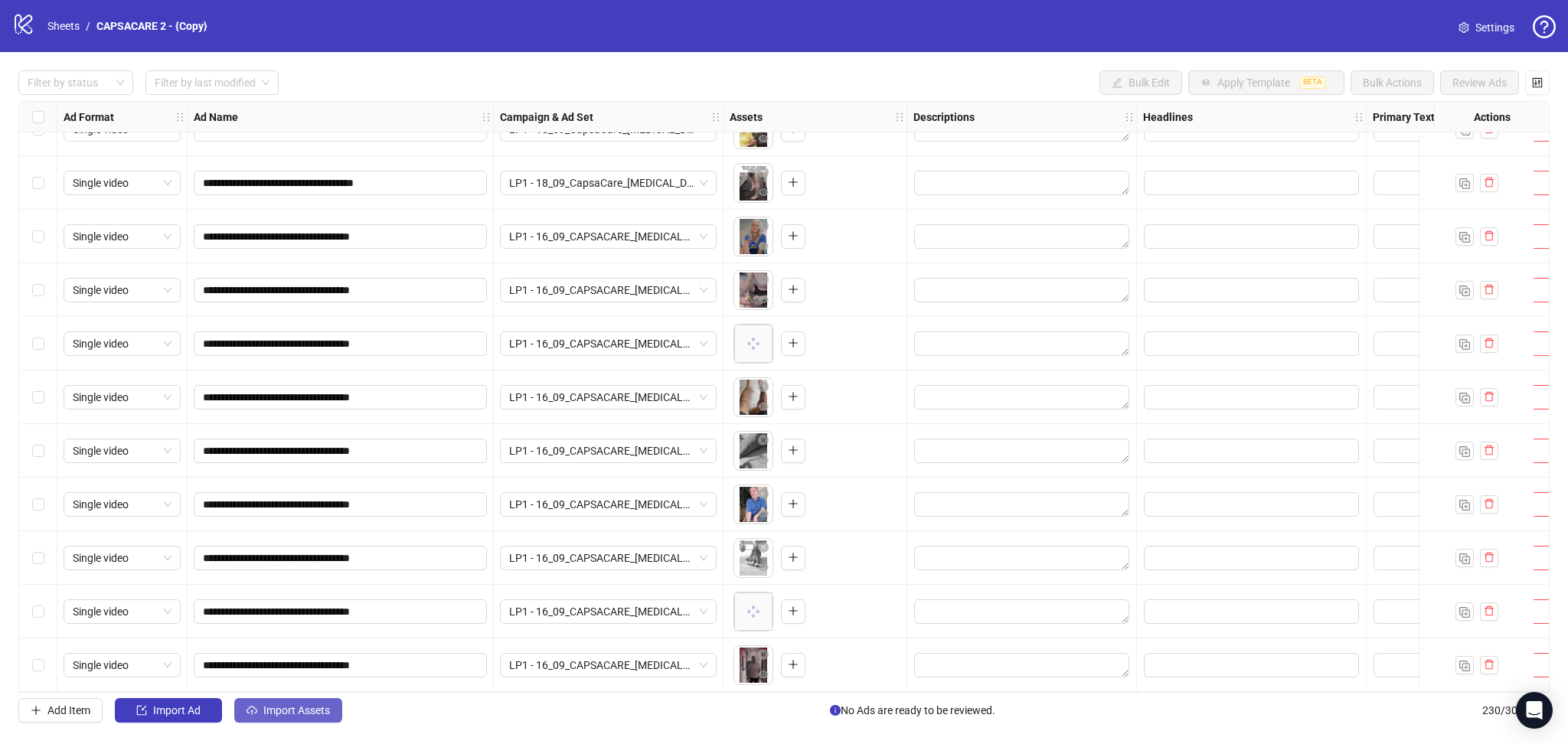
click at [297, 700] on button "Import Assets" at bounding box center [288, 710] width 108 height 24
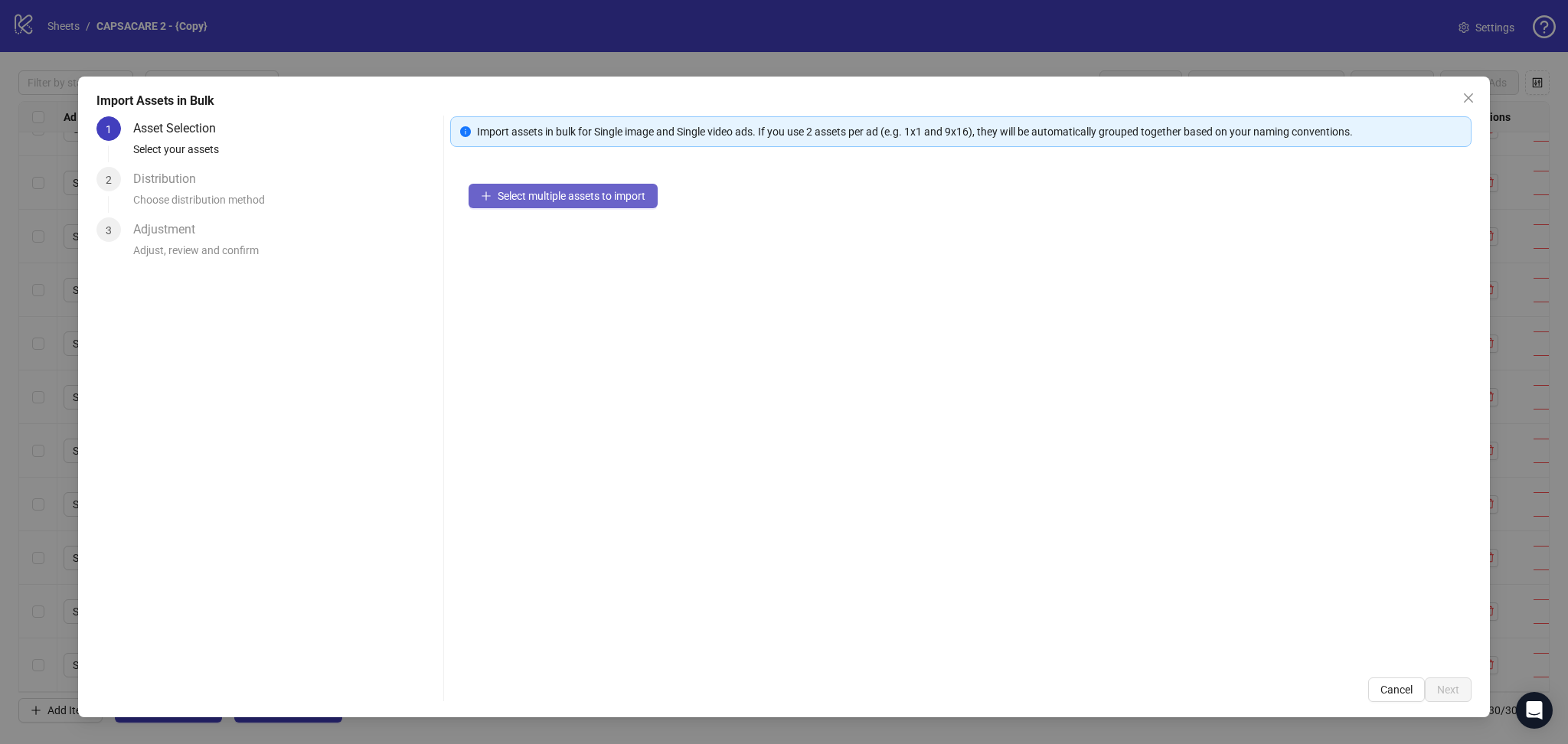
click at [555, 192] on span "Select multiple assets to import" at bounding box center [571, 195] width 148 height 13
click at [1452, 688] on span "Next" at bounding box center [1447, 690] width 22 height 13
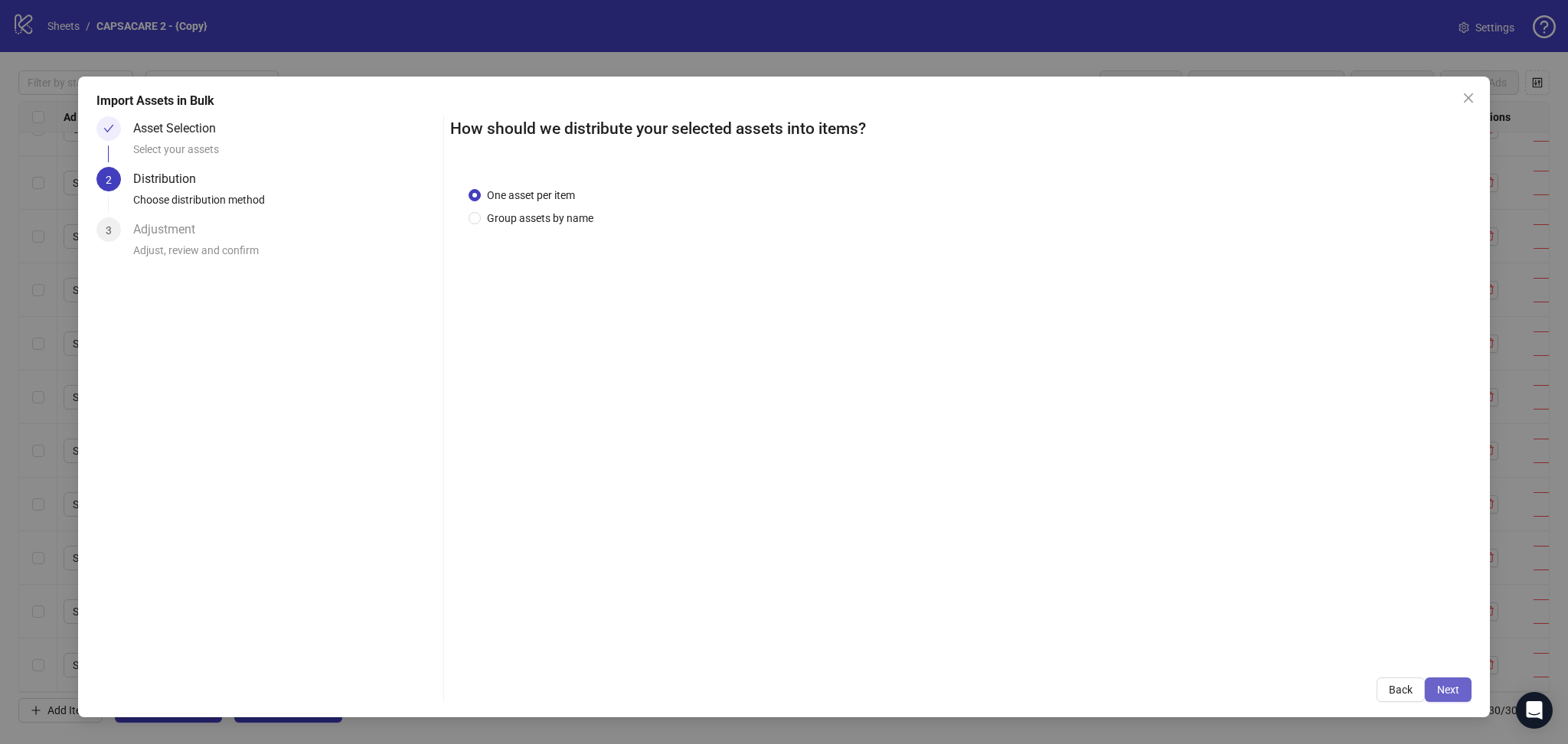
click at [1449, 683] on button "Next" at bounding box center [1447, 689] width 47 height 24
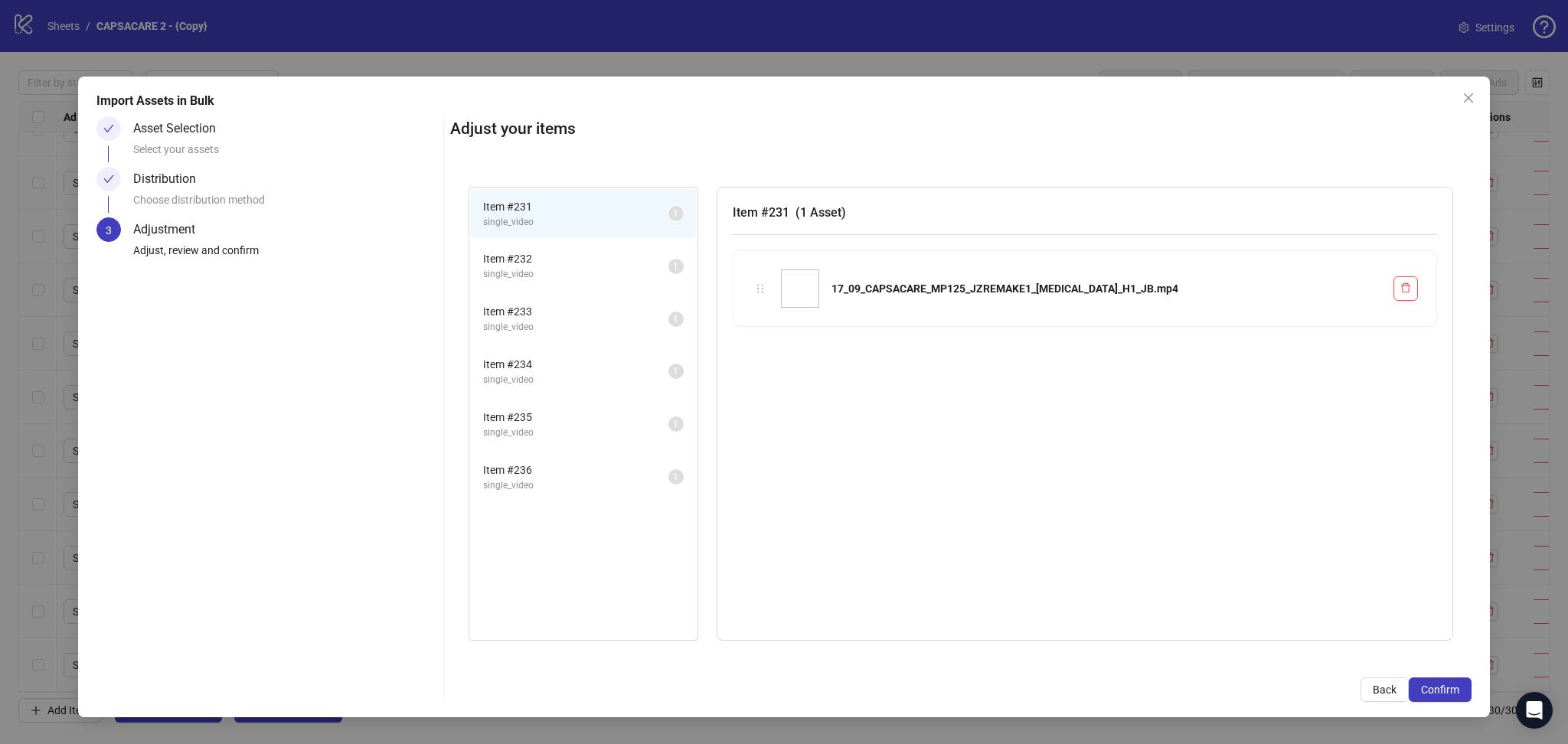
click at [1447, 684] on span "Confirm" at bounding box center [1439, 690] width 38 height 13
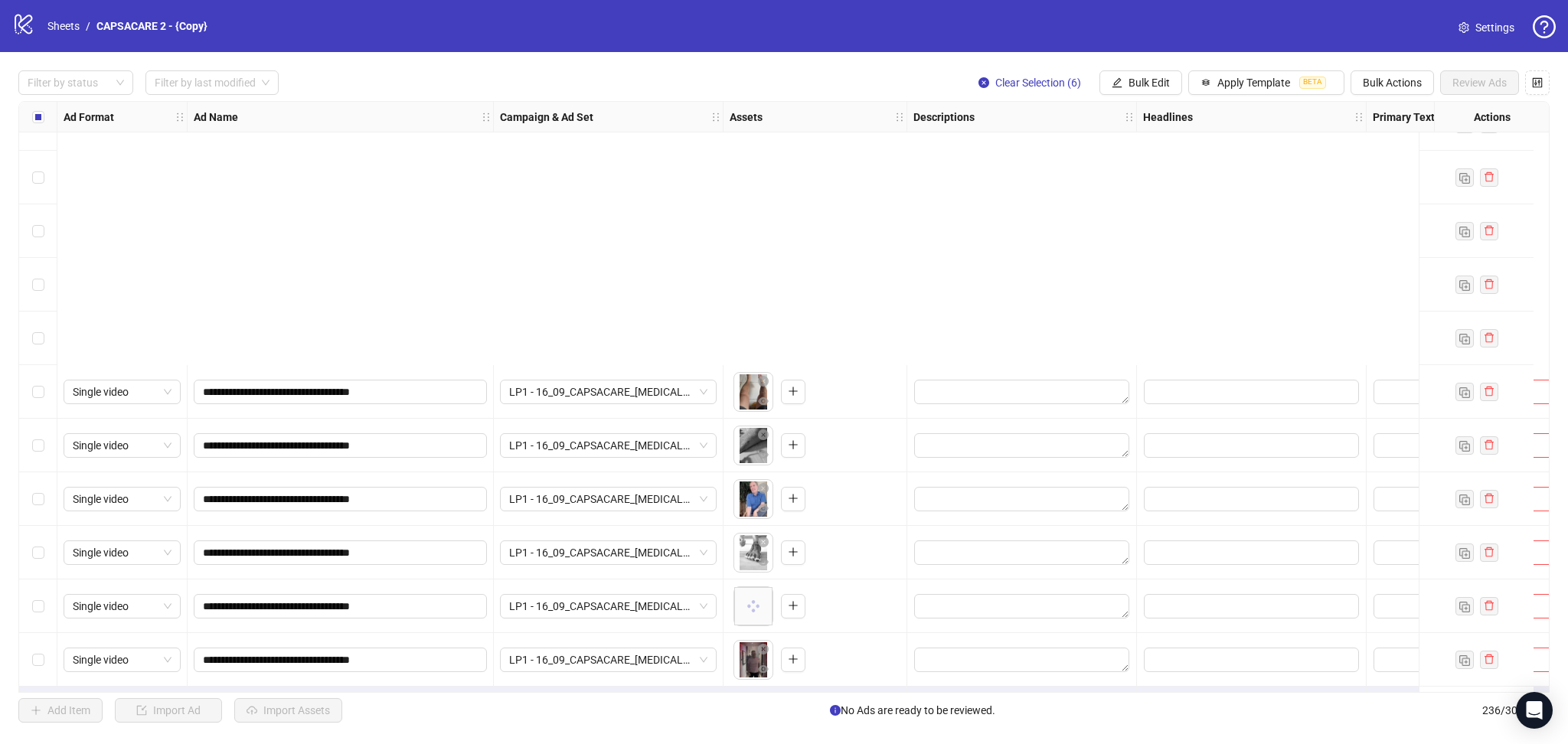
scroll to position [12089, 0]
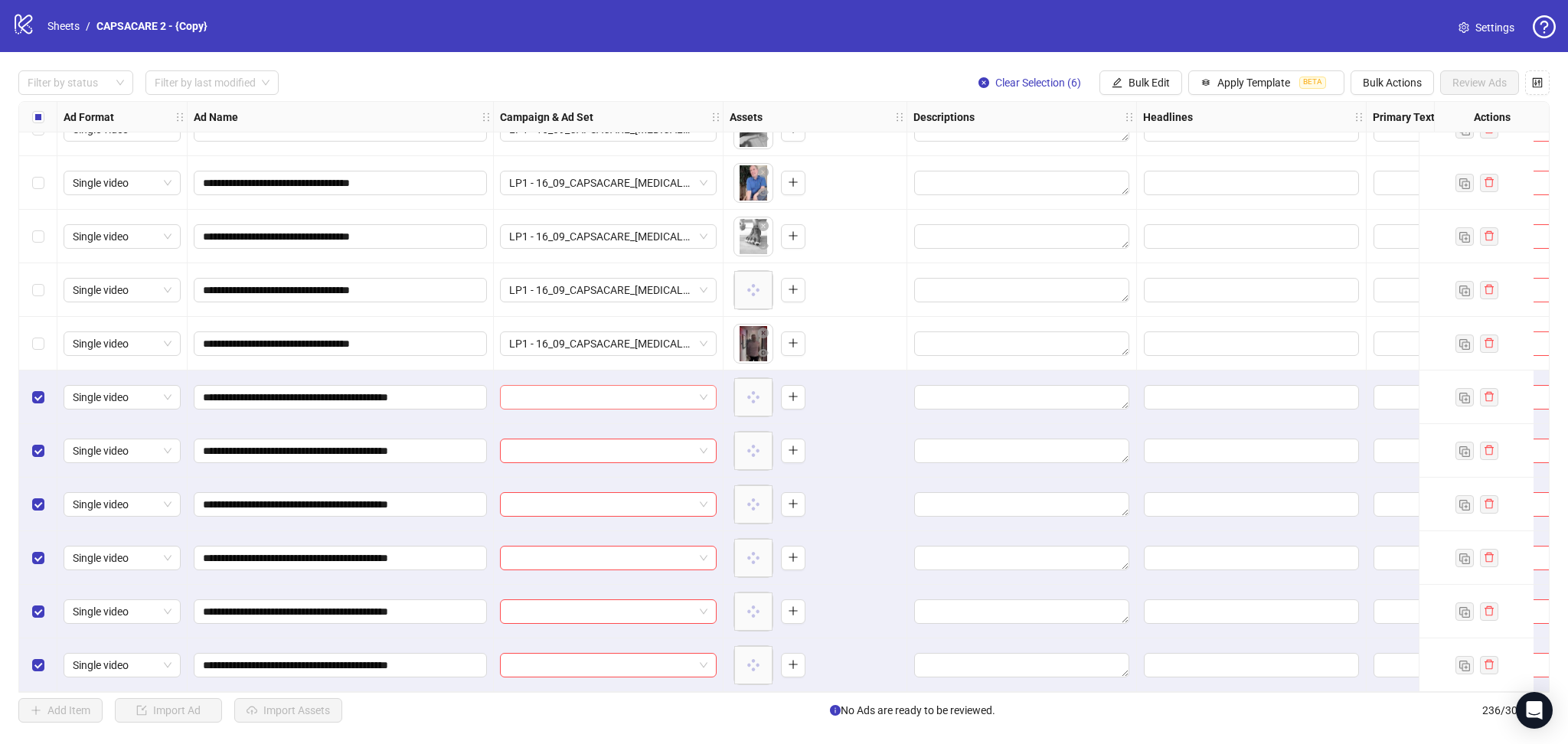
click at [608, 386] on input "search" at bounding box center [601, 398] width 185 height 23
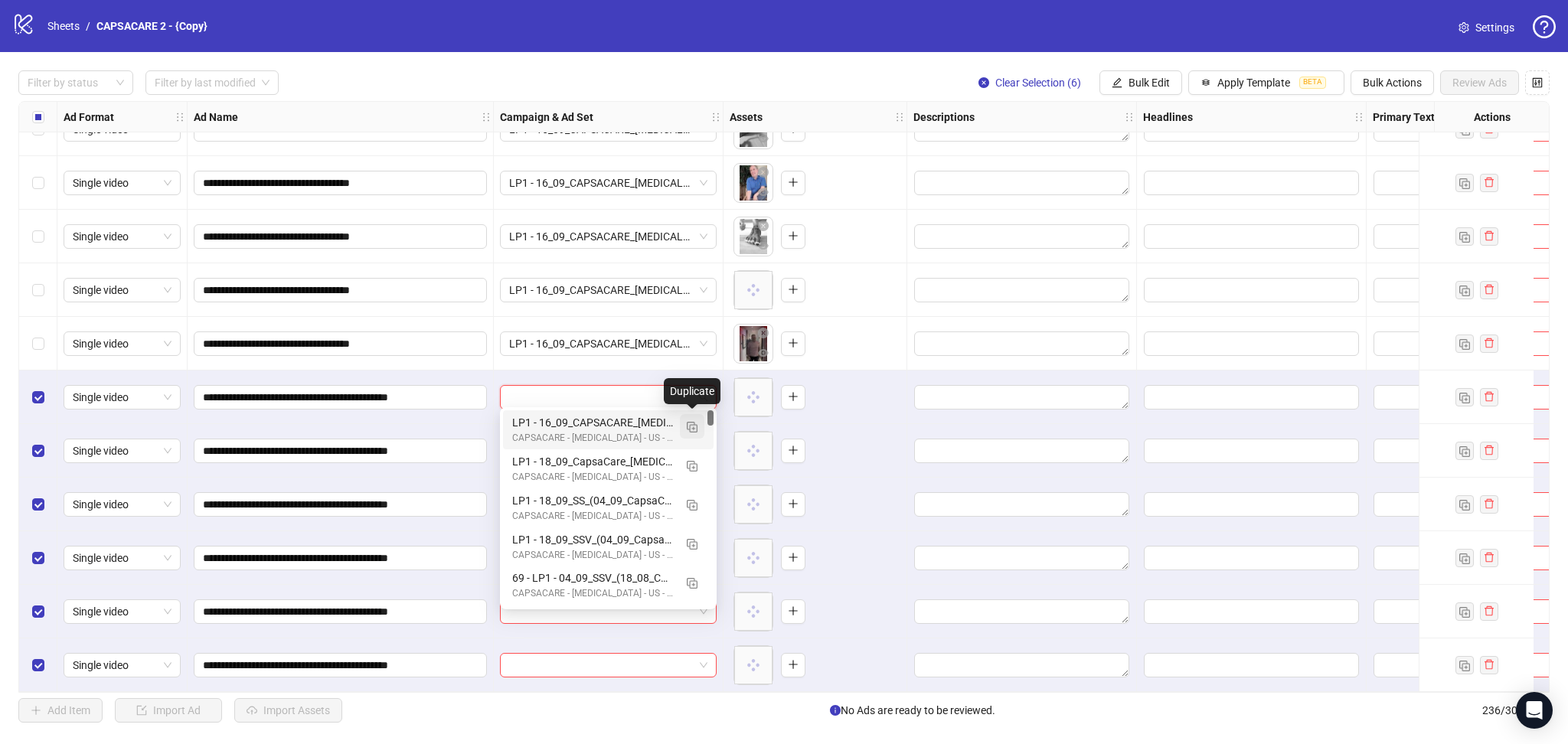
click at [689, 426] on img "button" at bounding box center [692, 427] width 11 height 11
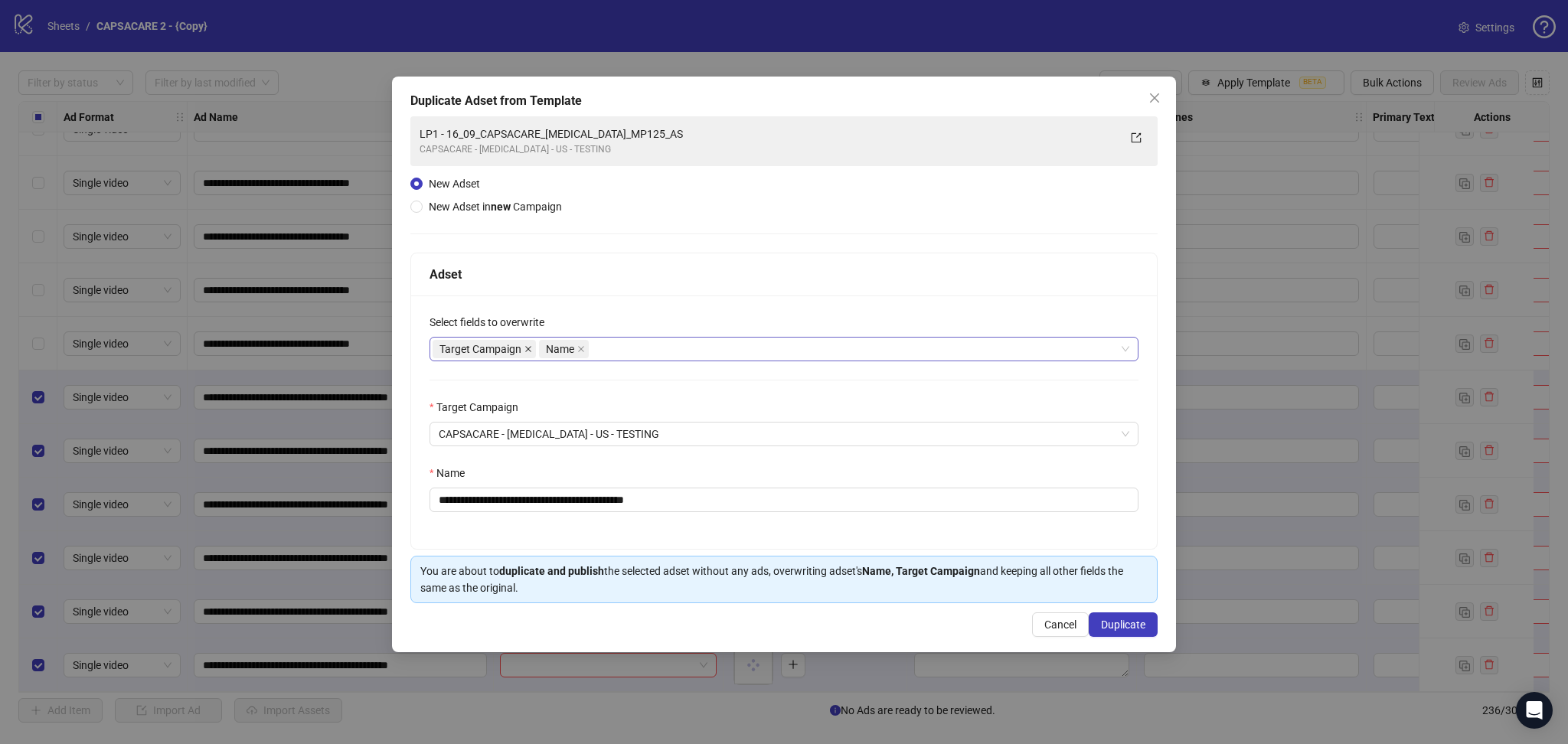
click at [524, 346] on icon "close" at bounding box center [528, 349] width 8 height 8
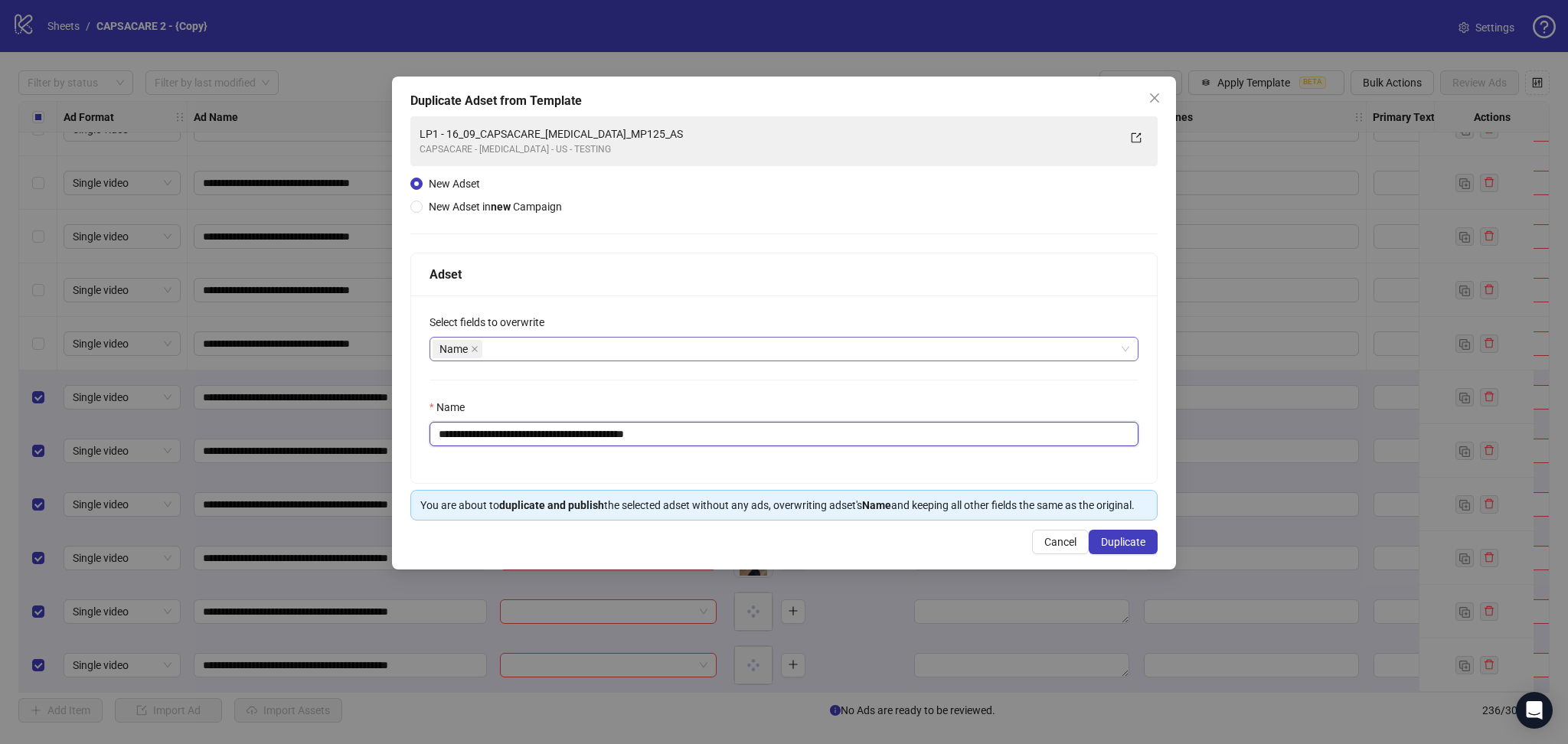
drag, startPoint x: 464, startPoint y: 433, endPoint x: 842, endPoint y: 471, distance: 379.9
click at [838, 469] on div "**********" at bounding box center [784, 389] width 745 height 188
paste input "***"
type input "**********"
click at [1146, 547] on button "Duplicate" at bounding box center [1123, 542] width 69 height 24
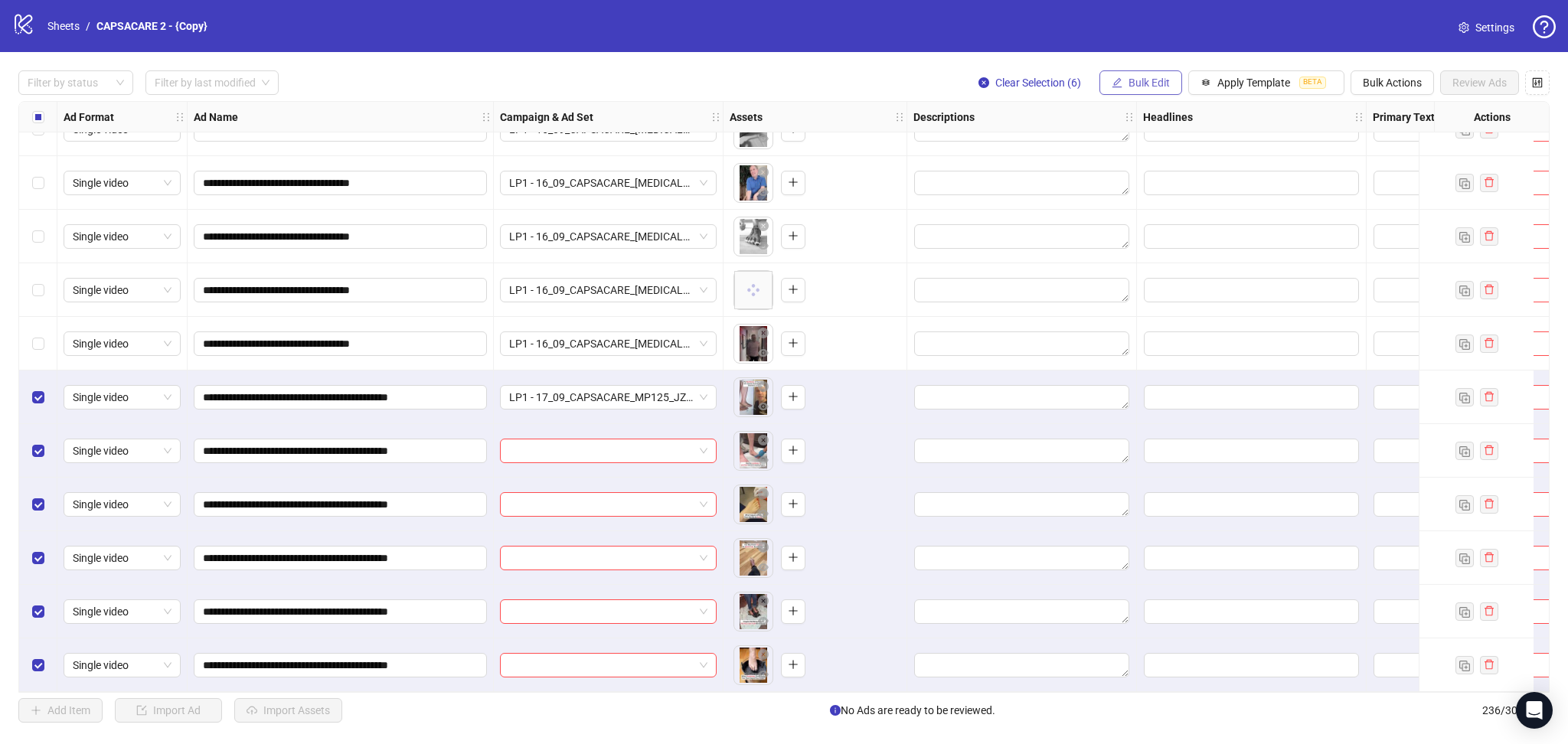
click at [1153, 86] on span "Bulk Edit" at bounding box center [1149, 83] width 41 height 13
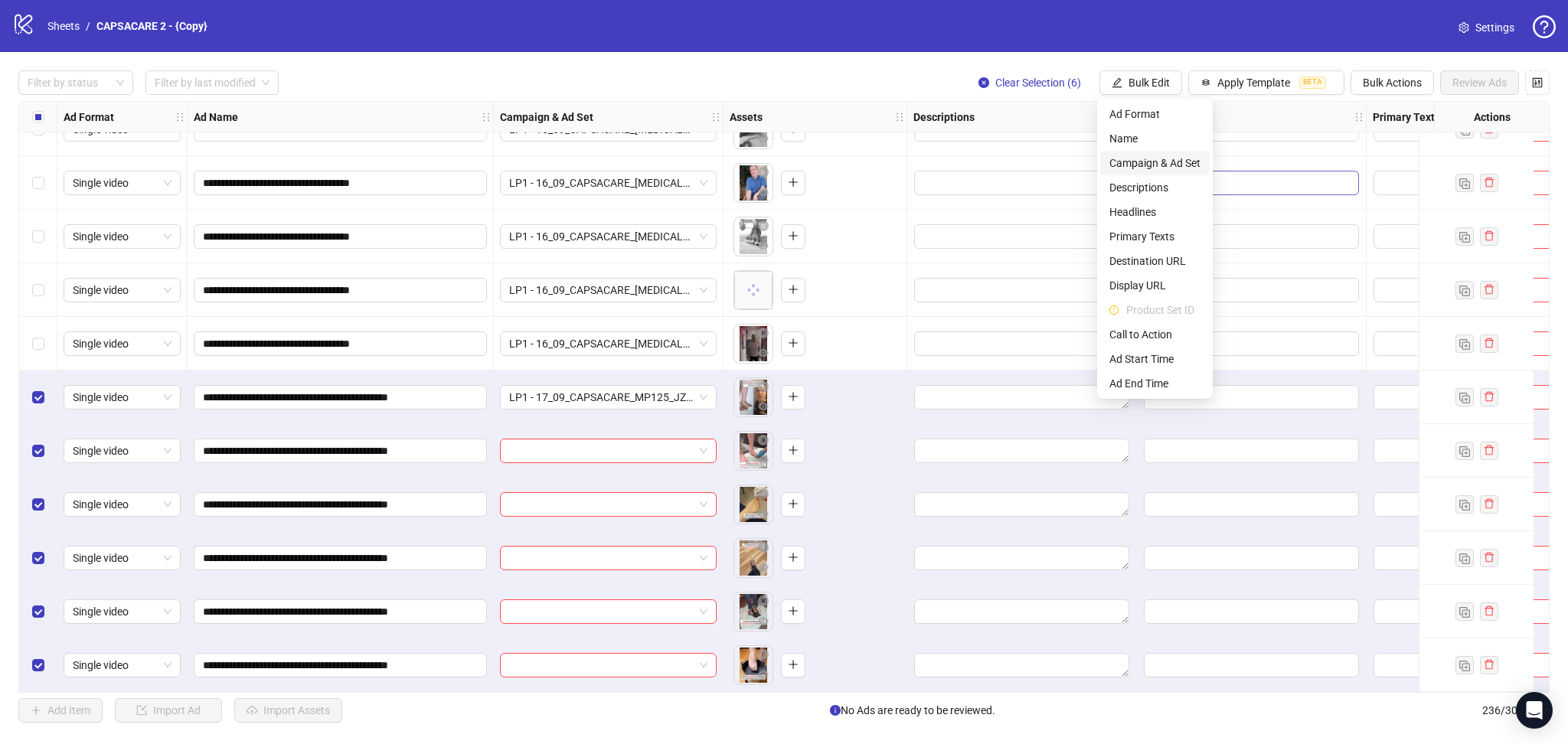
drag, startPoint x: 1170, startPoint y: 159, endPoint x: 1194, endPoint y: 182, distance: 33.2
click at [1170, 161] on span "Campaign & Ad Set" at bounding box center [1155, 162] width 91 height 17
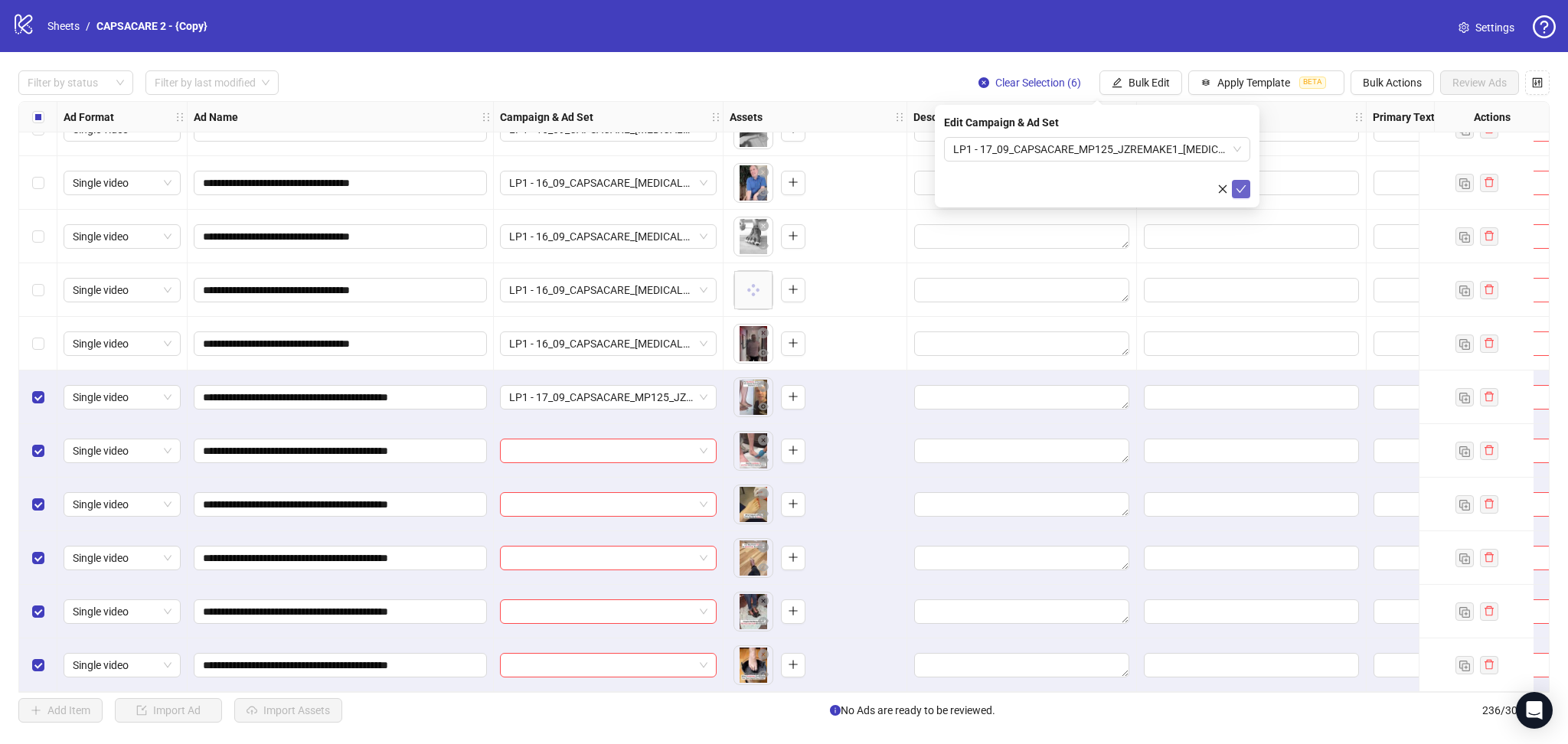
click at [1238, 185] on icon "check" at bounding box center [1240, 189] width 11 height 11
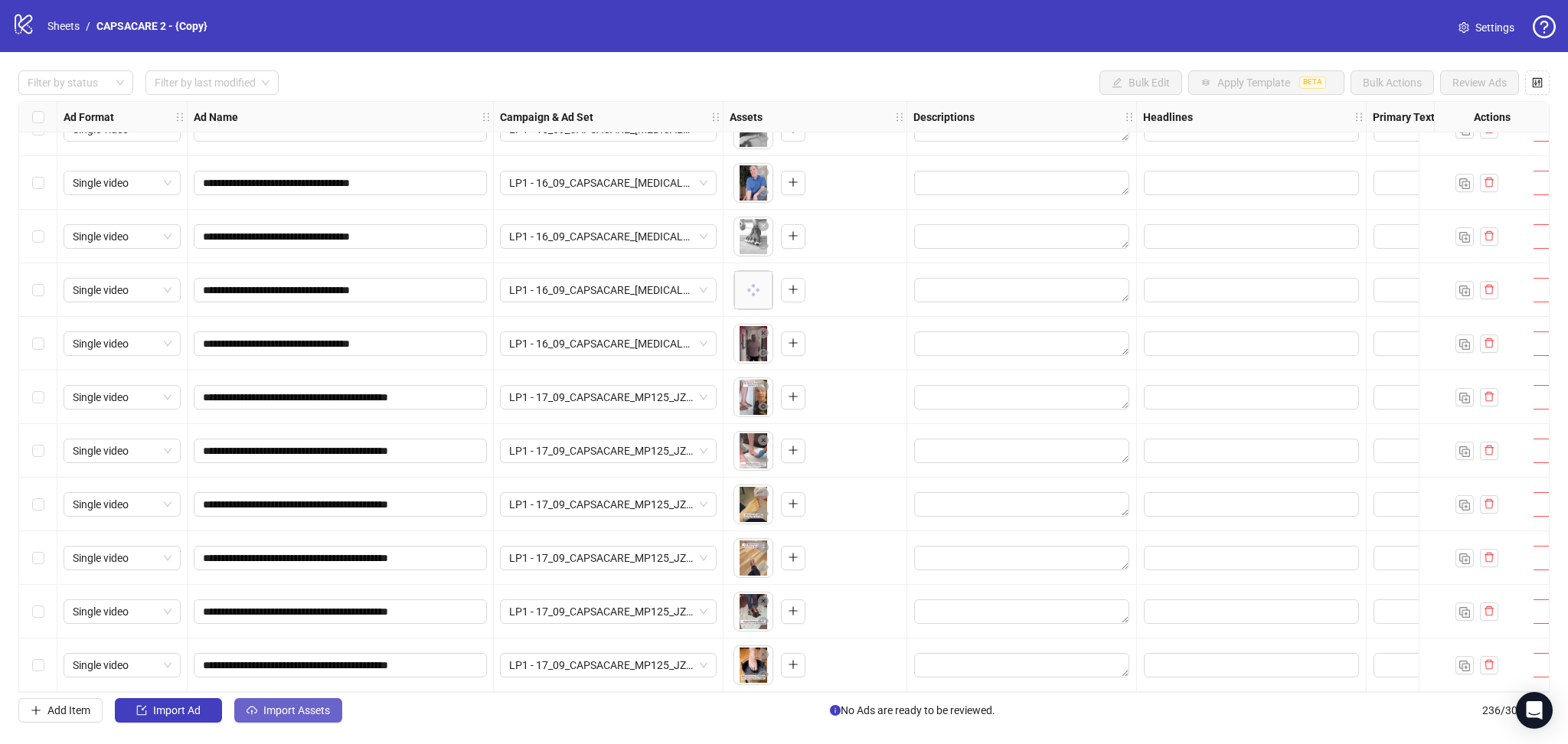
click at [272, 707] on span "Import Assets" at bounding box center [297, 710] width 66 height 13
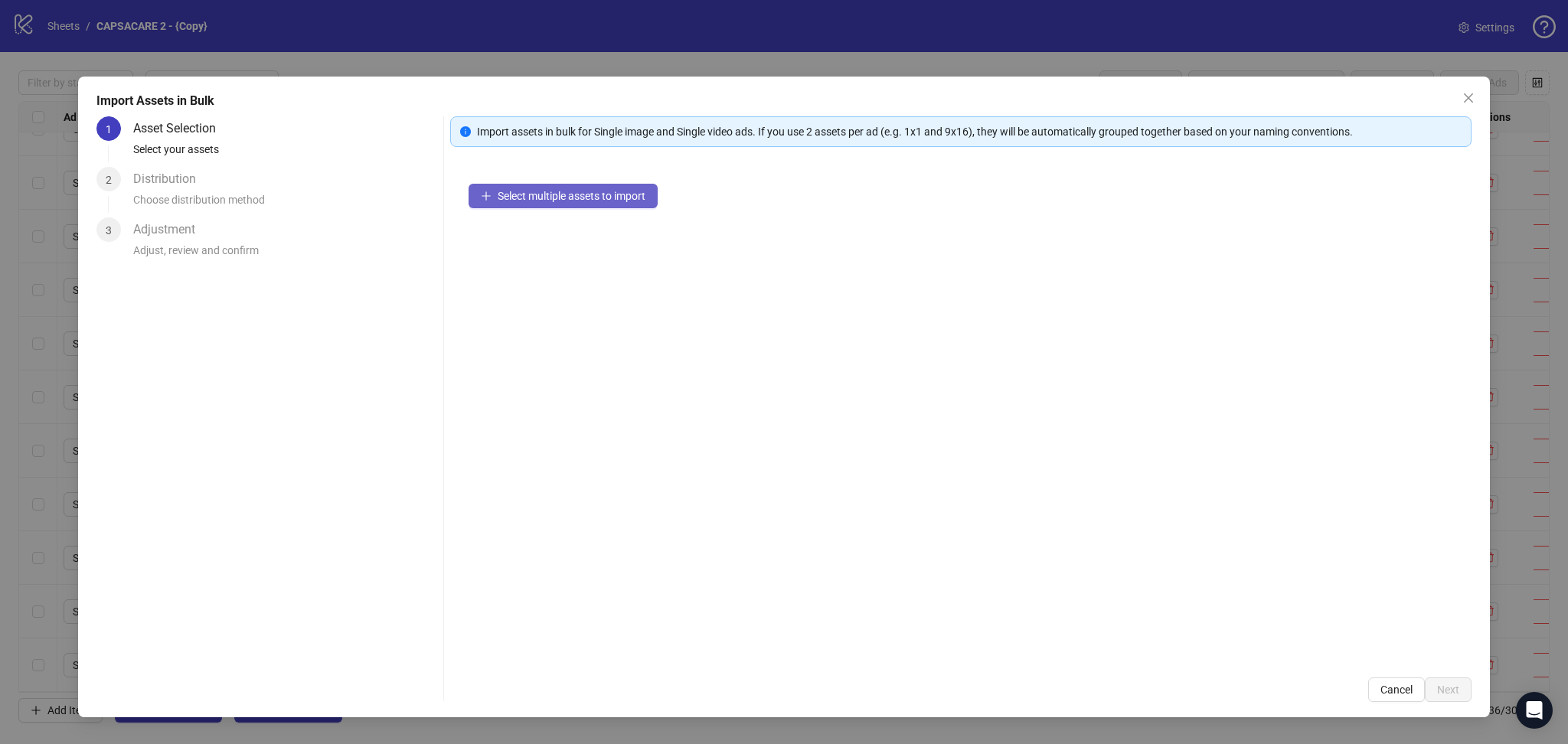
click at [560, 203] on button "Select multiple assets to import" at bounding box center [563, 195] width 189 height 24
click at [1453, 688] on span "Next" at bounding box center [1447, 690] width 22 height 13
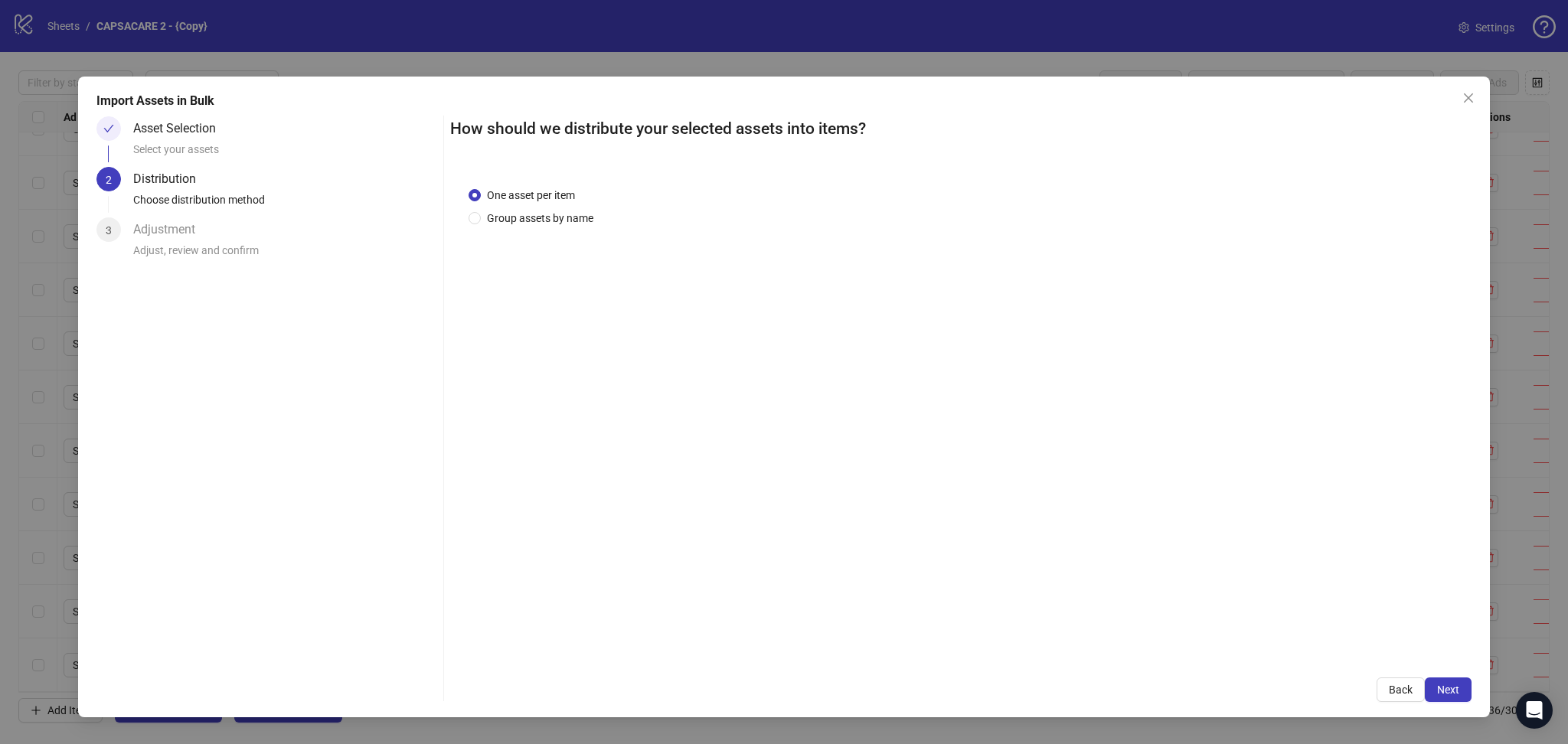
click at [1451, 687] on span "Next" at bounding box center [1447, 690] width 22 height 13
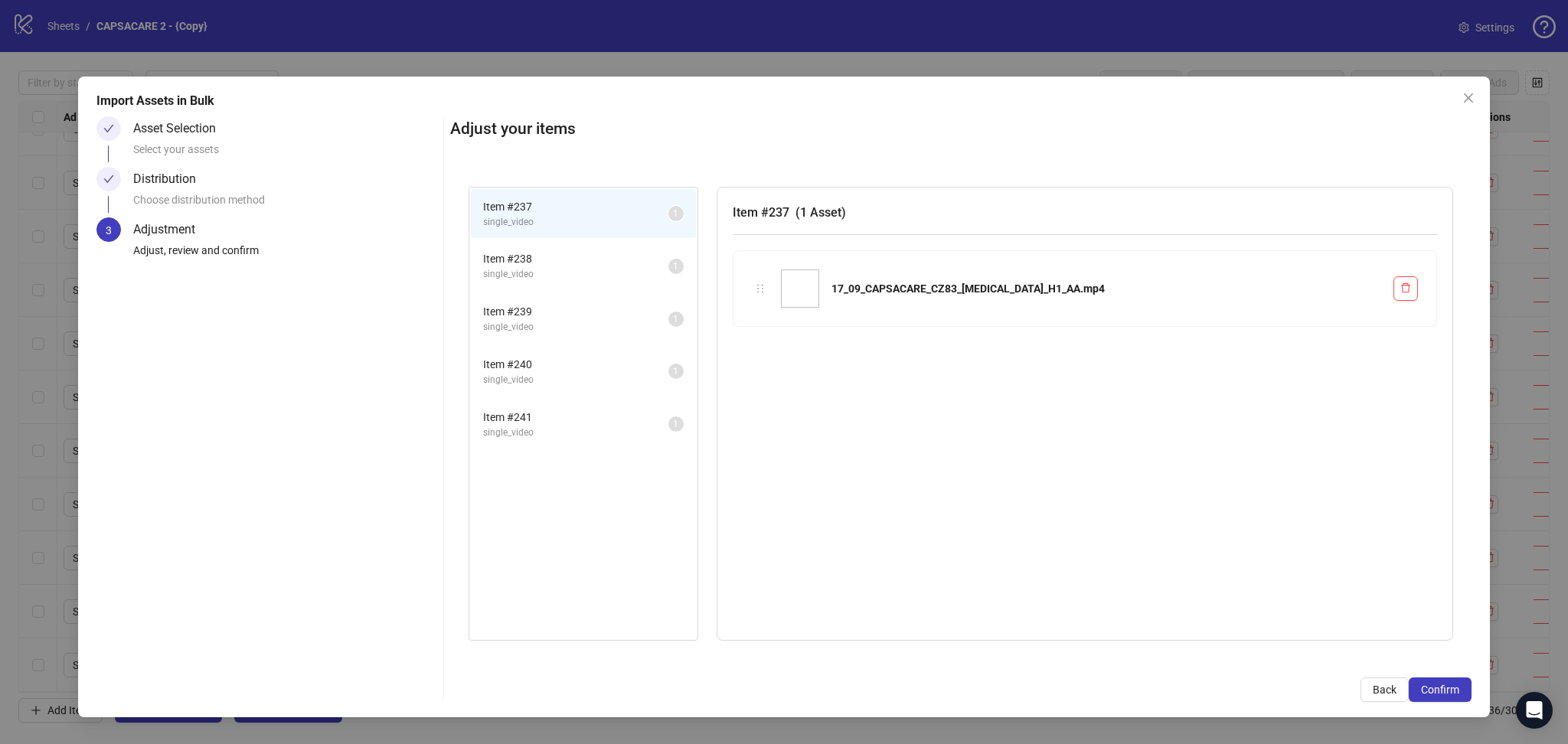
click at [1450, 687] on span "Confirm" at bounding box center [1439, 690] width 38 height 13
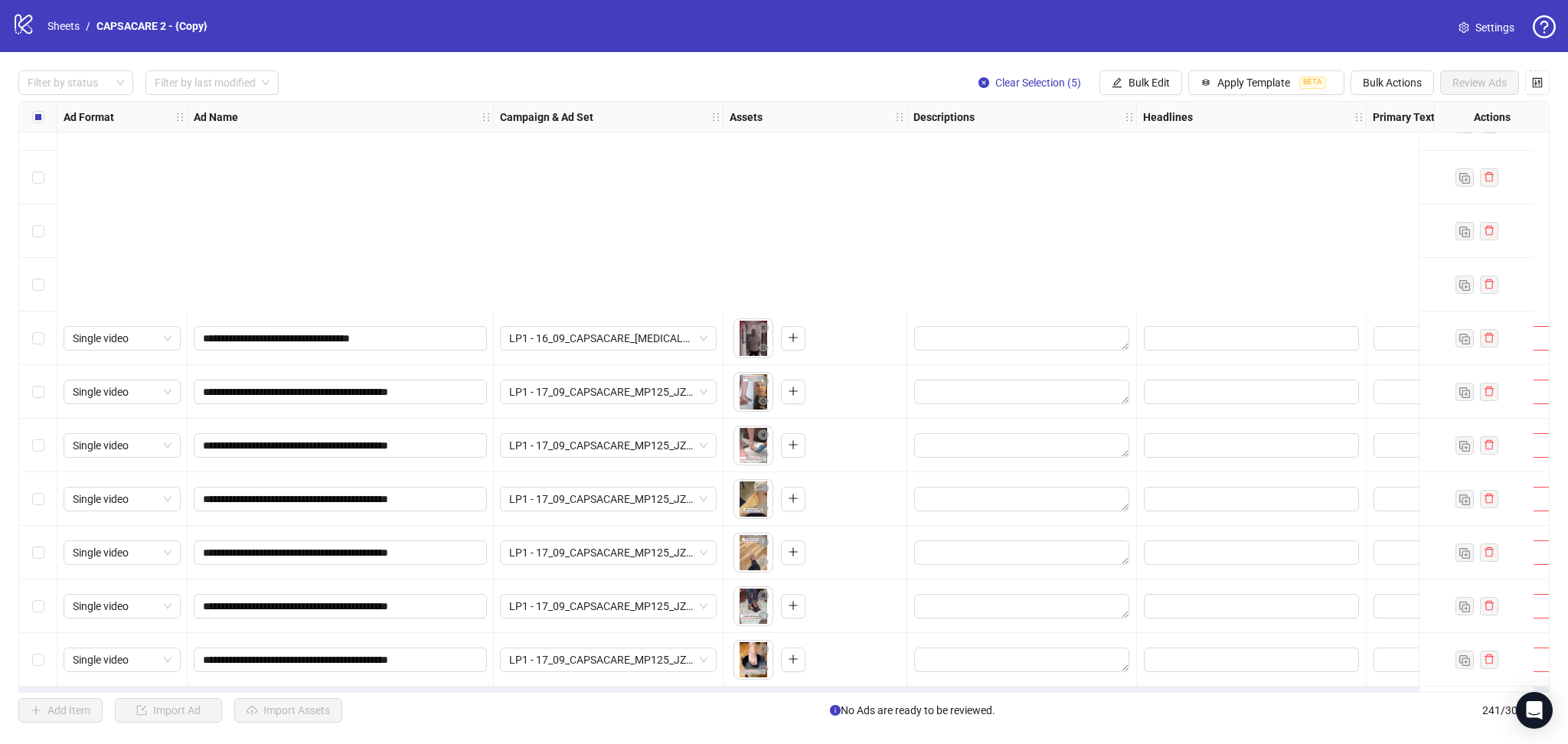
scroll to position [12356, 0]
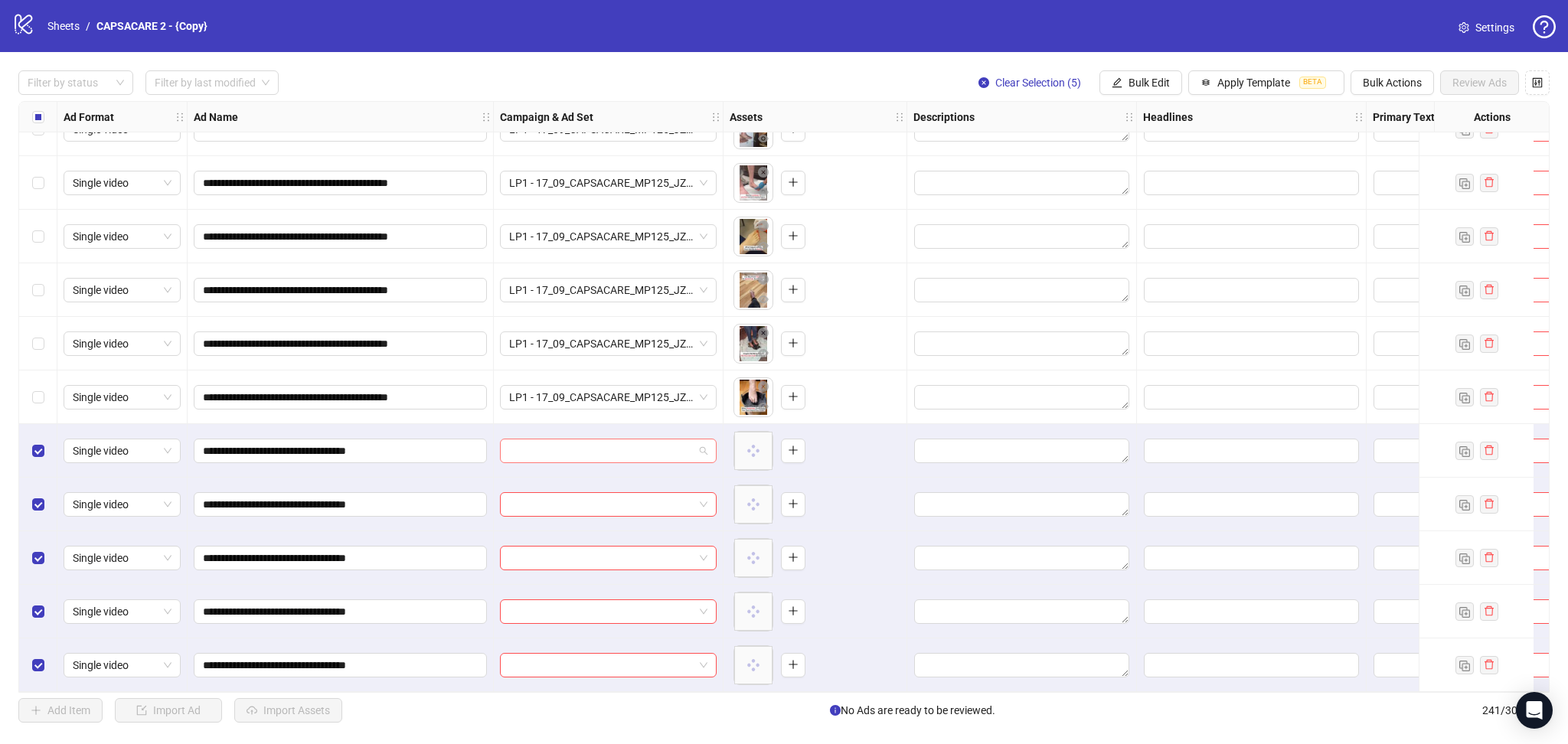
click at [580, 440] on input "search" at bounding box center [601, 451] width 185 height 23
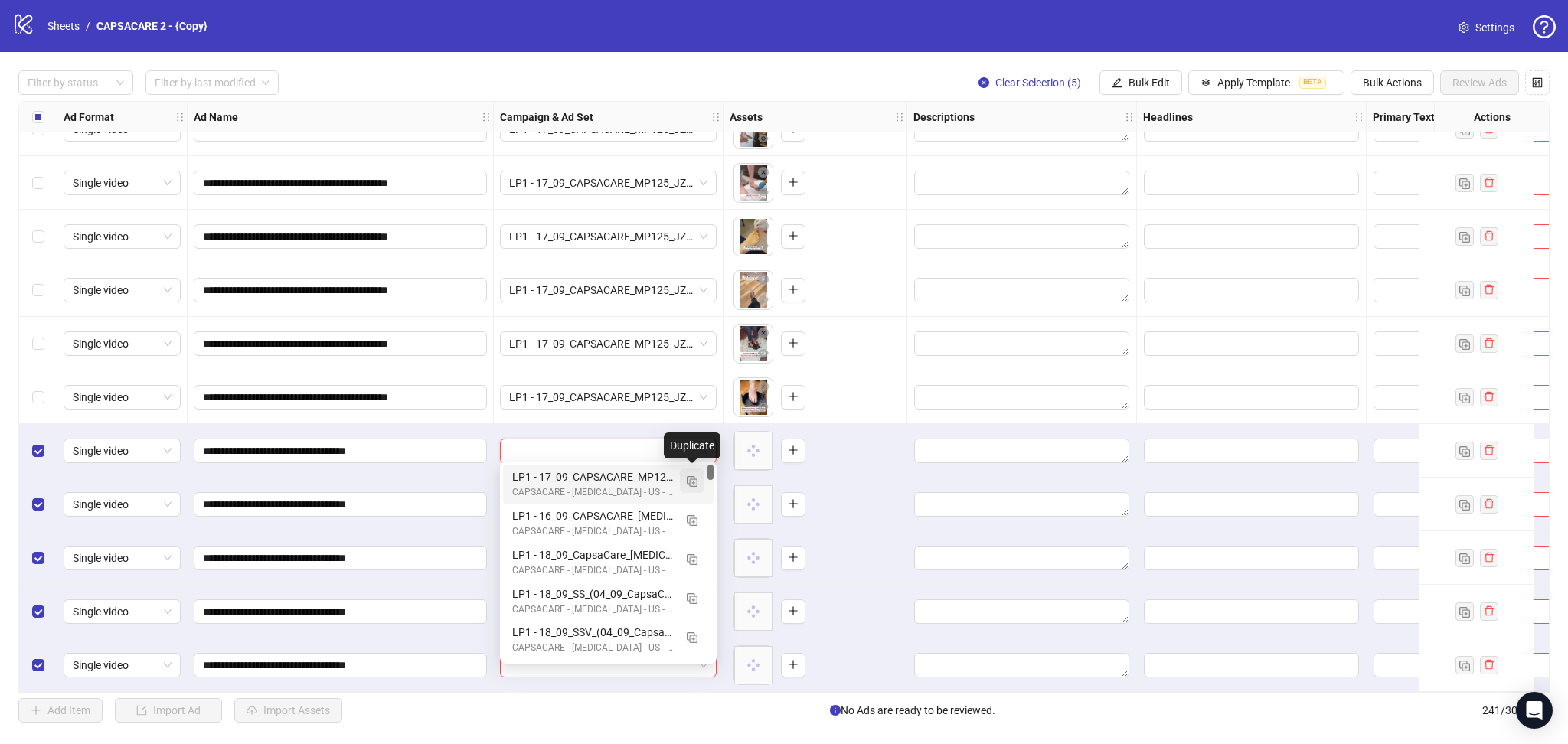
click at [690, 477] on img "button" at bounding box center [692, 480] width 11 height 11
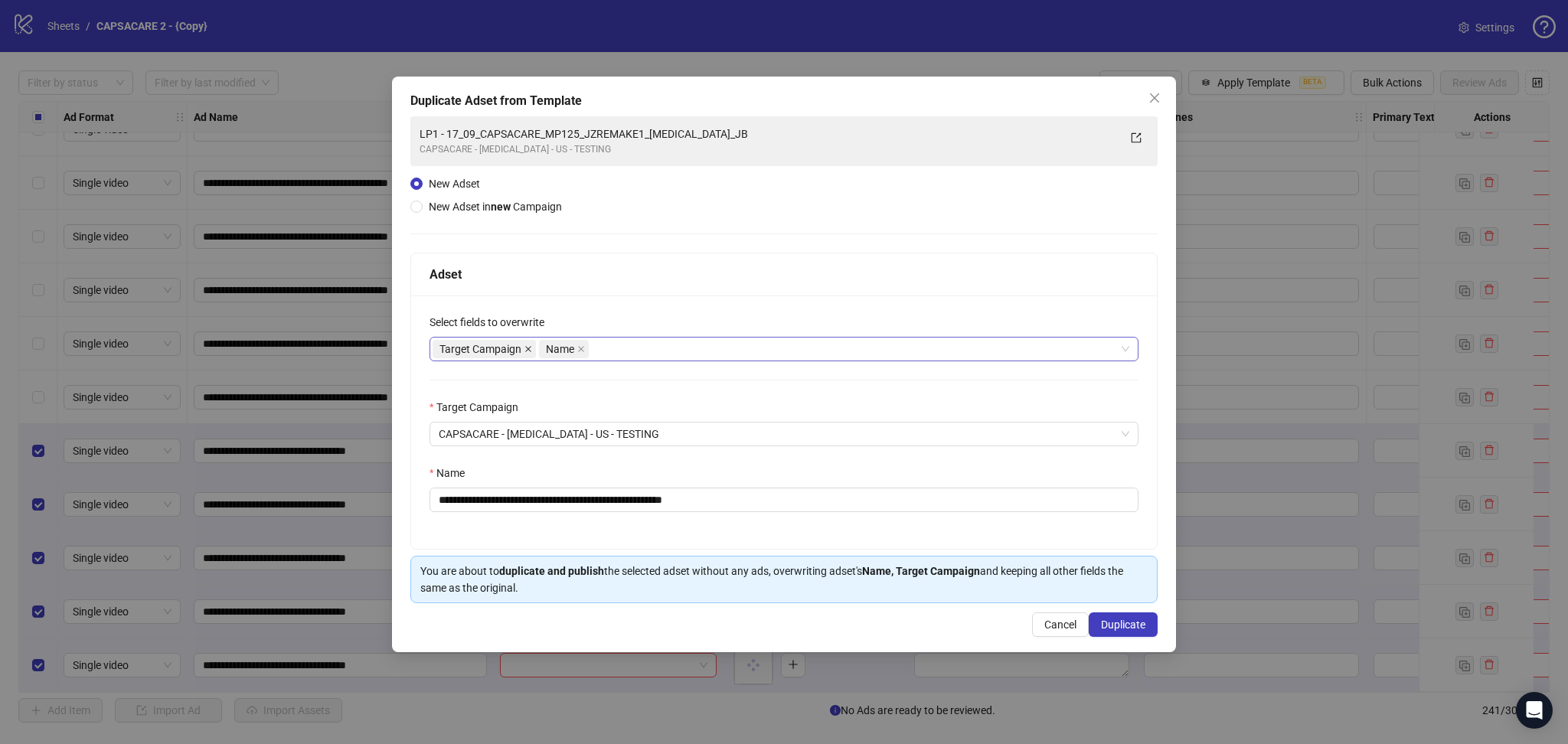
click at [526, 343] on span at bounding box center [528, 348] width 8 height 17
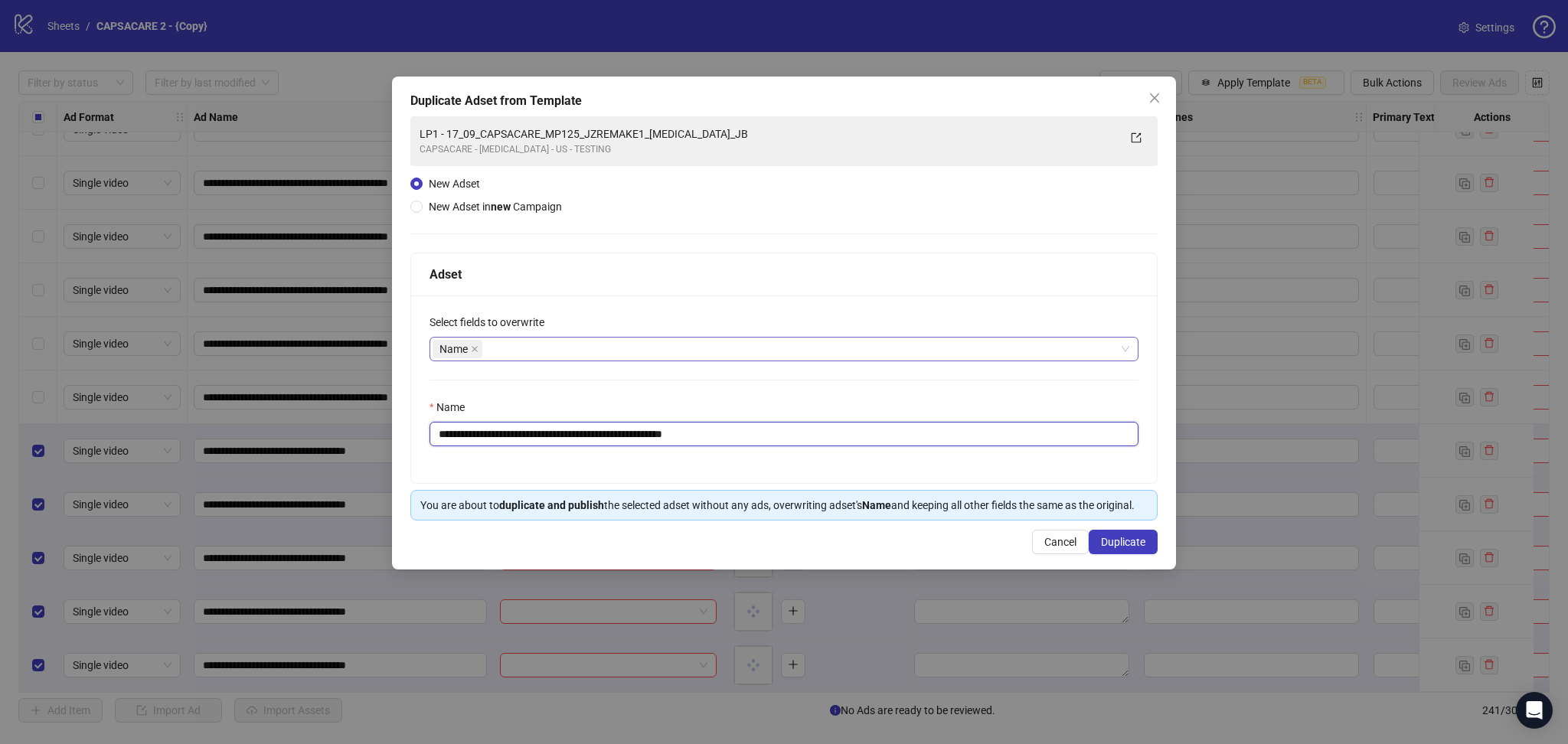
drag, startPoint x: 463, startPoint y: 432, endPoint x: 515, endPoint y: 440, distance: 52.6
click at [515, 440] on input "**********" at bounding box center [783, 434] width 709 height 24
drag, startPoint x: 463, startPoint y: 435, endPoint x: 487, endPoint y: 438, distance: 24.2
click at [487, 438] on input "**********" at bounding box center [783, 434] width 709 height 24
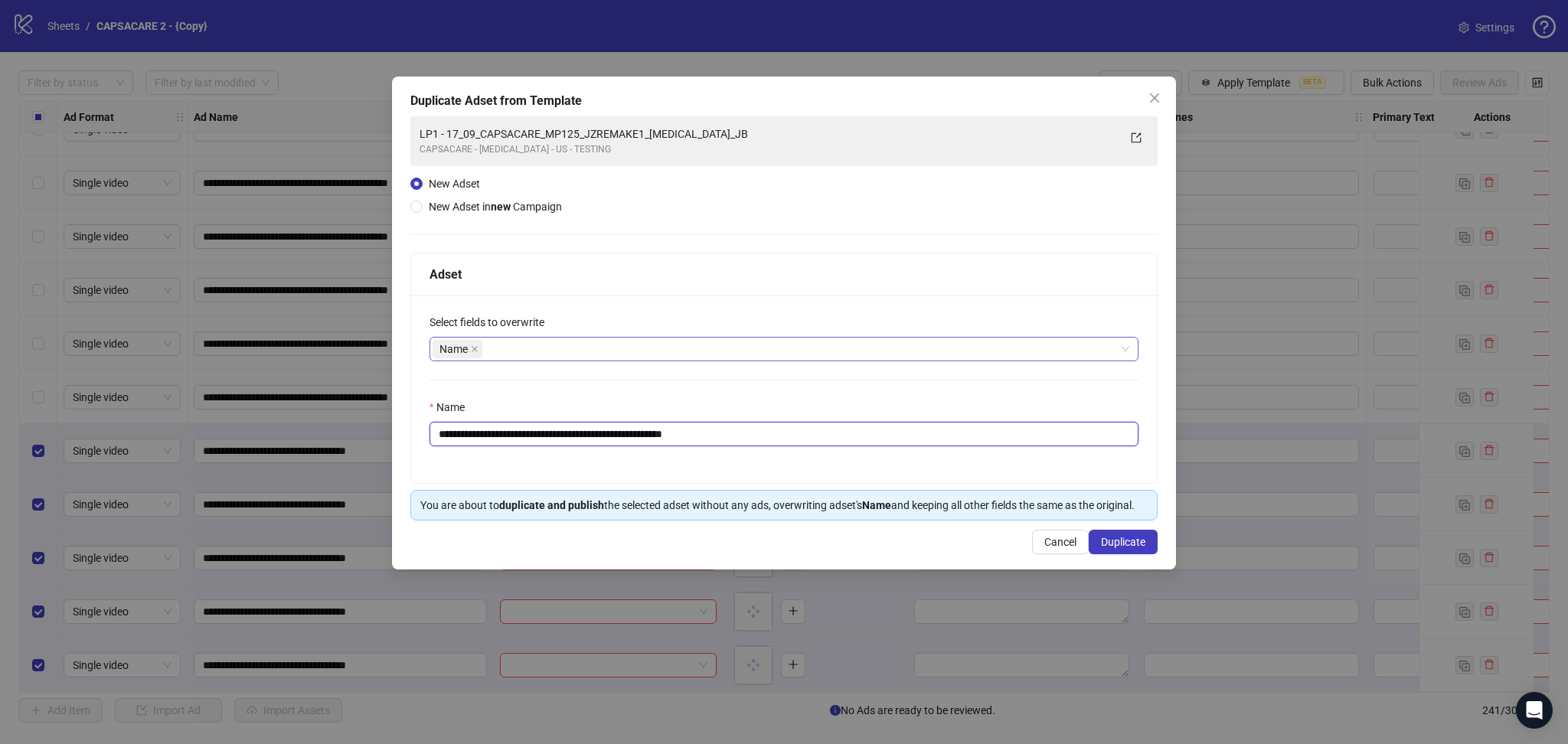
click at [490, 438] on input "**********" at bounding box center [783, 434] width 709 height 24
drag, startPoint x: 466, startPoint y: 429, endPoint x: 939, endPoint y: 488, distance: 476.7
click at [939, 488] on div "**********" at bounding box center [784, 386] width 747 height 267
paste input "text"
type input "**********"
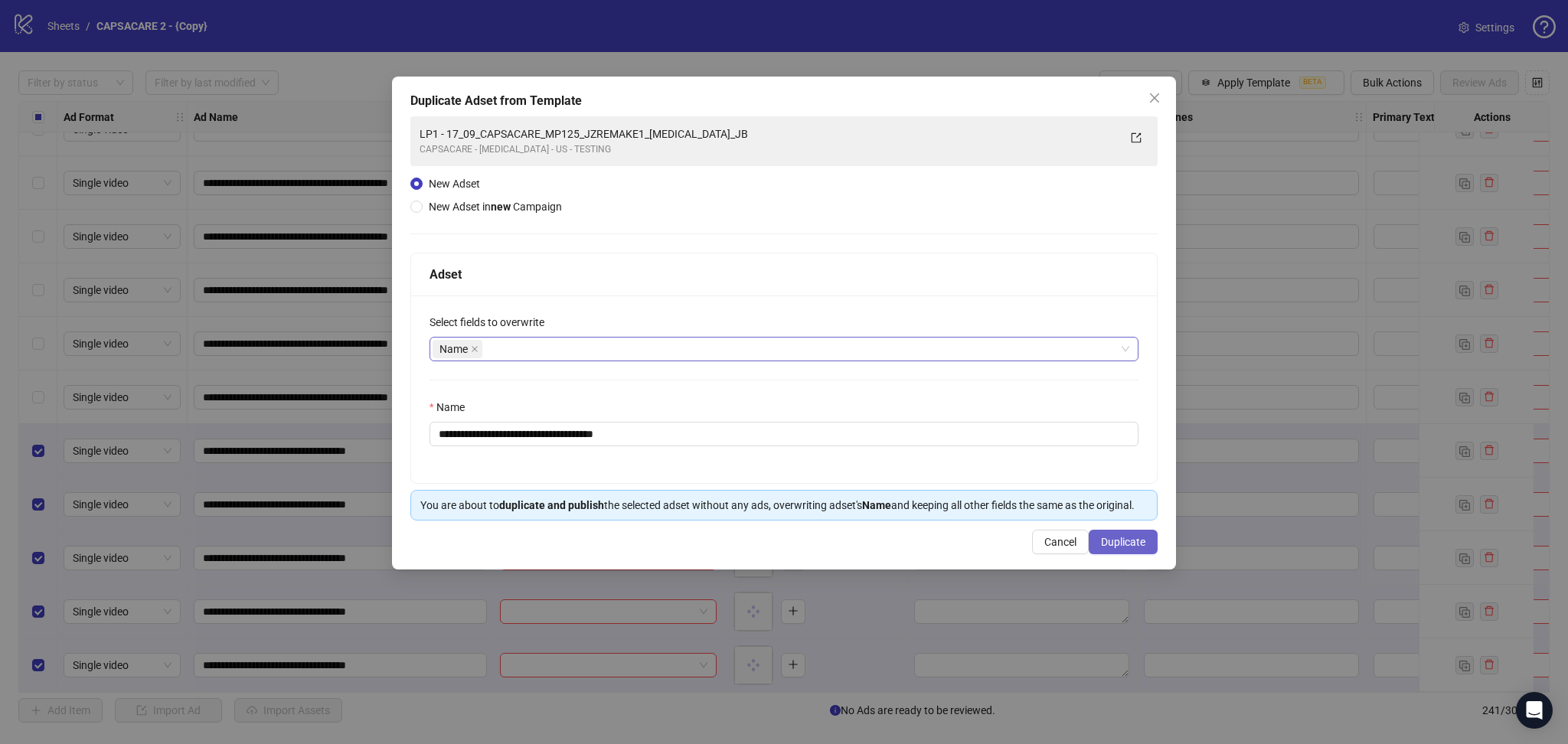
click at [1134, 540] on span "Duplicate" at bounding box center [1123, 542] width 45 height 13
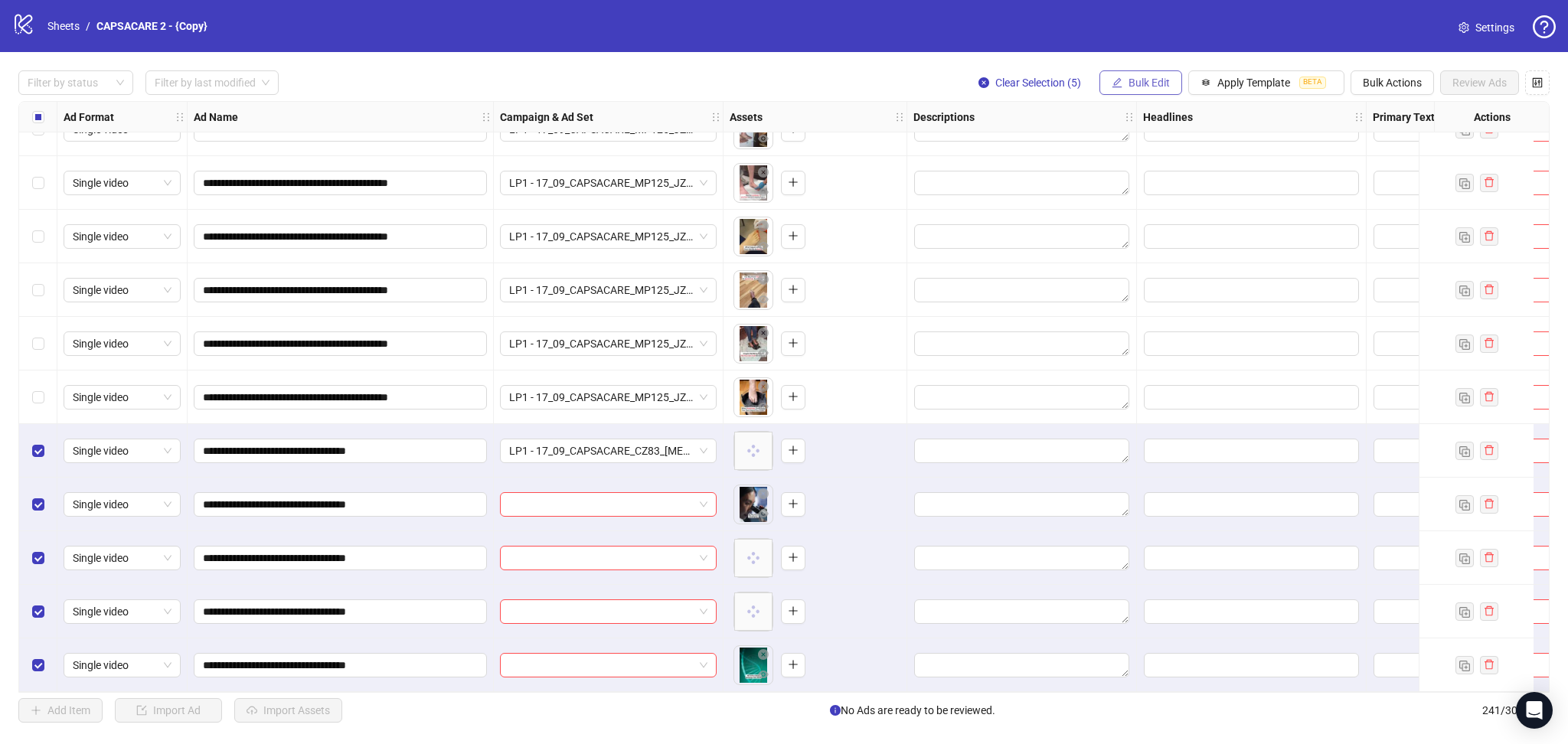
click at [1148, 81] on span "Bulk Edit" at bounding box center [1149, 83] width 41 height 13
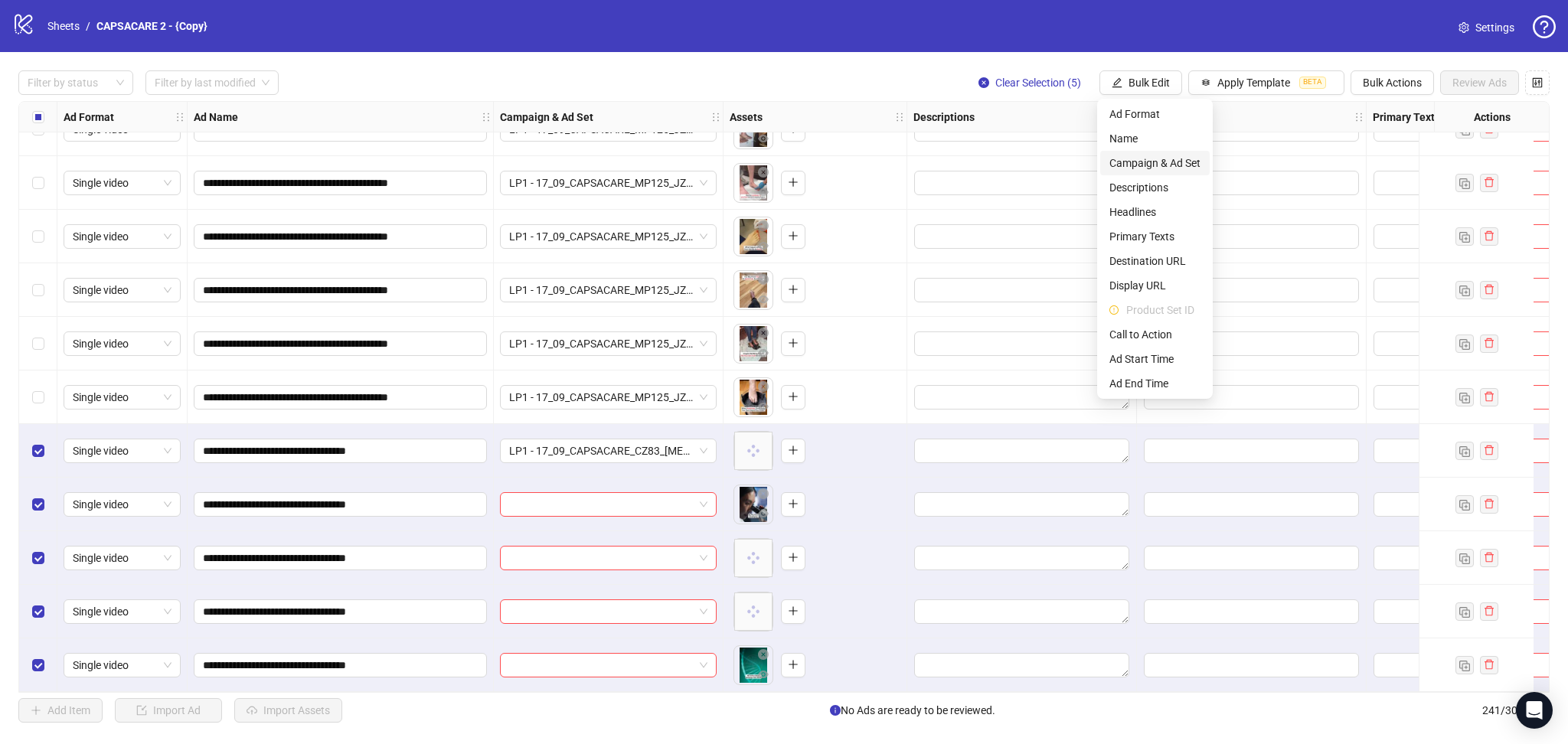
click at [1167, 159] on span "Campaign & Ad Set" at bounding box center [1155, 162] width 91 height 17
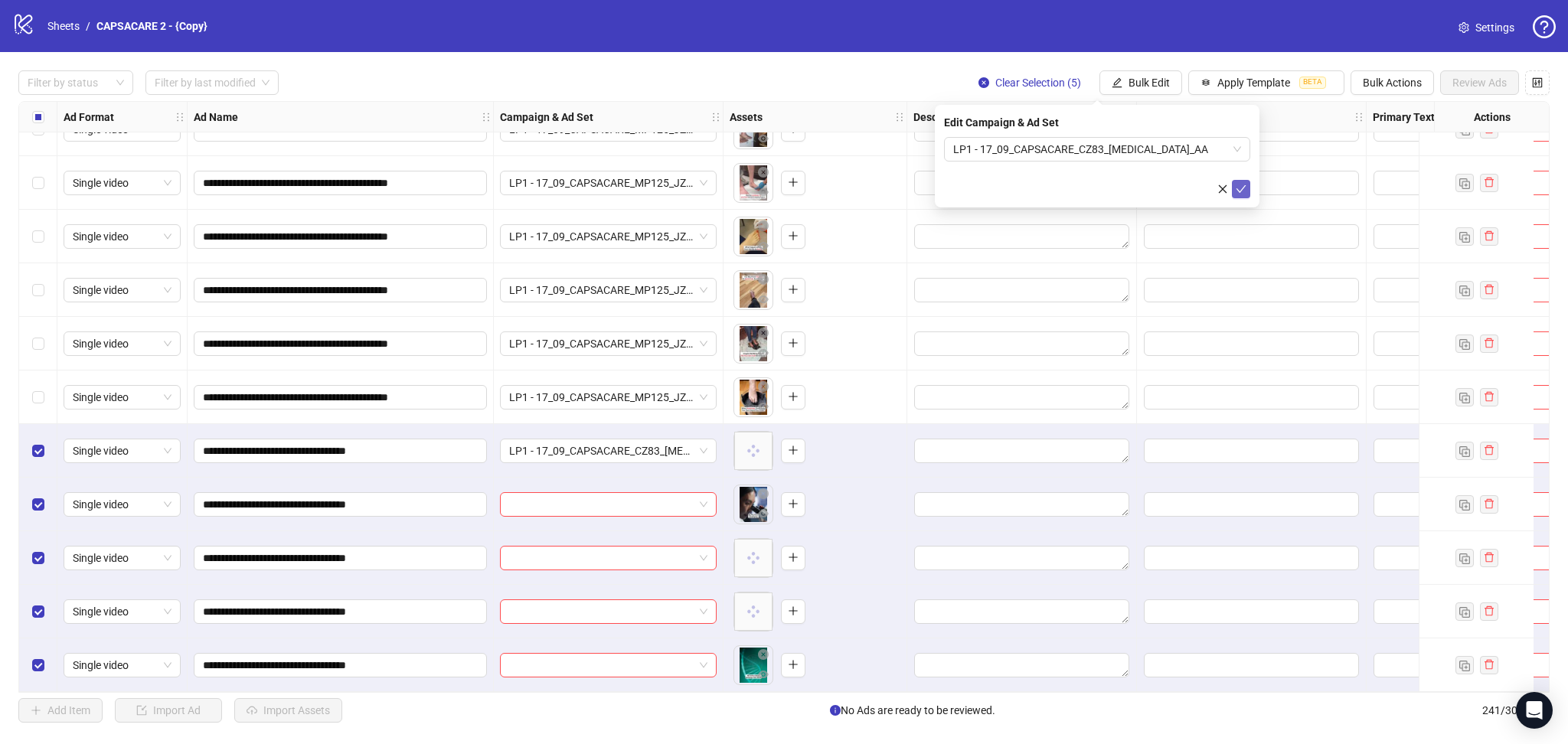
click at [1243, 189] on icon "check" at bounding box center [1240, 189] width 11 height 11
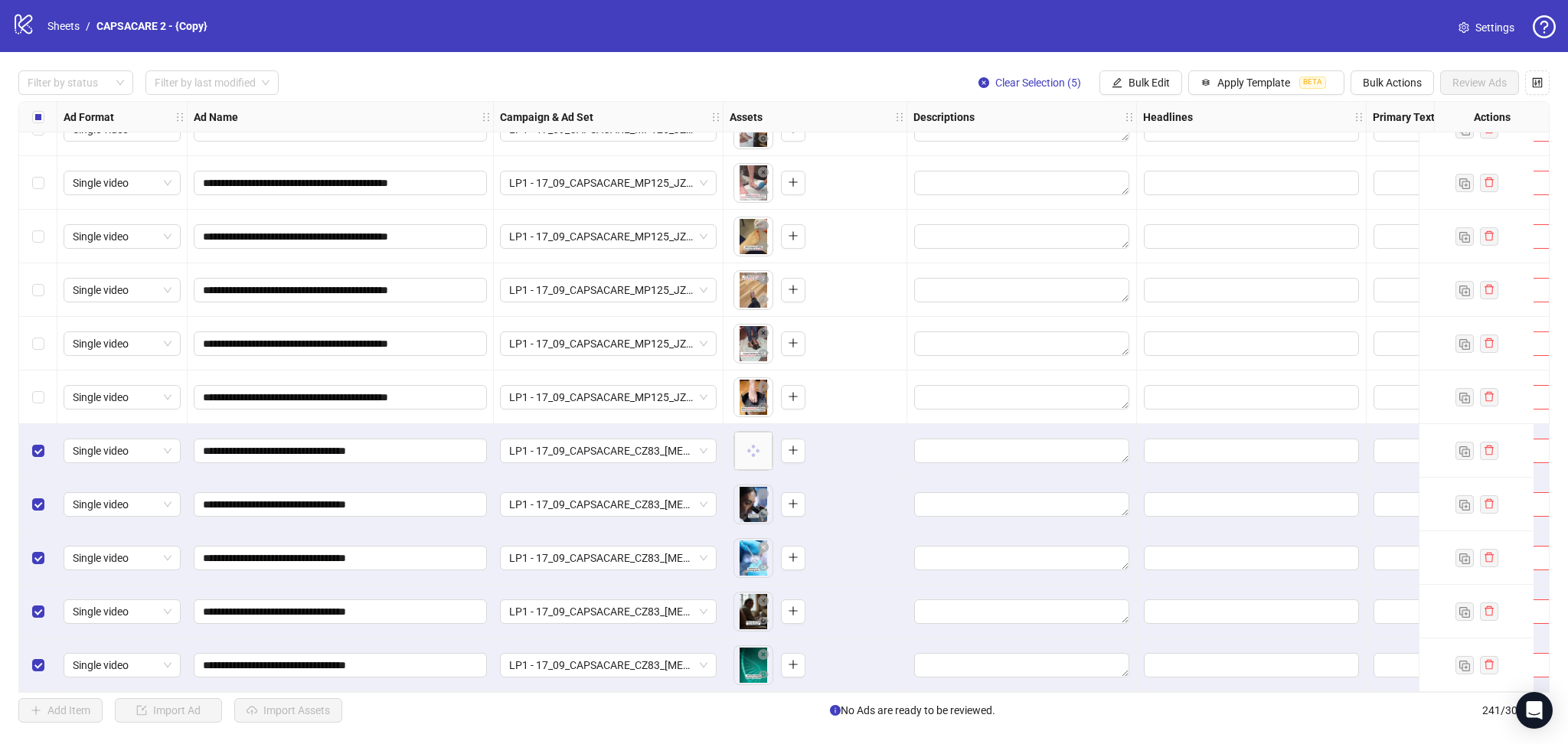
click at [50, 113] on div "Select all rows" at bounding box center [38, 117] width 38 height 30
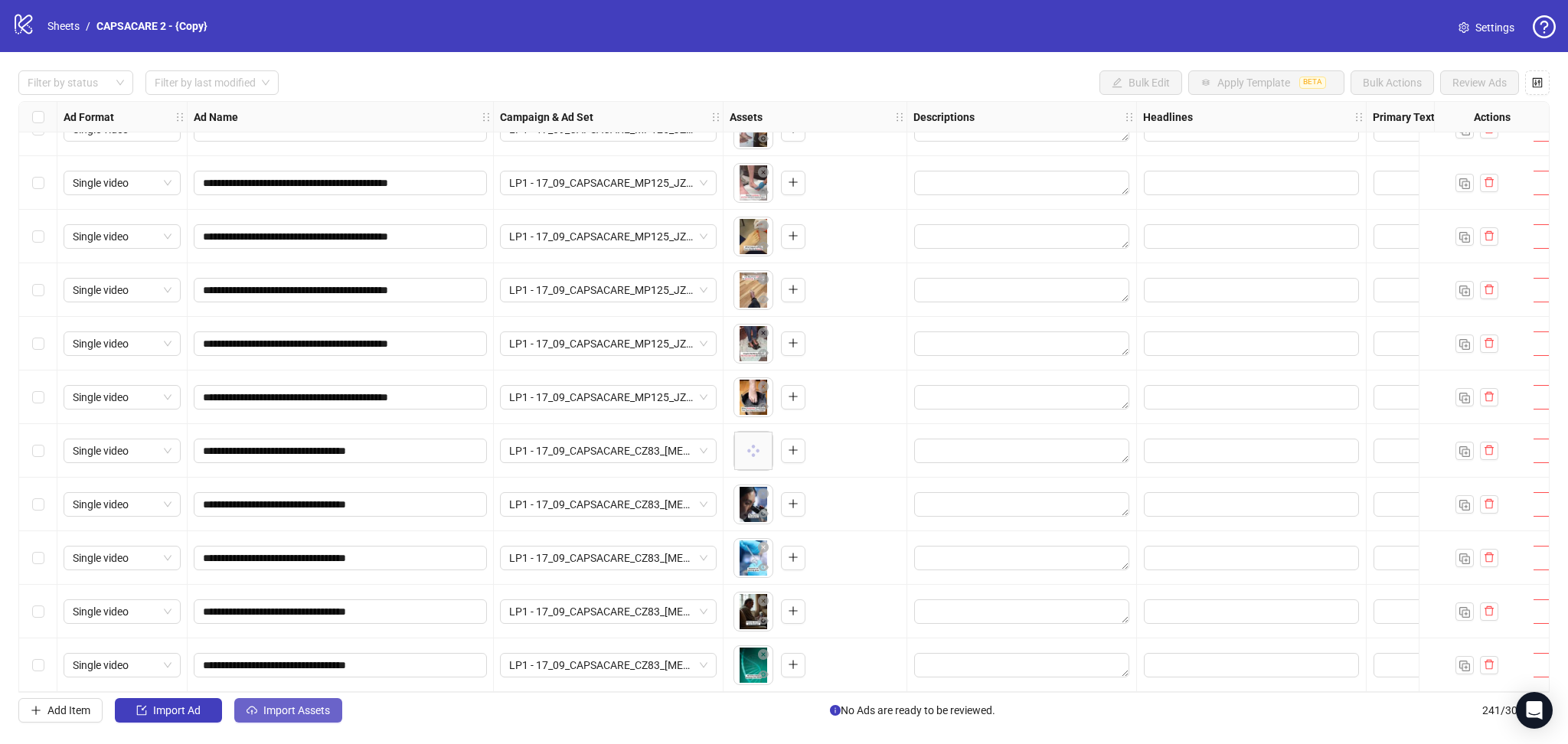
click at [299, 709] on span "Import Assets" at bounding box center [297, 710] width 66 height 13
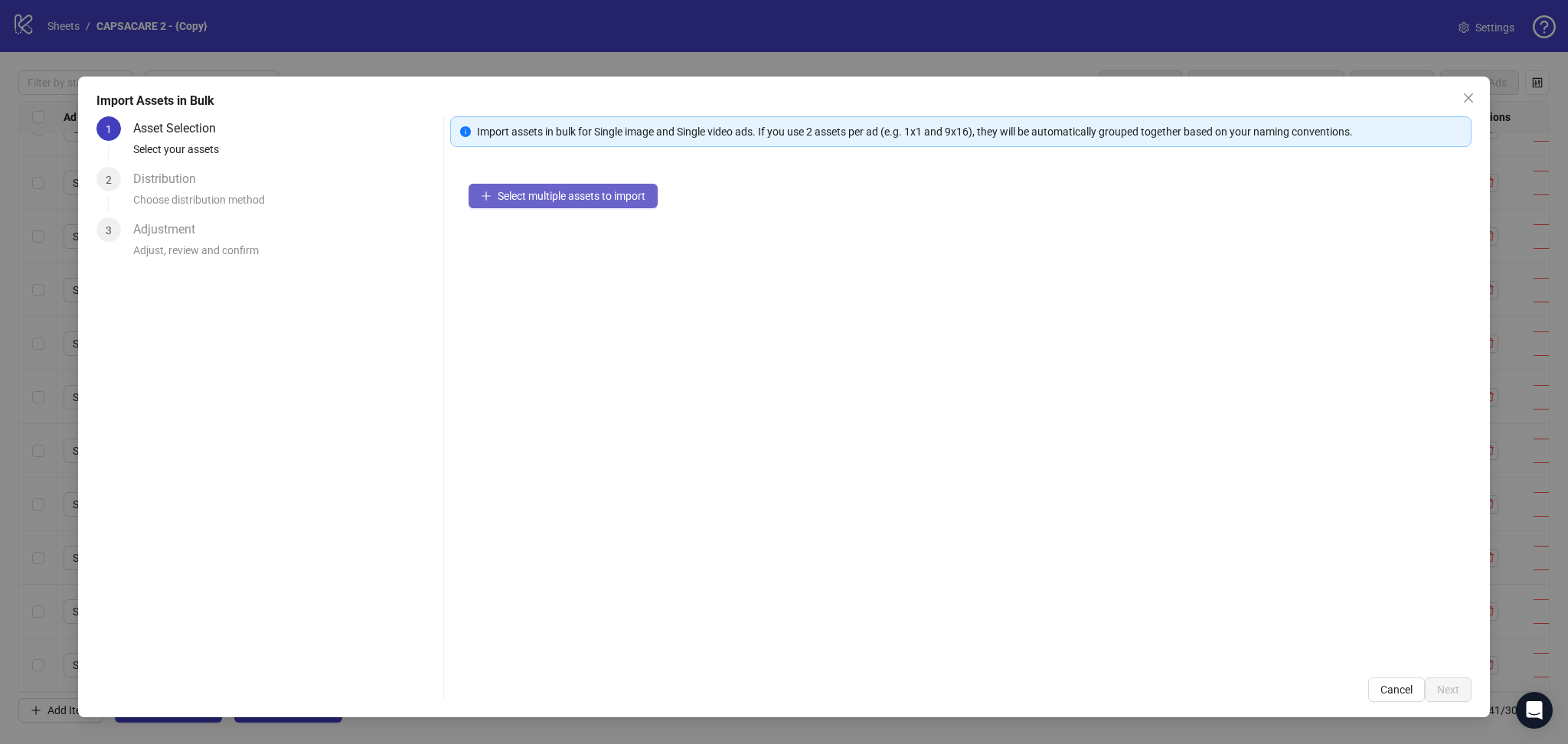
click at [568, 199] on span "Select multiple assets to import" at bounding box center [571, 195] width 148 height 13
click at [1464, 691] on button "Next" at bounding box center [1447, 689] width 47 height 24
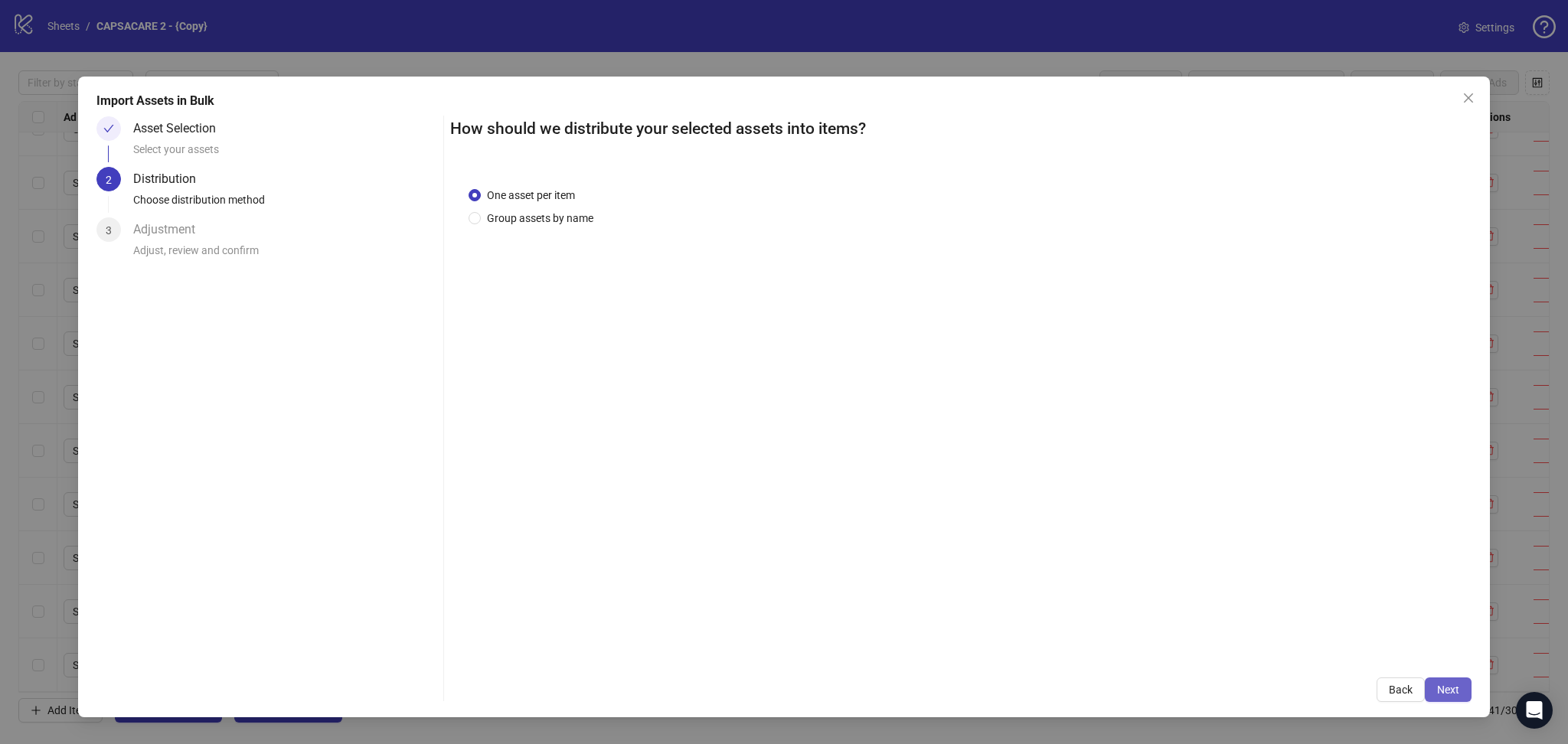
click at [1454, 691] on span "Next" at bounding box center [1447, 690] width 22 height 13
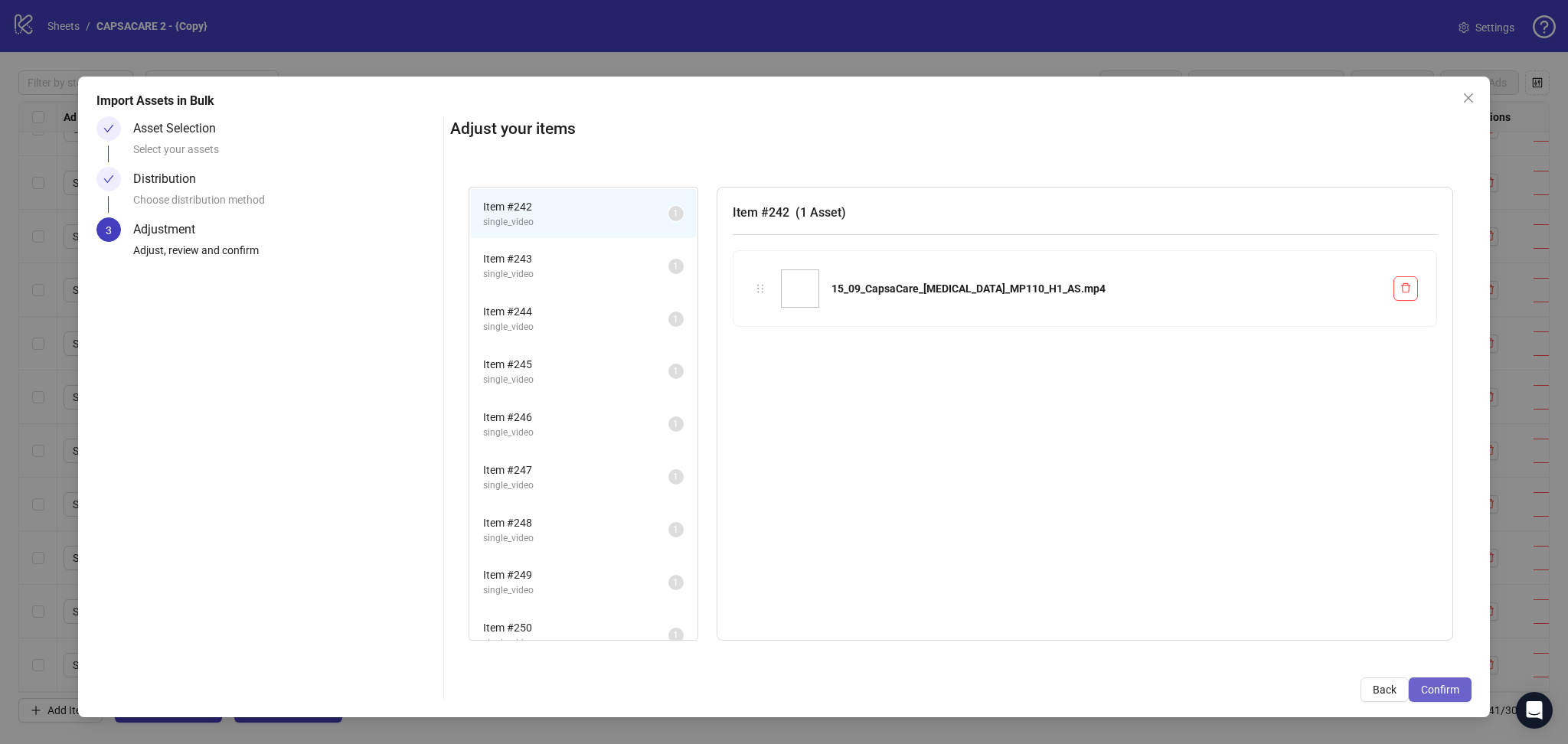
click at [1451, 691] on span "Confirm" at bounding box center [1439, 690] width 38 height 13
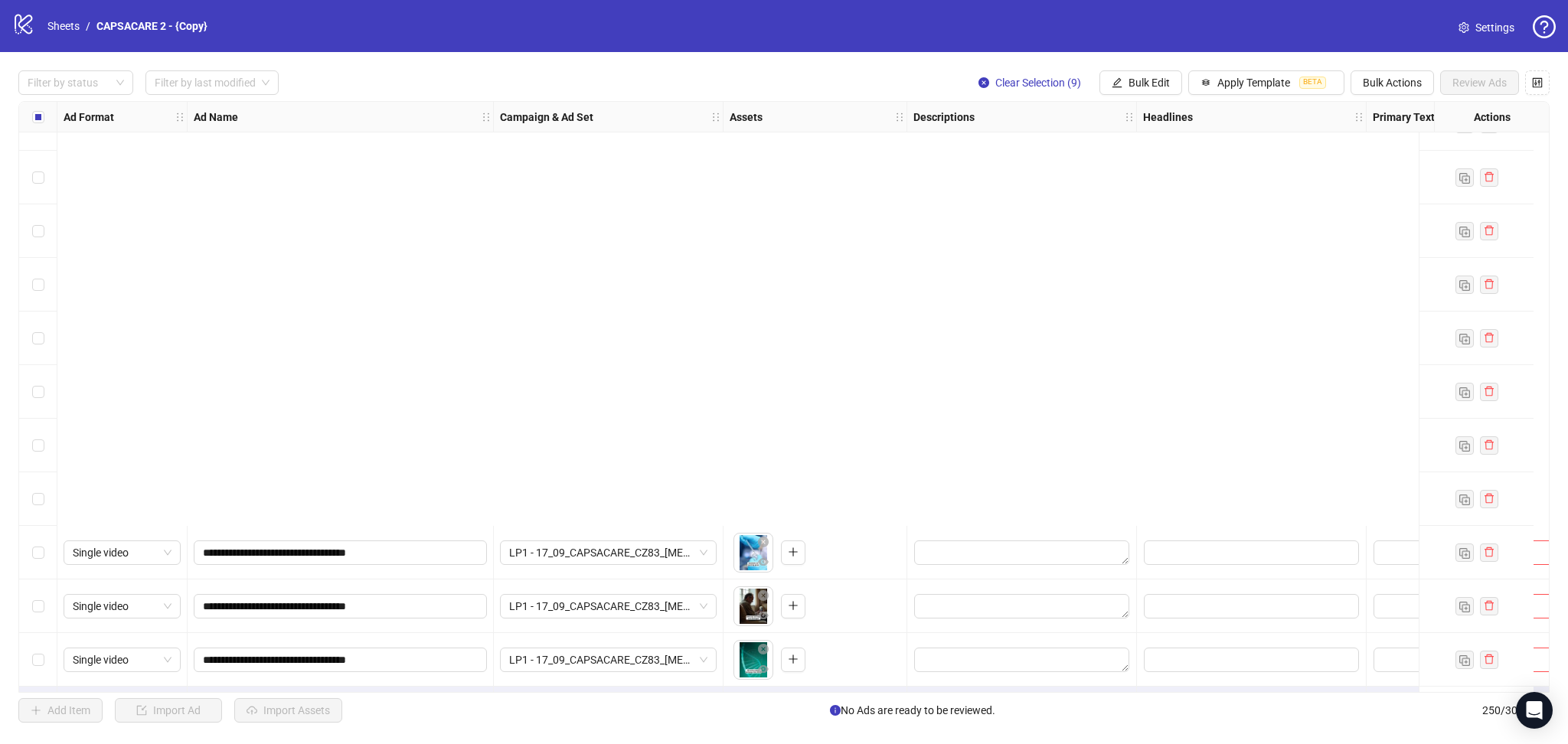
scroll to position [12839, 0]
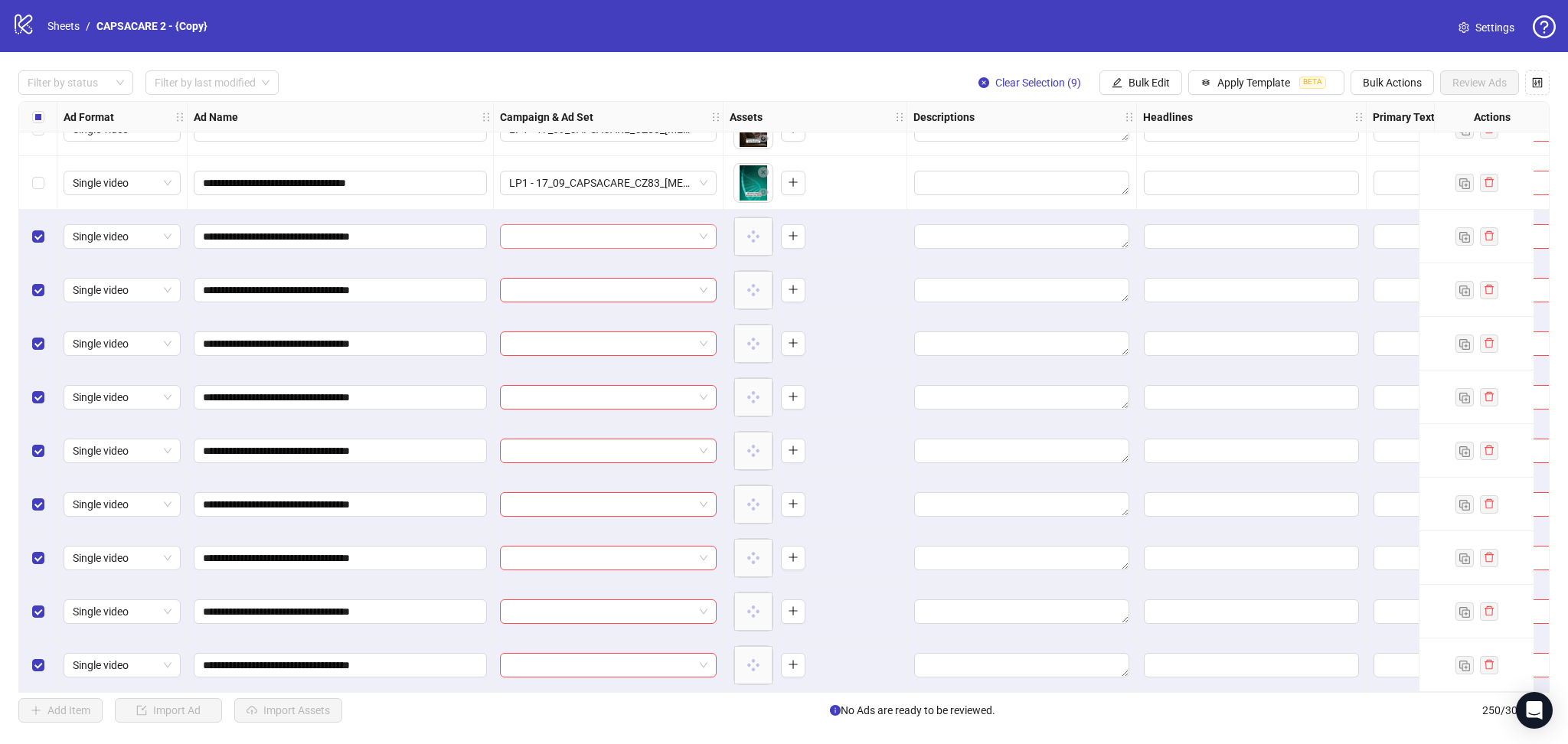
click at [581, 225] on input "search" at bounding box center [601, 236] width 185 height 23
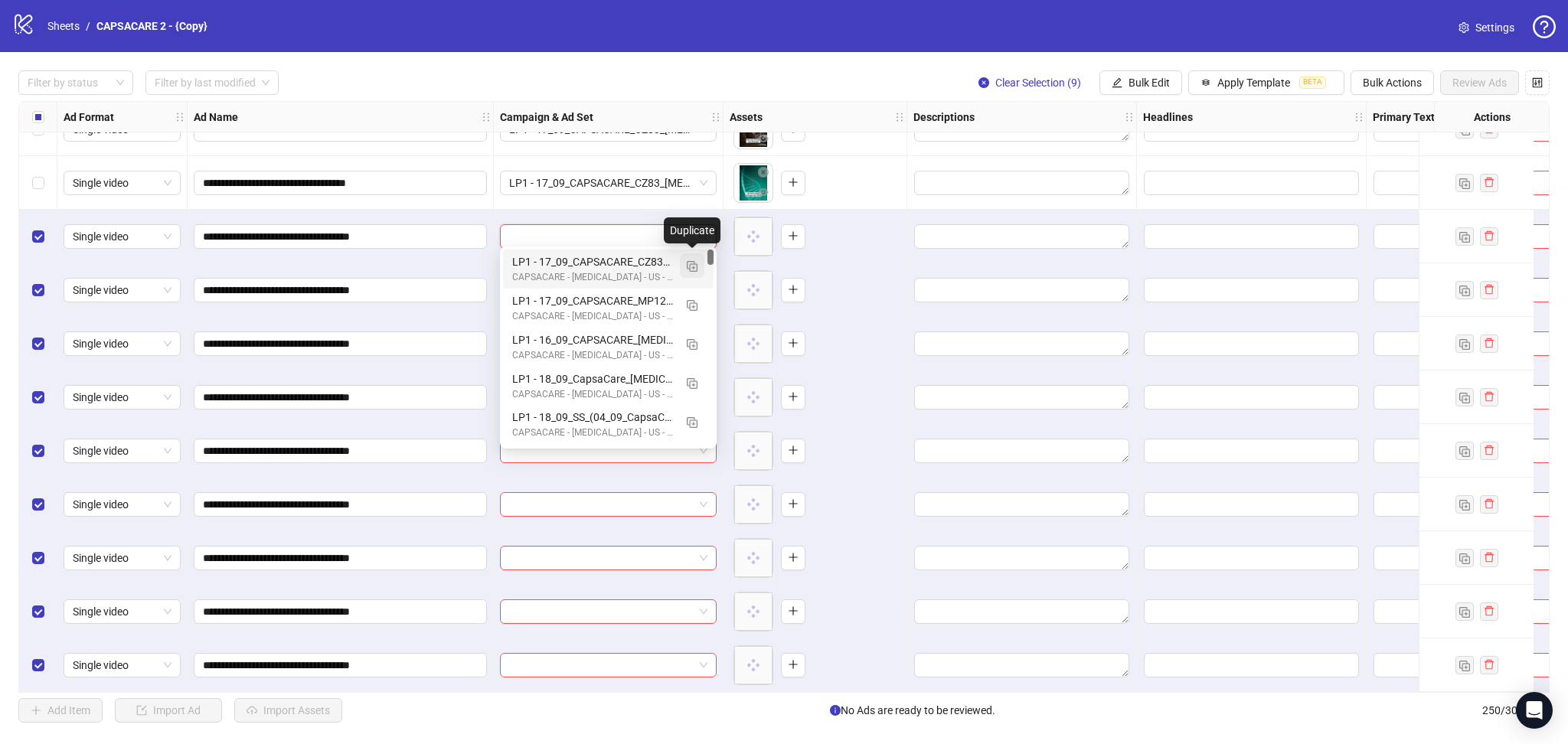
click at [698, 264] on button "button" at bounding box center [692, 265] width 24 height 24
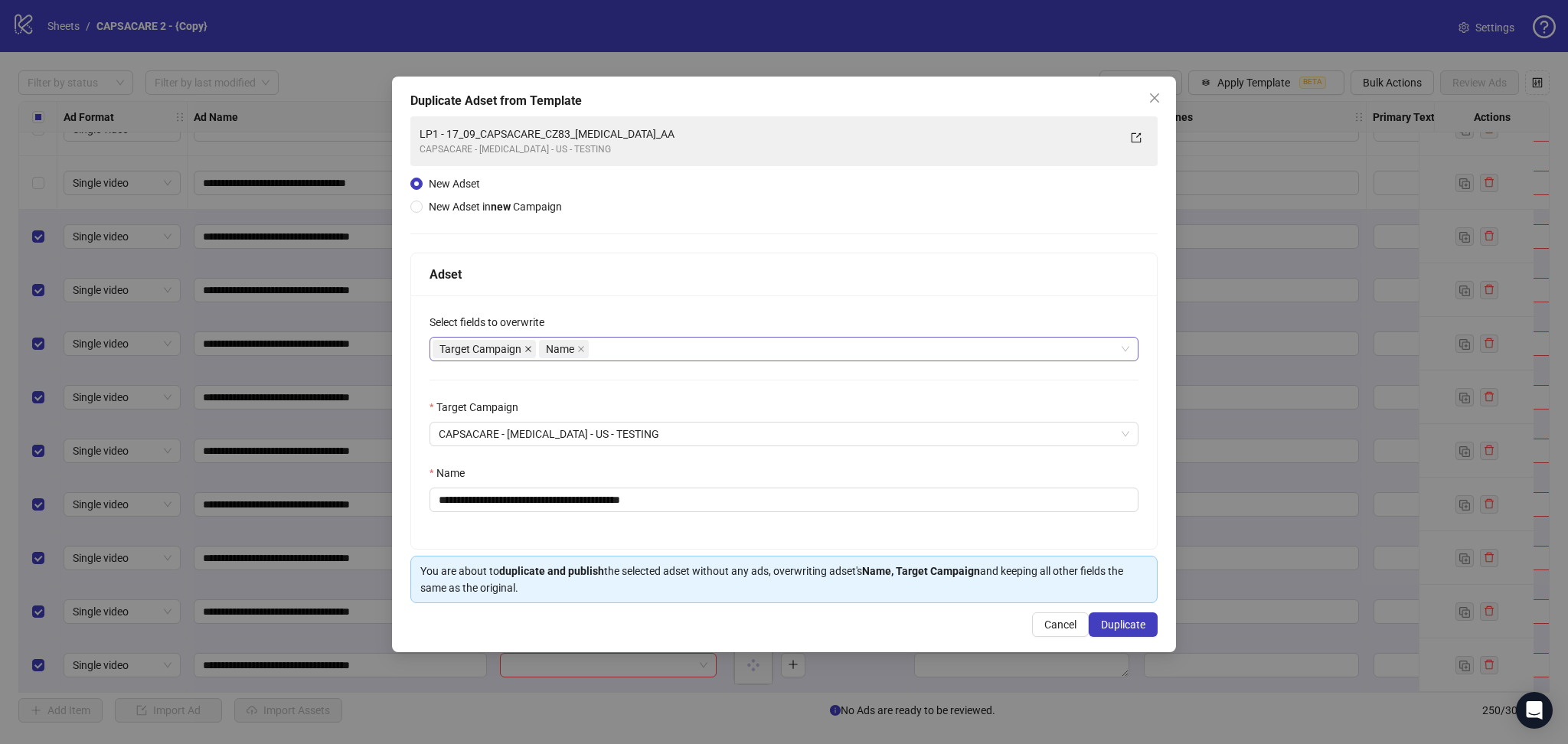
click at [528, 350] on icon "close" at bounding box center [528, 349] width 8 height 8
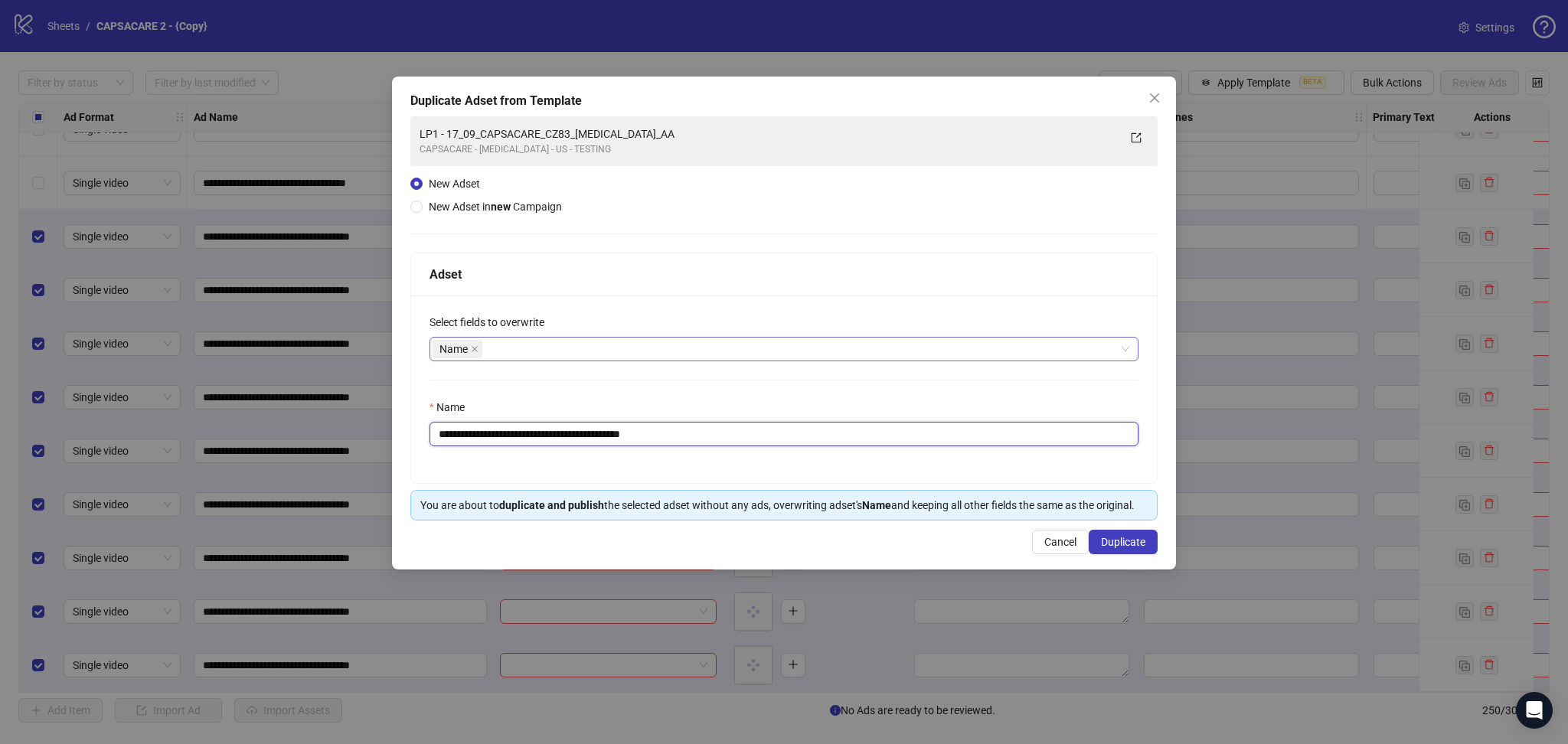
drag, startPoint x: 464, startPoint y: 432, endPoint x: 860, endPoint y: 461, distance: 397.1
click at [860, 461] on div "**********" at bounding box center [784, 389] width 745 height 188
paste input "text"
type input "**********"
click at [1123, 544] on span "Duplicate" at bounding box center [1123, 542] width 45 height 13
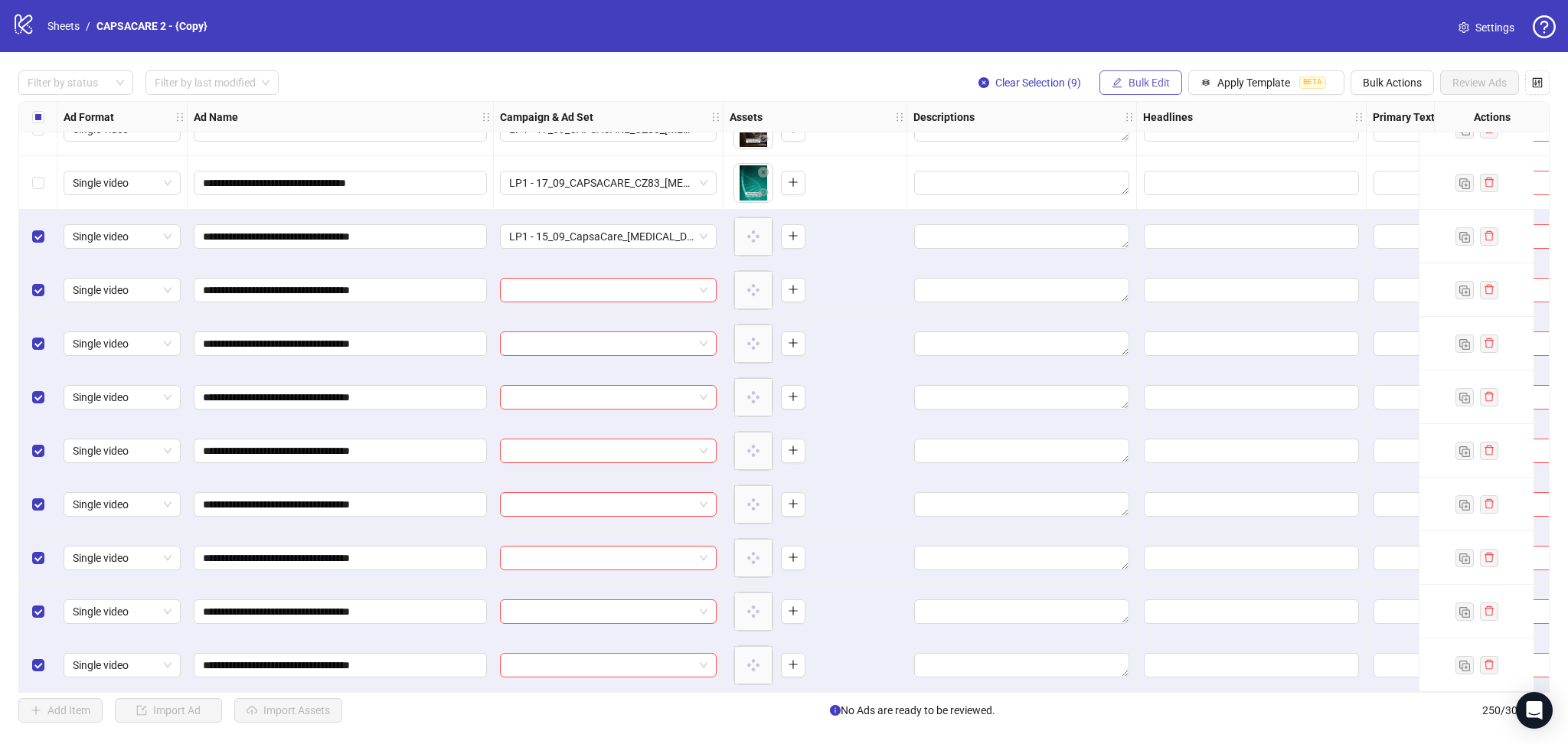
click at [1145, 89] on button "Bulk Edit" at bounding box center [1140, 82] width 83 height 24
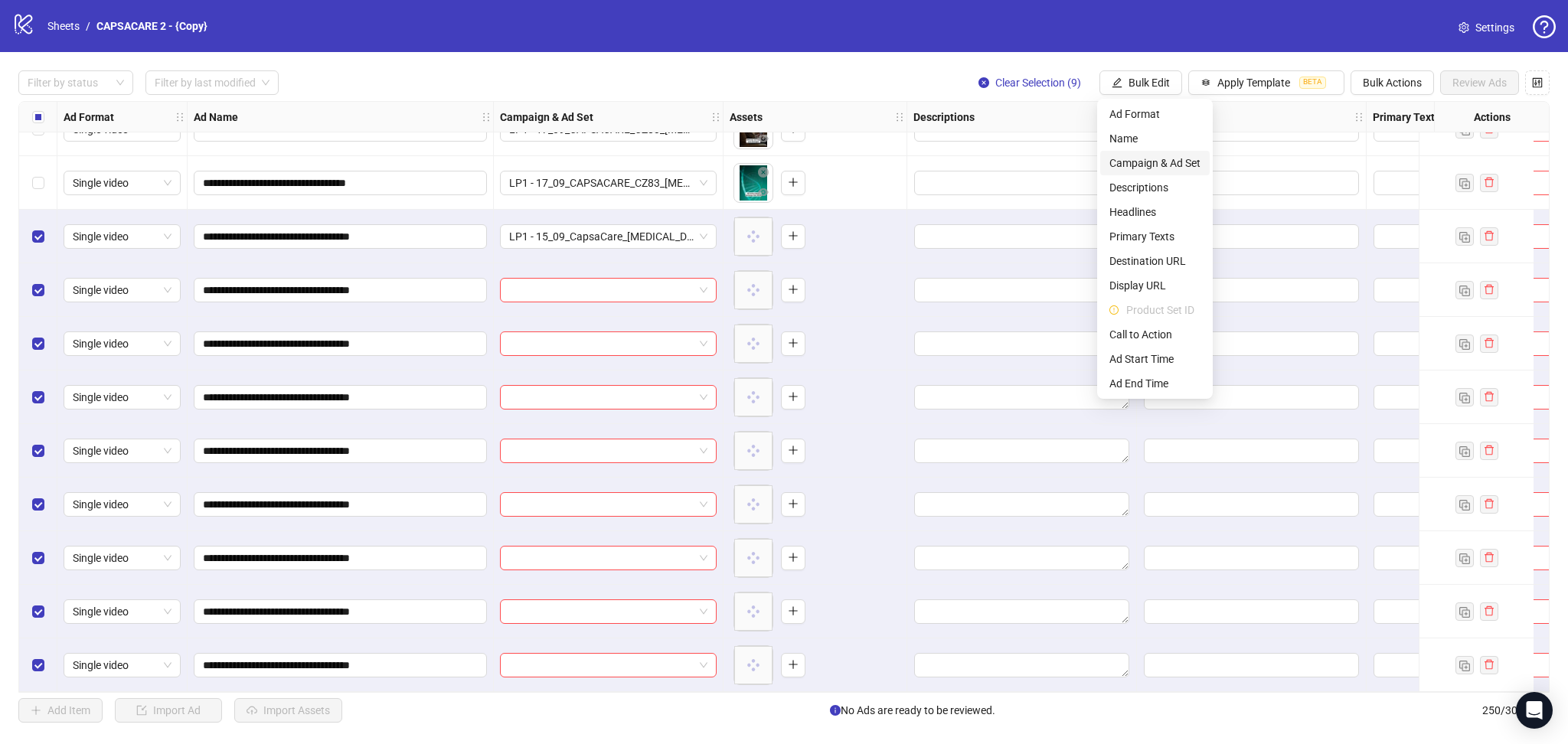
click at [1180, 160] on span "Campaign & Ad Set" at bounding box center [1155, 162] width 91 height 17
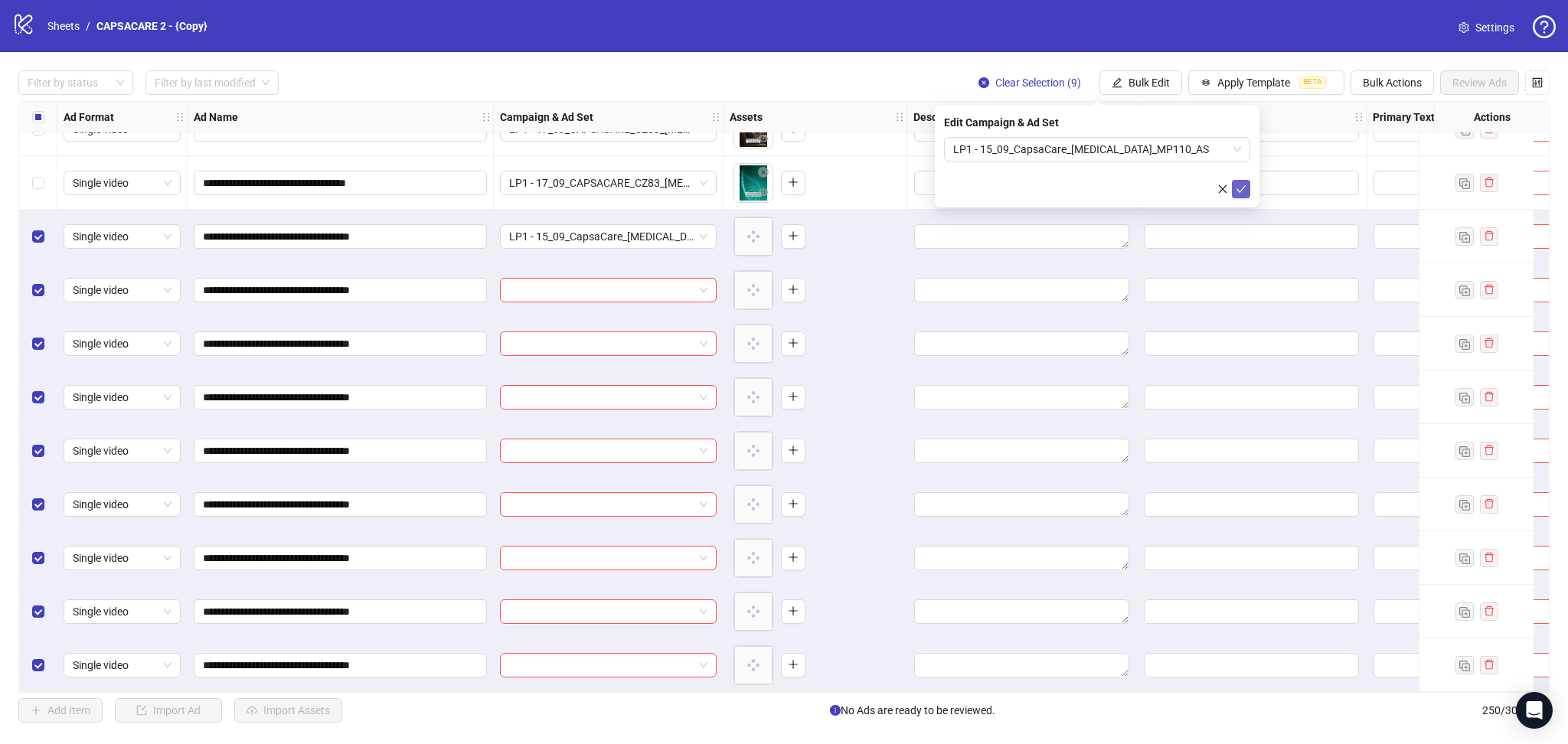
click at [1240, 191] on icon "check" at bounding box center [1241, 189] width 10 height 8
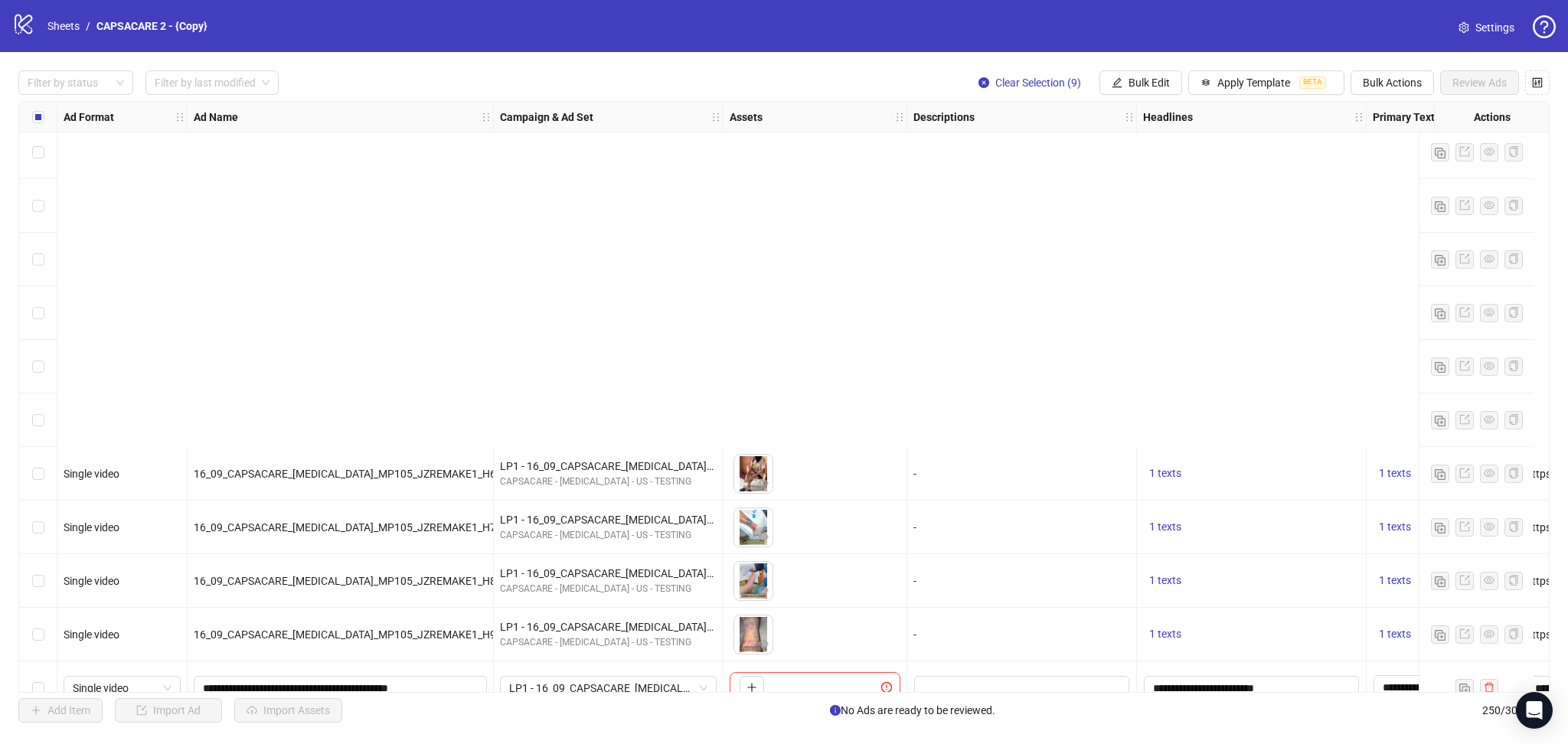
scroll to position [10628, 0]
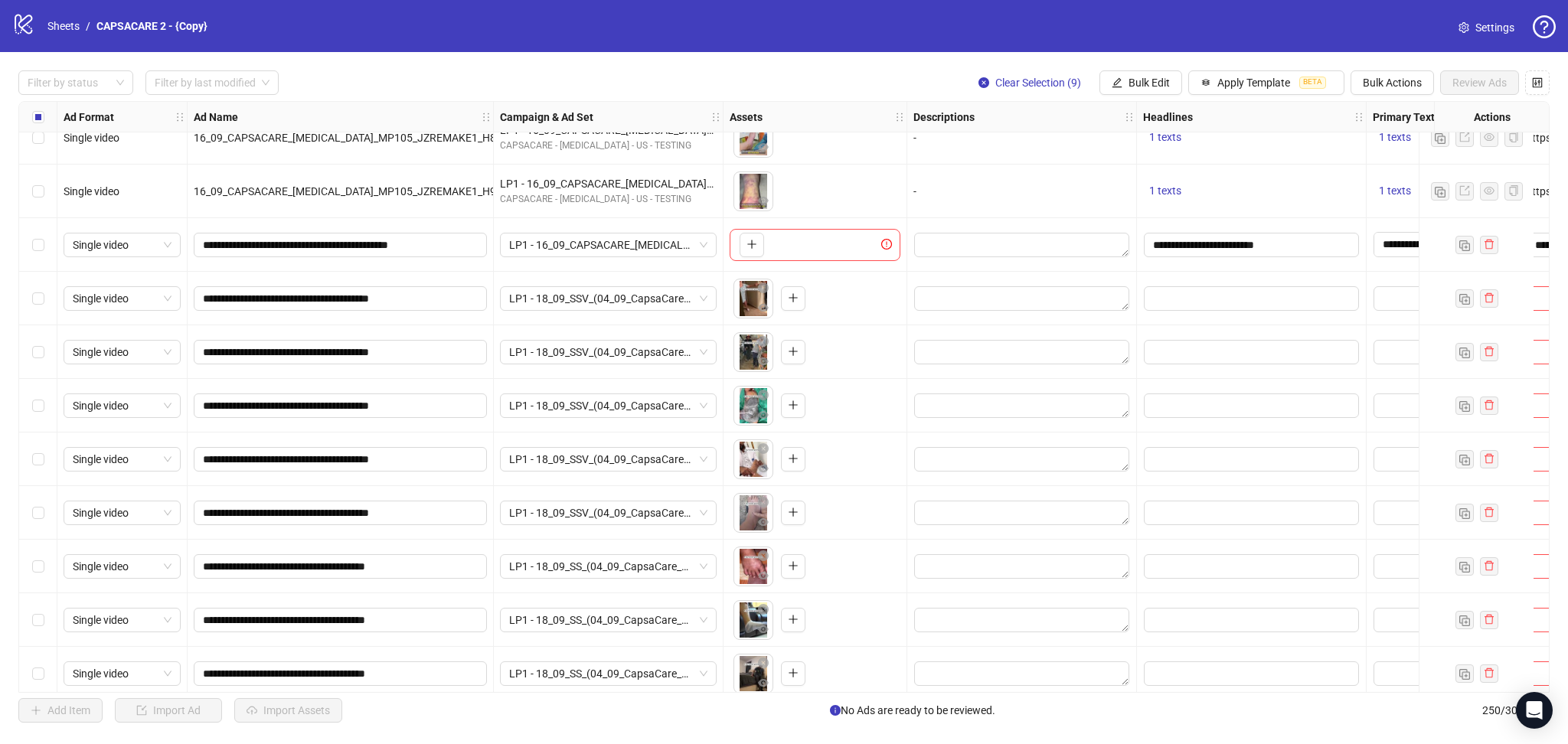
click at [27, 237] on div "Select row 201" at bounding box center [38, 244] width 38 height 53
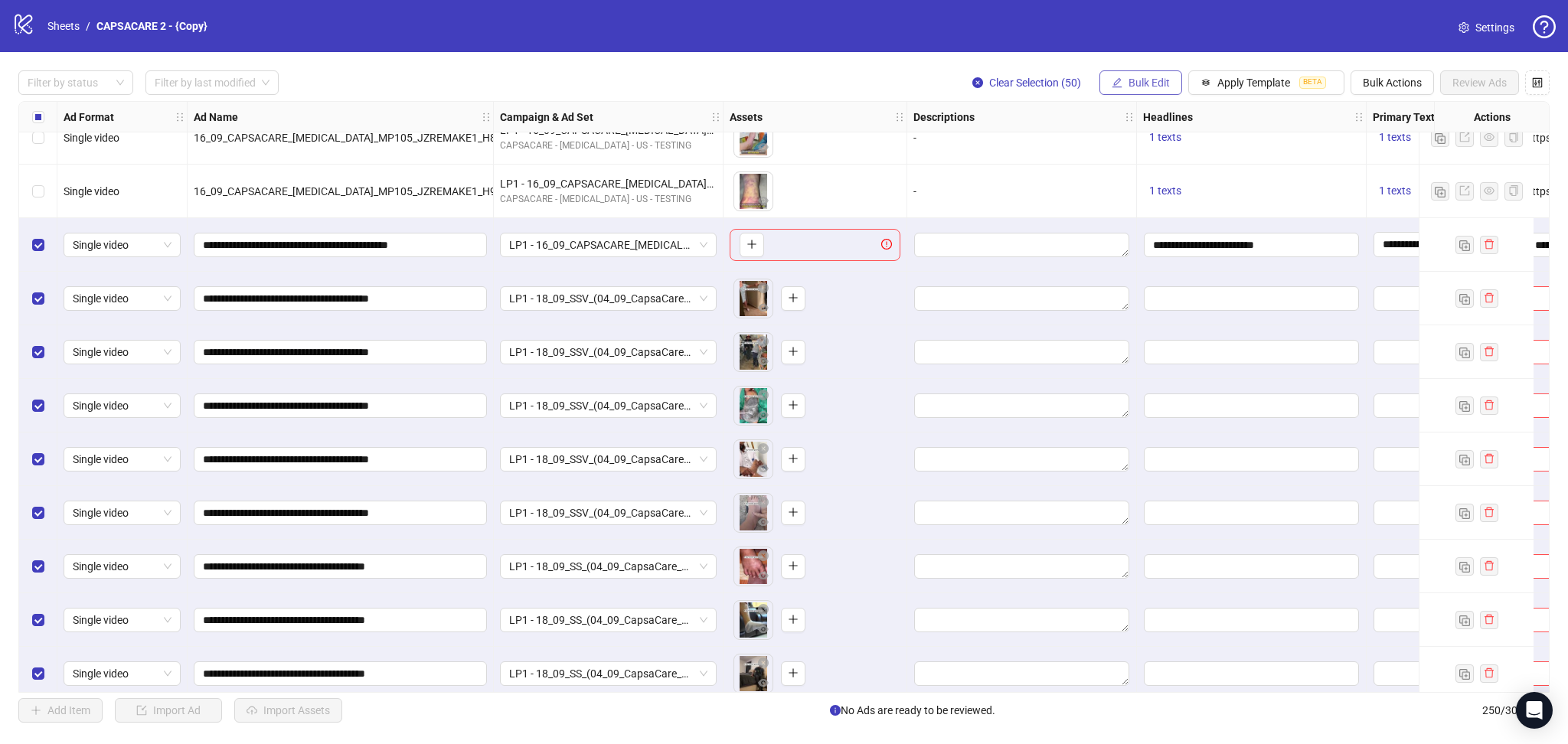
click at [1155, 77] on span "Bulk Edit" at bounding box center [1149, 83] width 41 height 13
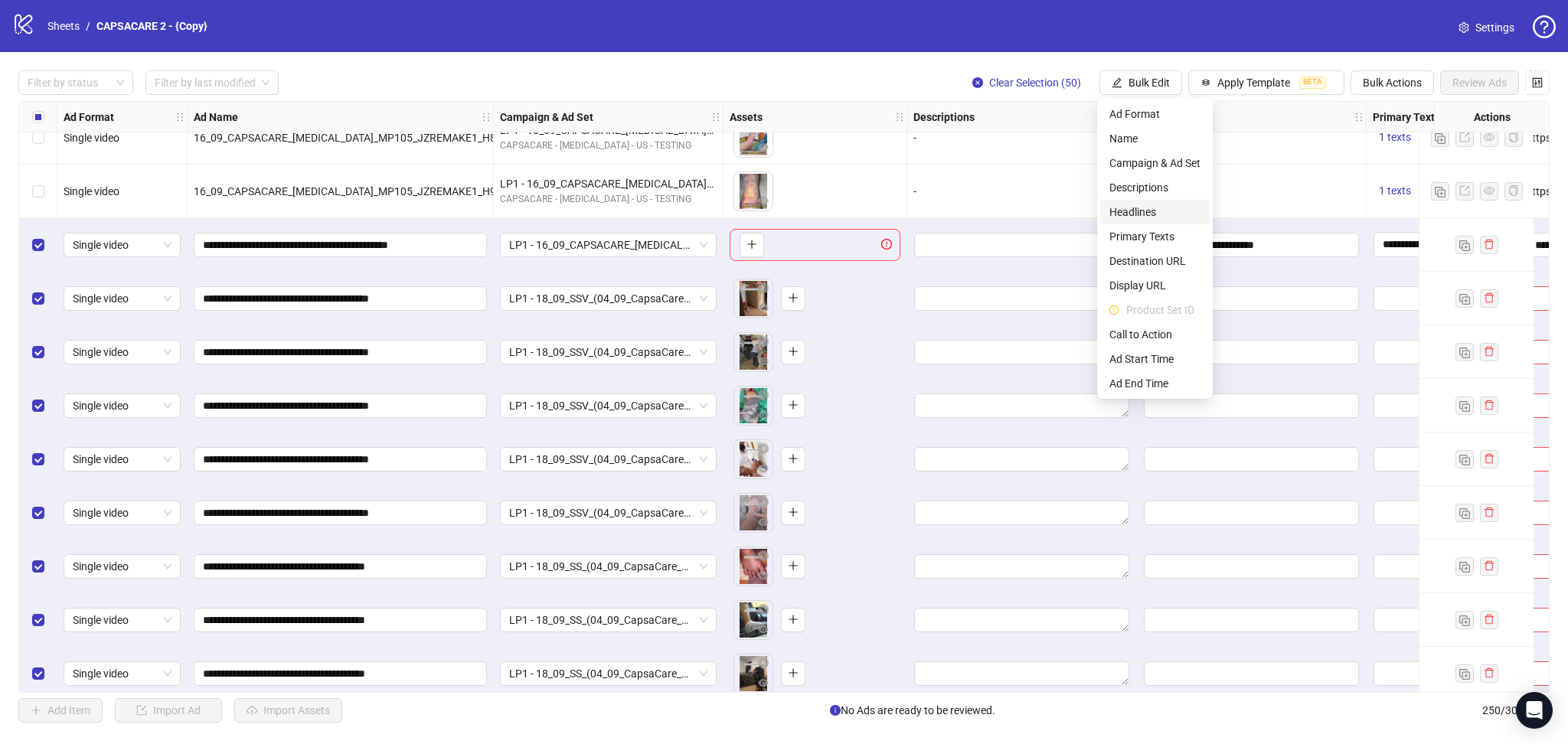
click at [1146, 205] on span "Headlines" at bounding box center [1155, 211] width 91 height 17
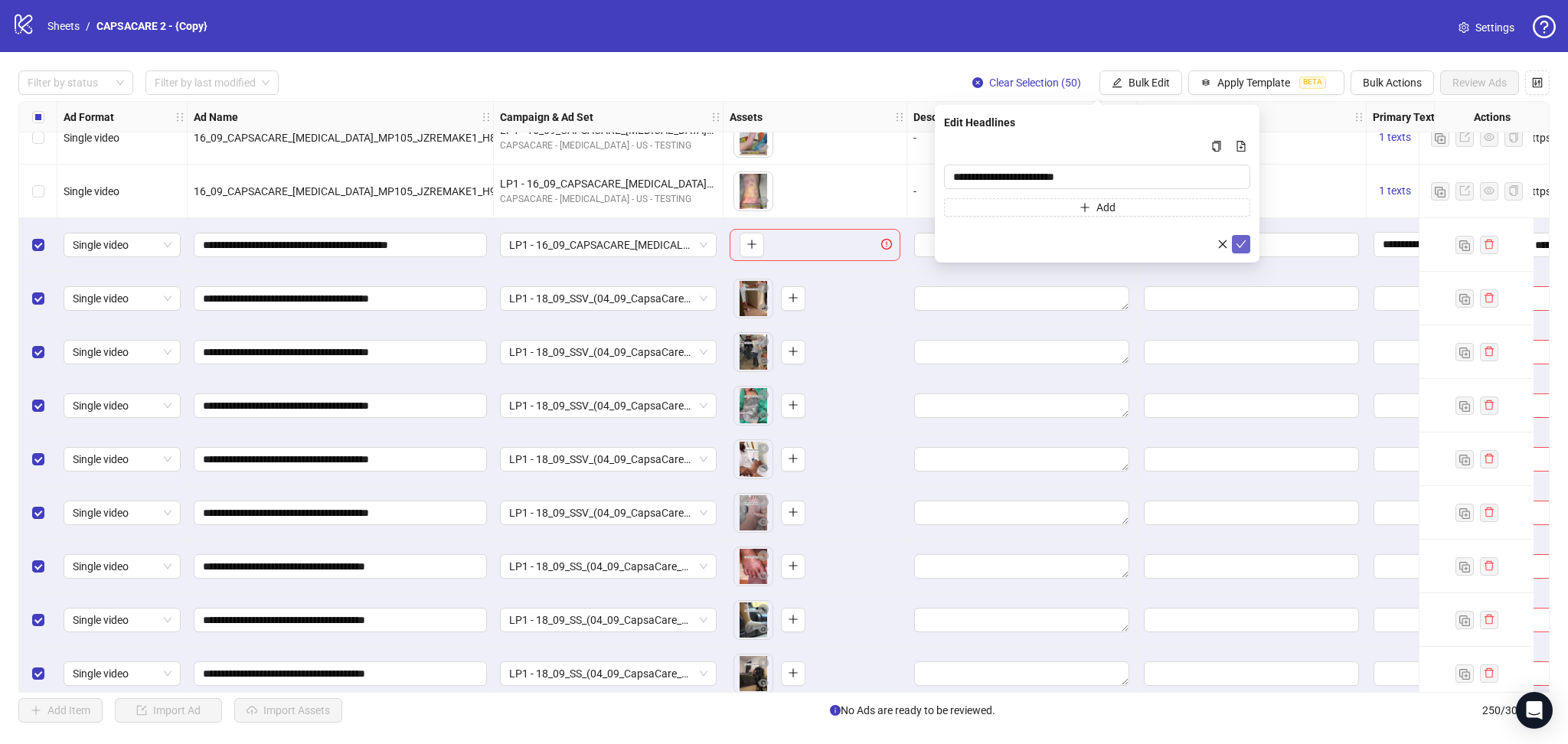
click at [1235, 239] on icon "check" at bounding box center [1240, 244] width 11 height 11
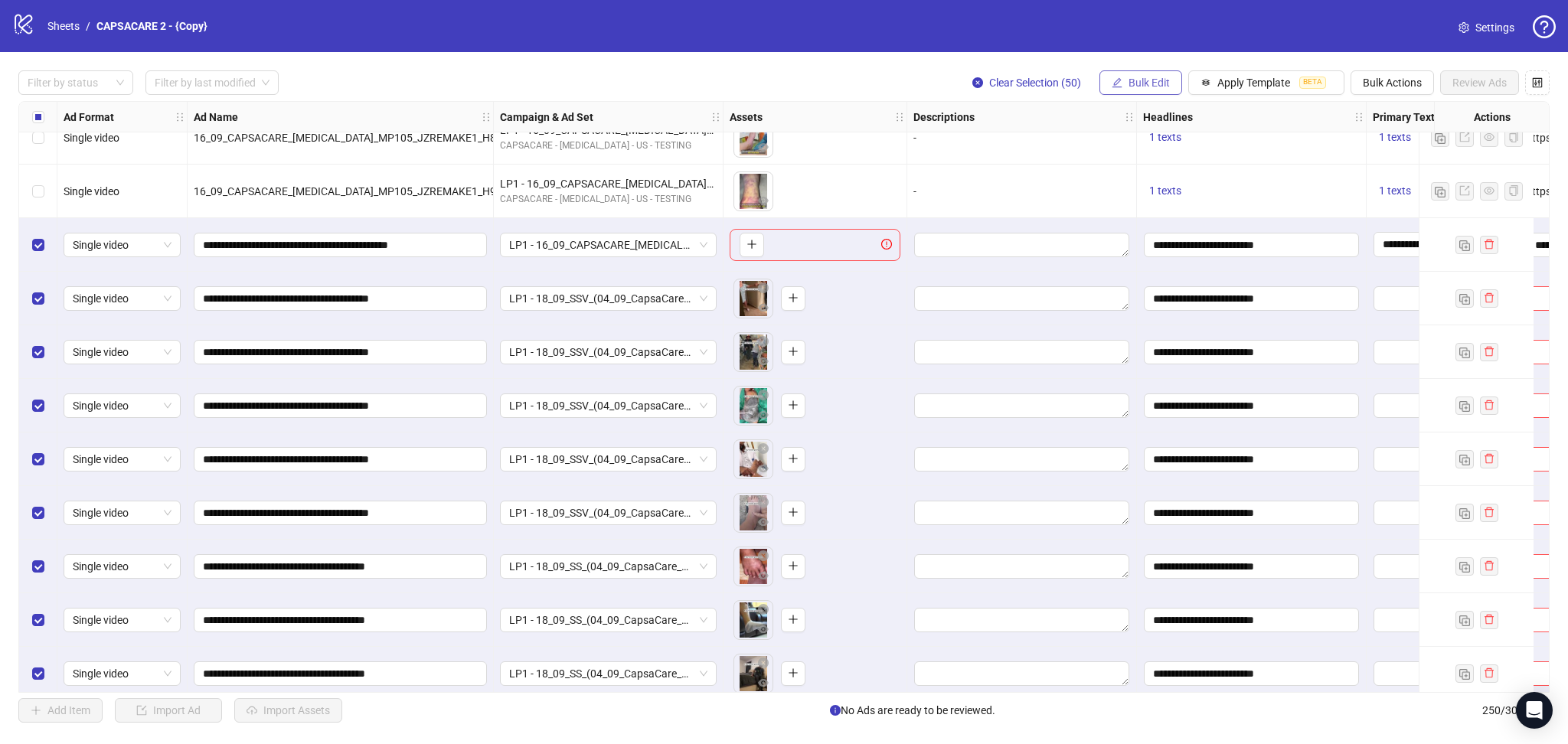
click at [1119, 76] on button "Bulk Edit" at bounding box center [1140, 82] width 83 height 24
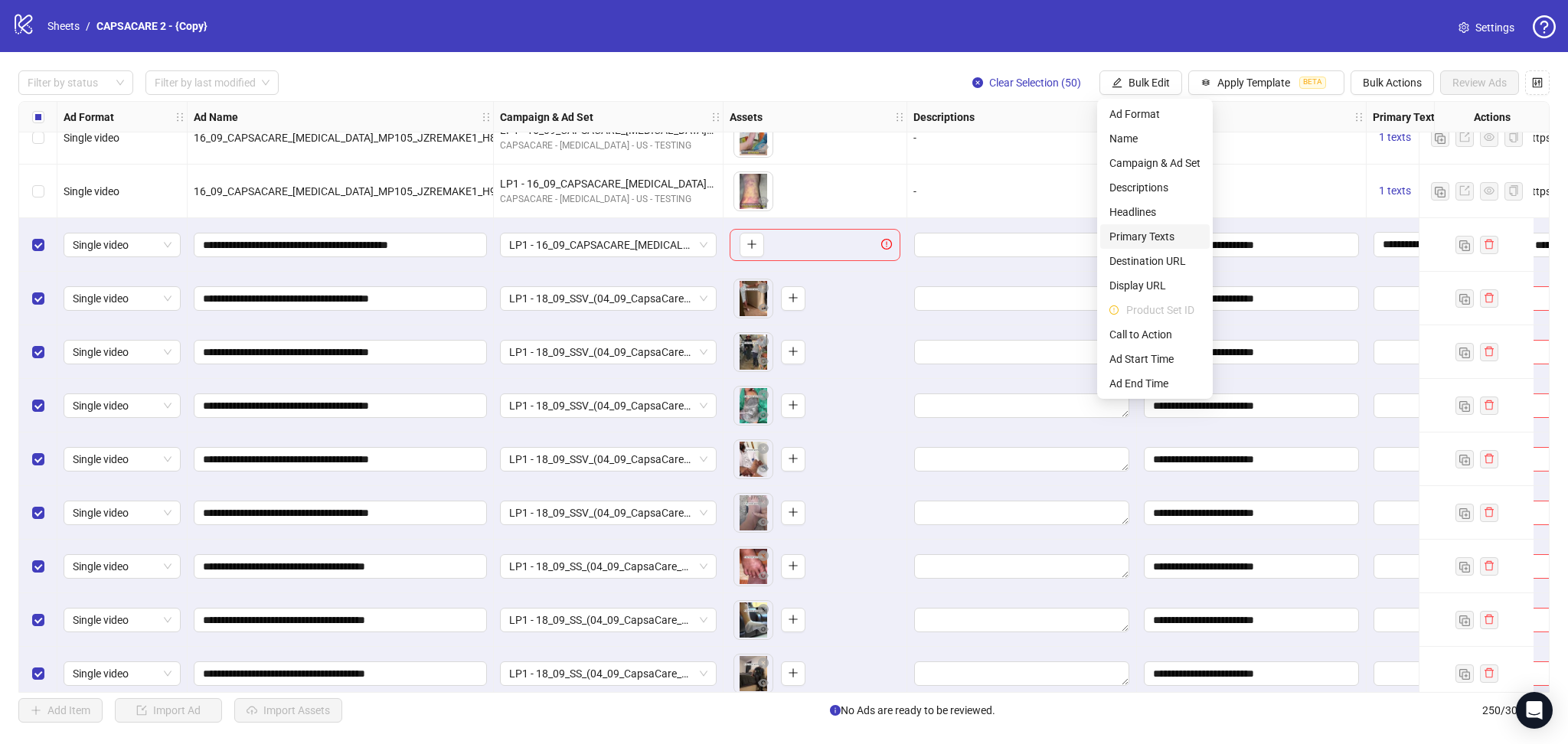
click at [1154, 231] on span "Primary Texts" at bounding box center [1155, 235] width 91 height 17
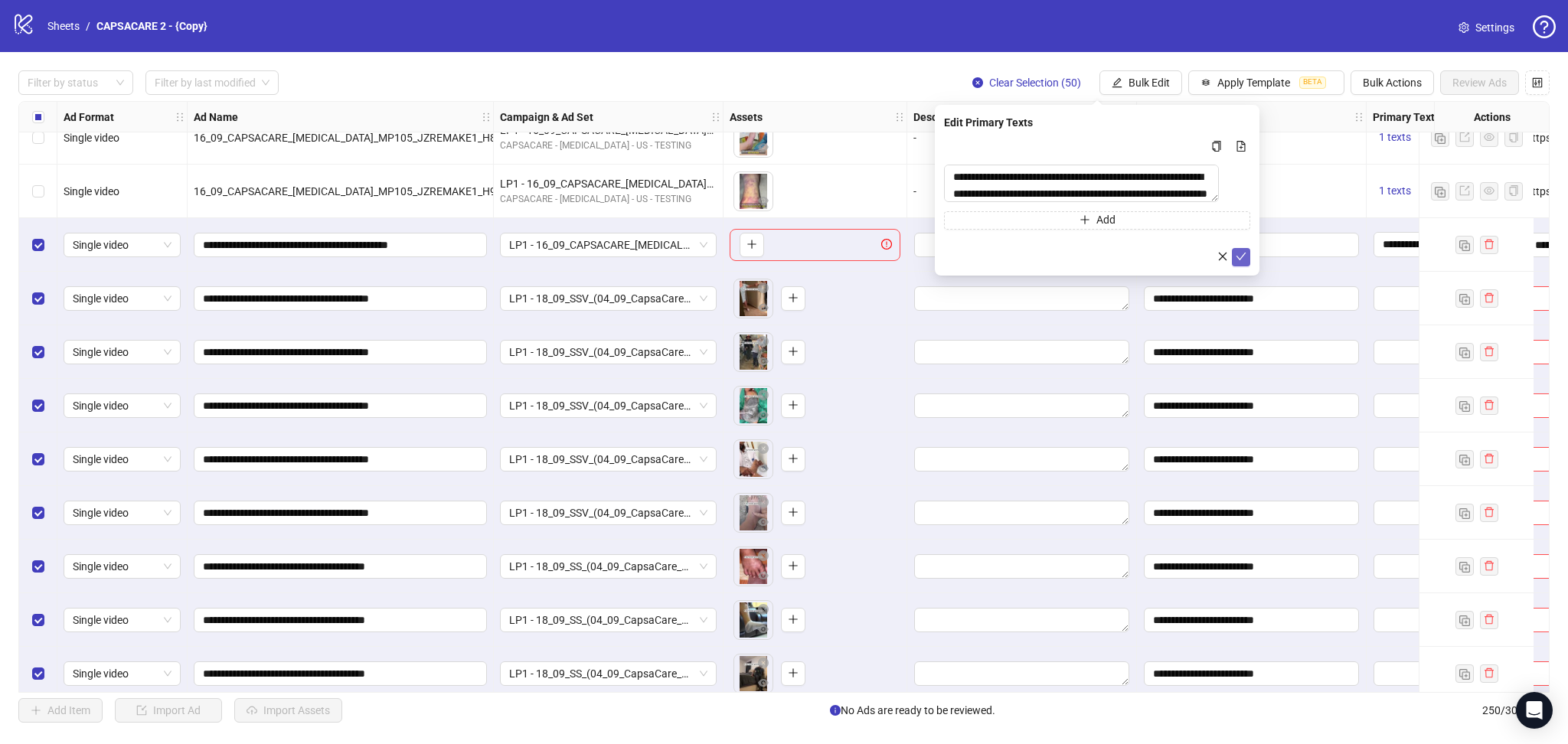
click at [1241, 261] on icon "check" at bounding box center [1241, 257] width 10 height 8
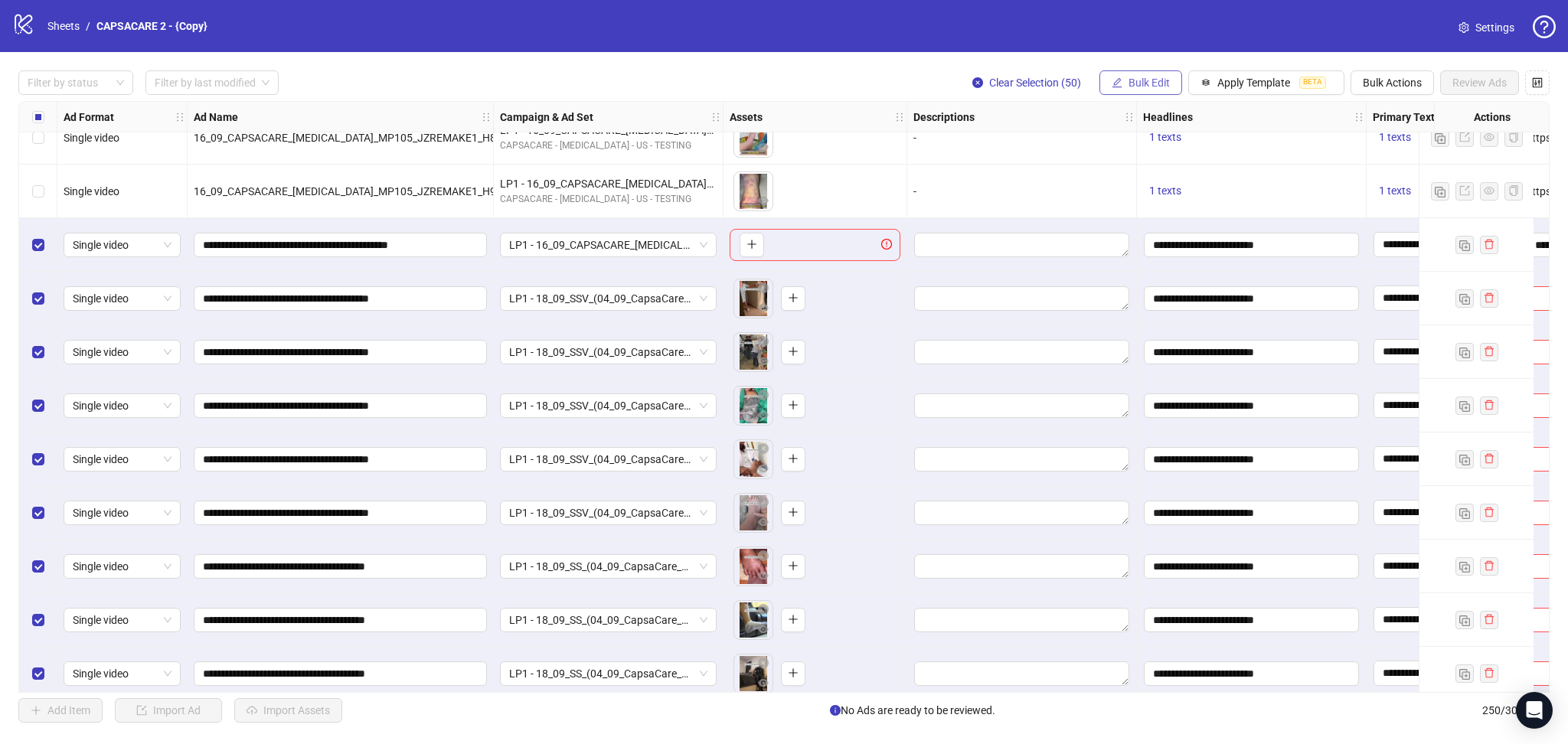
click at [1133, 87] on span "Bulk Edit" at bounding box center [1149, 83] width 41 height 13
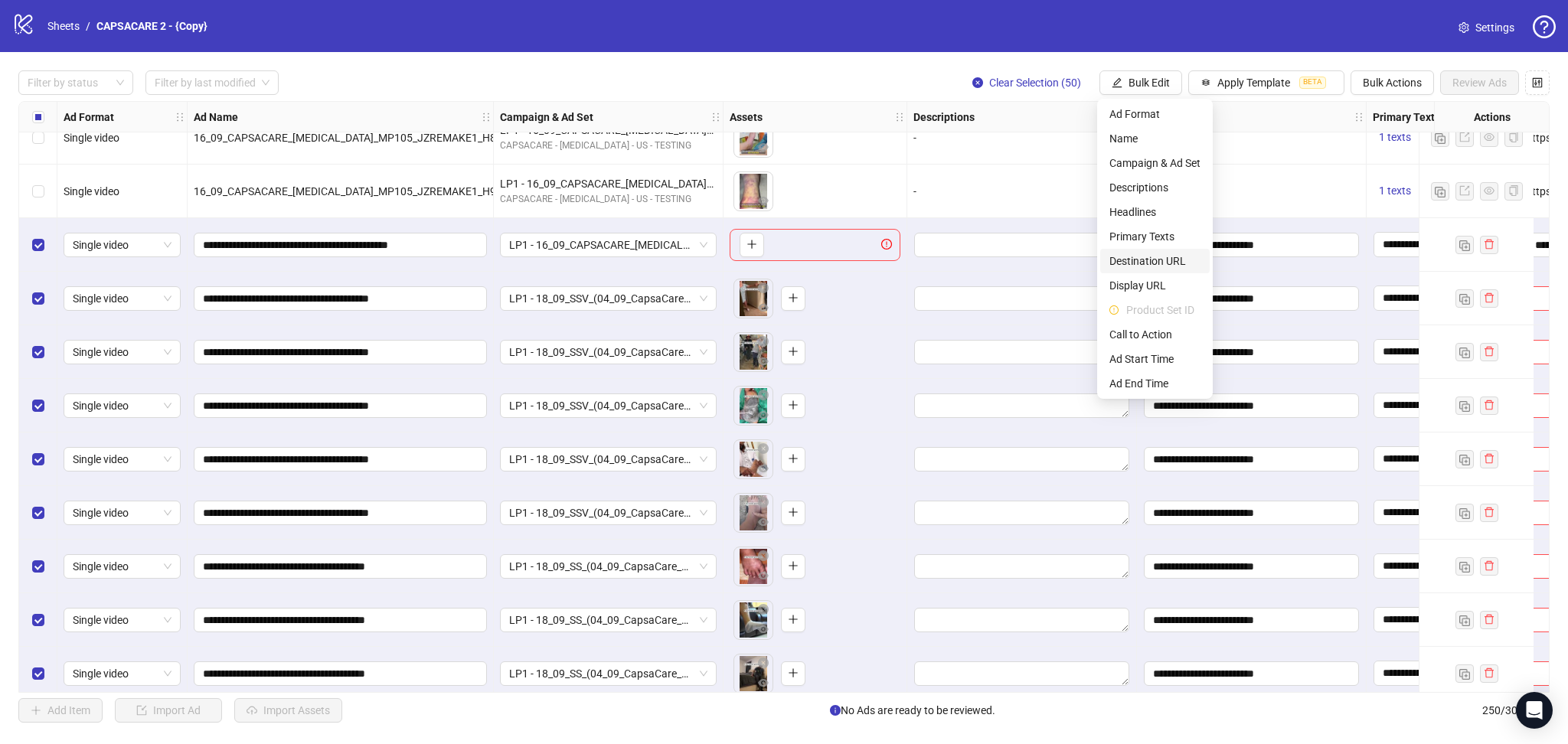
click at [1151, 262] on span "Destination URL" at bounding box center [1155, 261] width 91 height 17
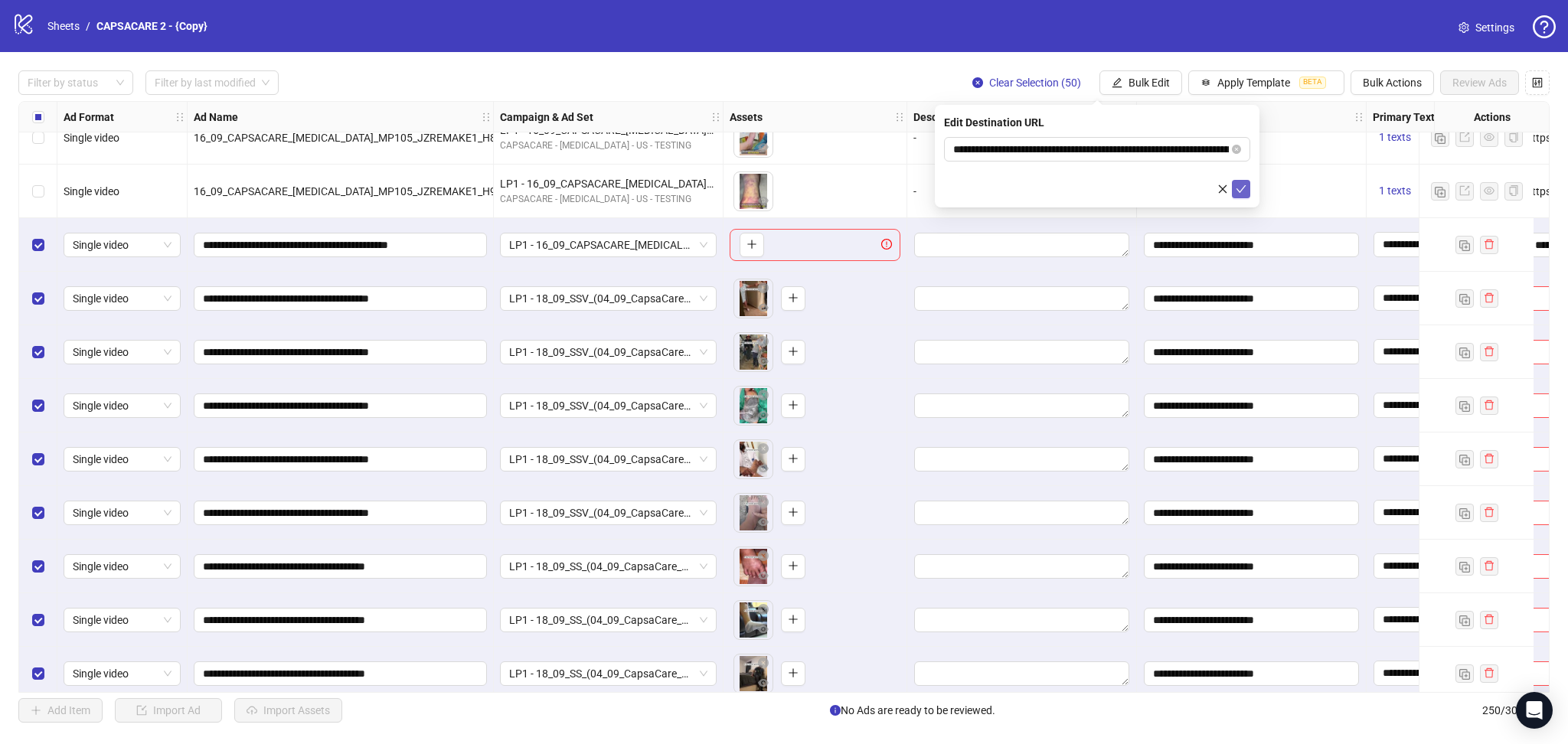
click at [1244, 187] on icon "check" at bounding box center [1240, 189] width 11 height 11
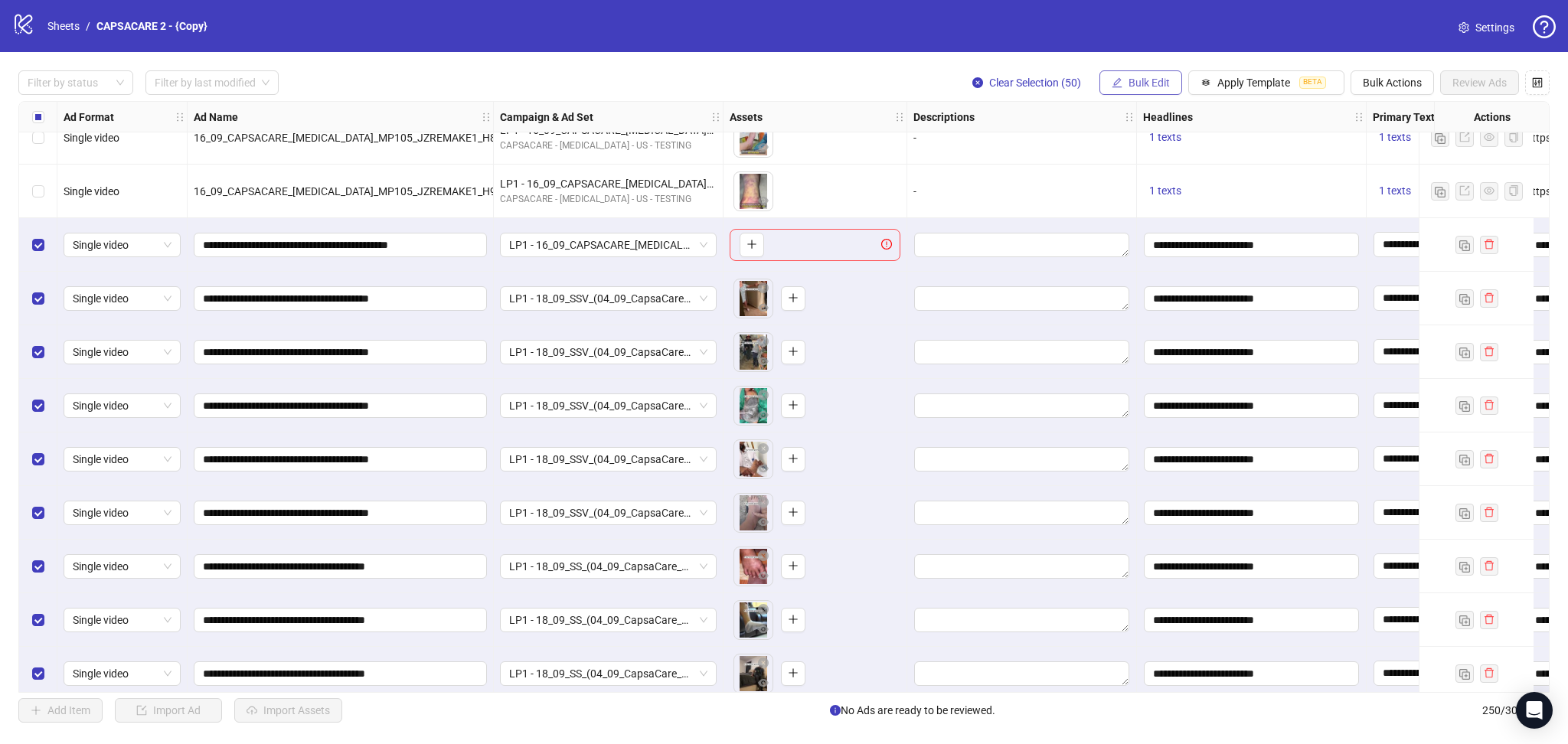
click at [1140, 85] on span "Bulk Edit" at bounding box center [1149, 83] width 41 height 13
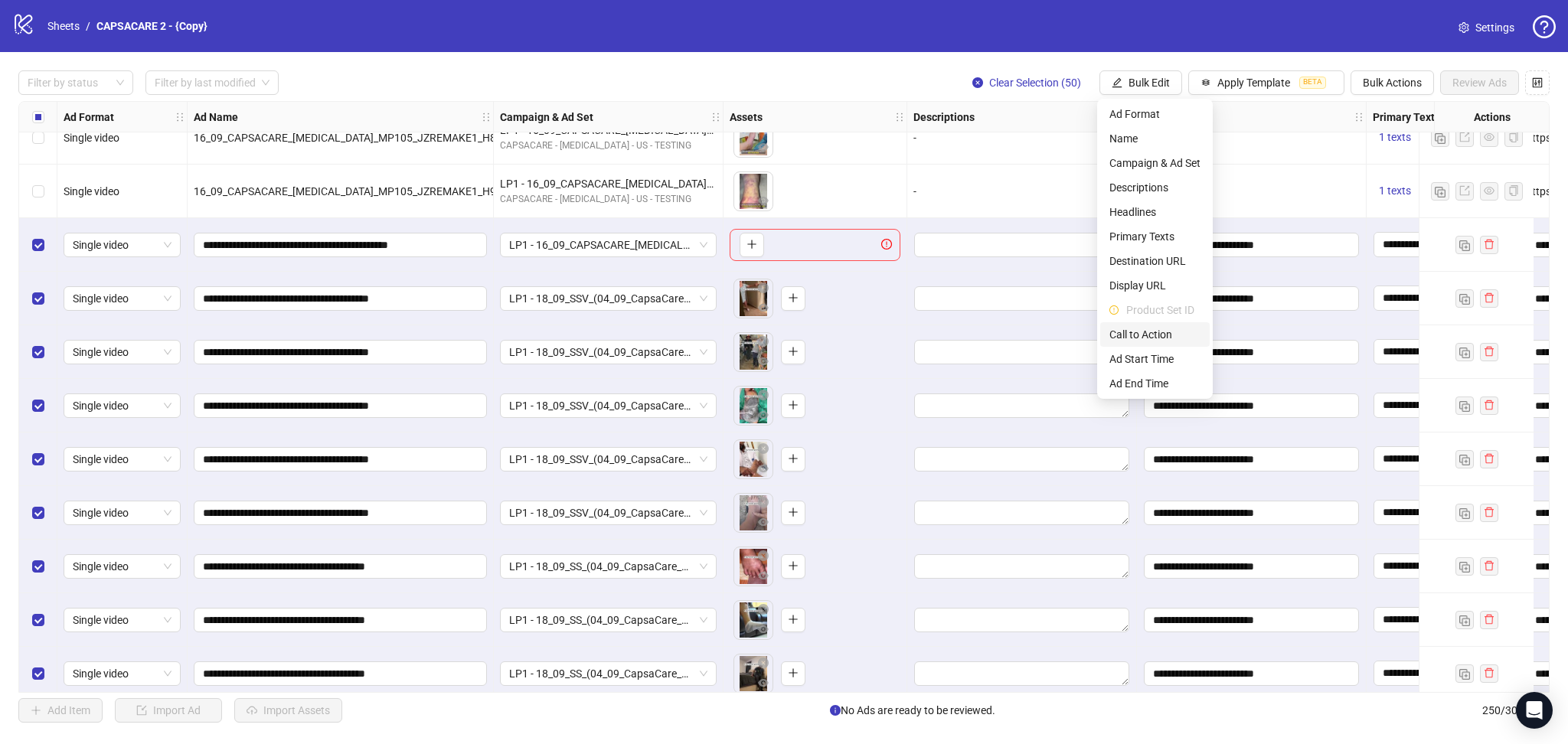
click at [1141, 331] on span "Call to Action" at bounding box center [1155, 334] width 91 height 17
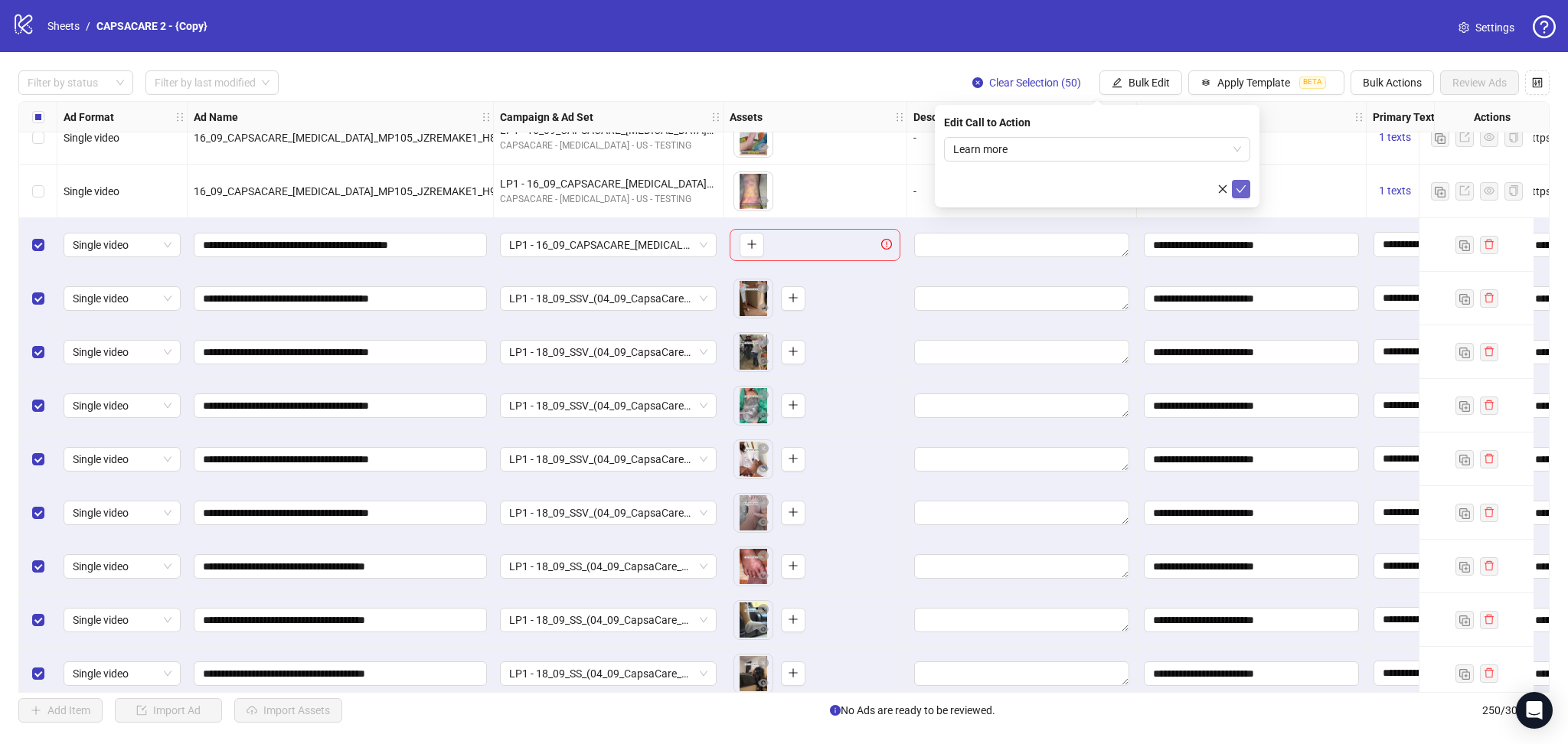
click at [1241, 181] on button "submit" at bounding box center [1240, 189] width 18 height 18
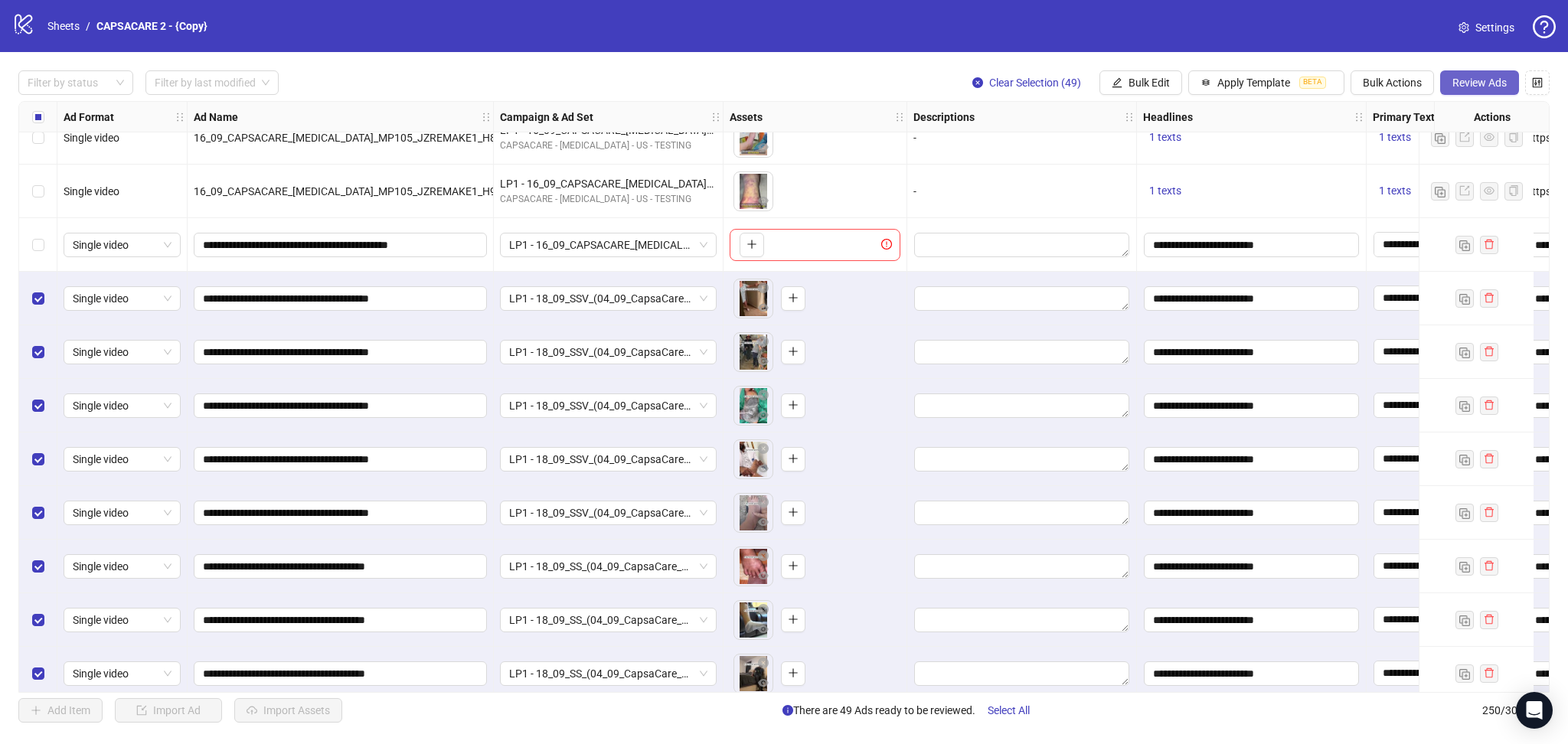
click at [1482, 78] on span "Review Ads" at bounding box center [1479, 83] width 54 height 13
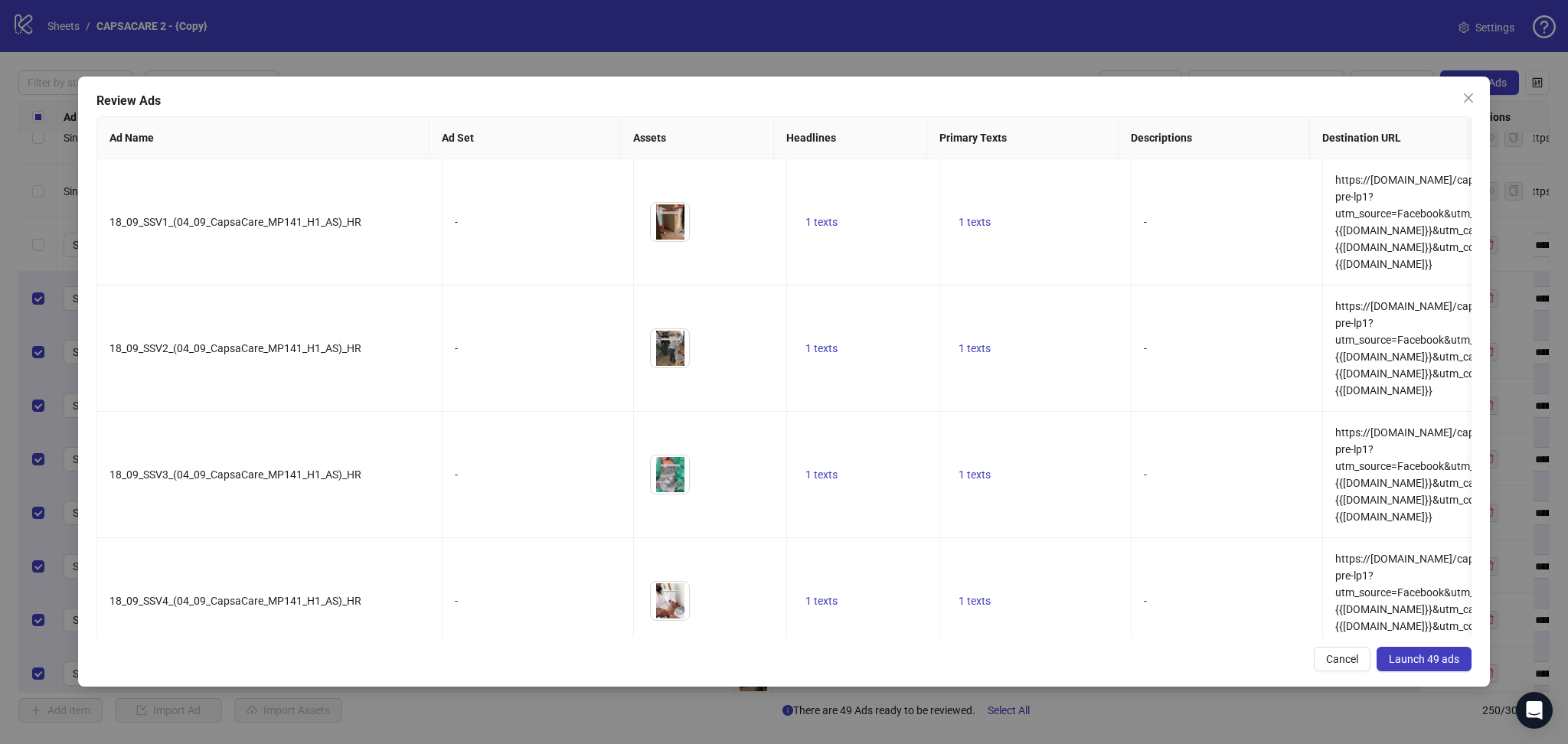
click at [1423, 662] on span "Launch 49 ads" at bounding box center [1423, 658] width 70 height 13
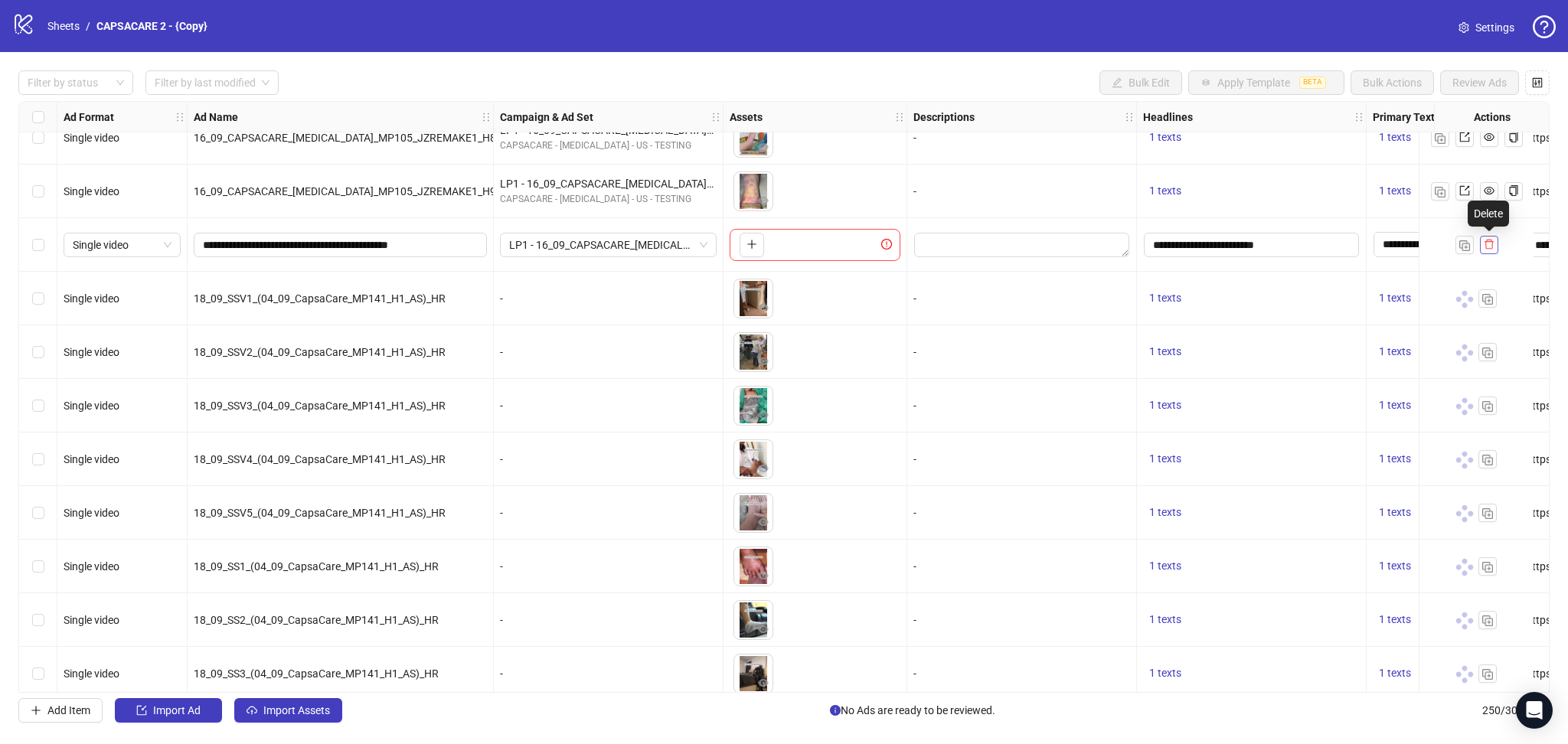
click at [1494, 245] on icon "delete" at bounding box center [1488, 244] width 11 height 11
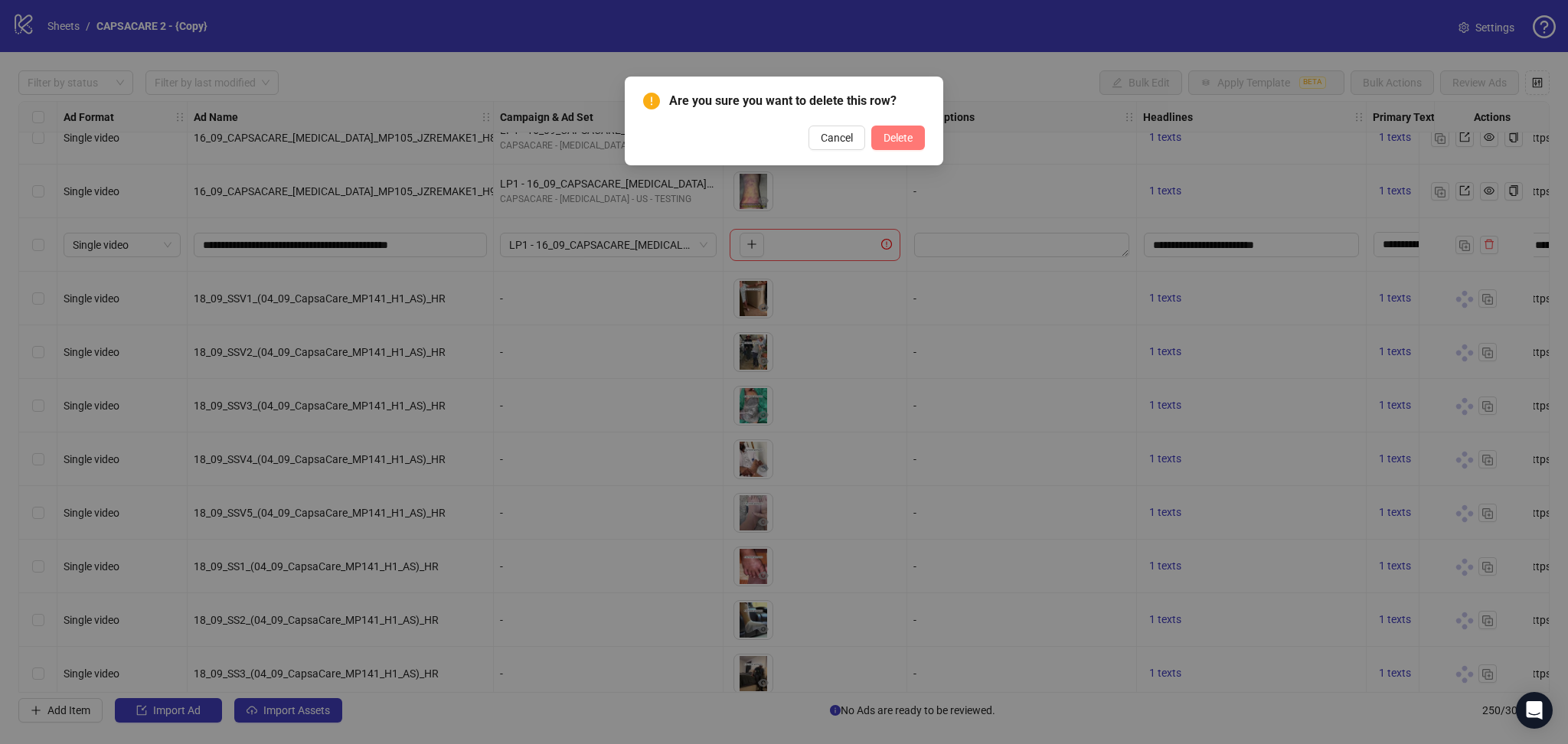
click at [899, 125] on button "Delete" at bounding box center [897, 137] width 53 height 24
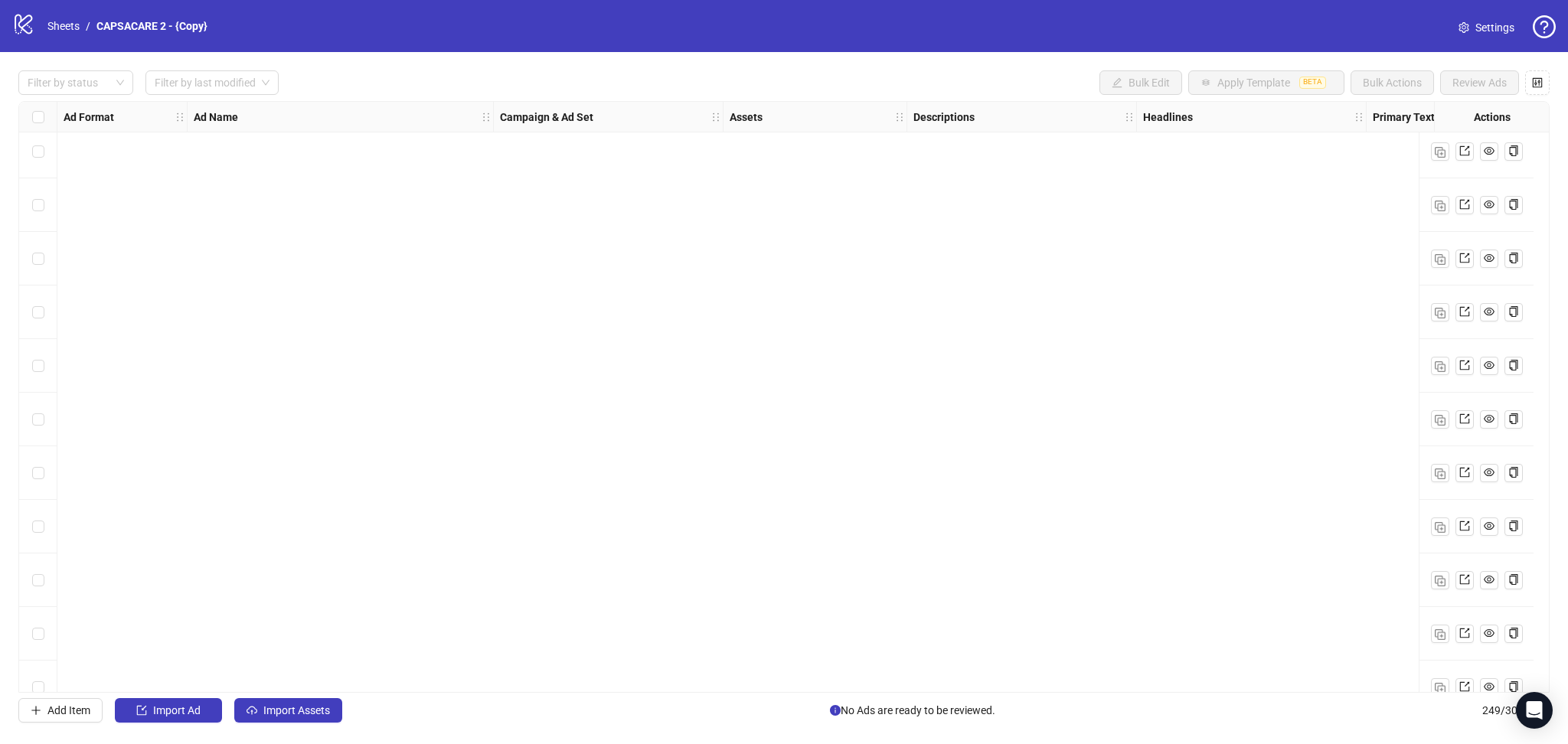
scroll to position [12785, 0]
